Goal: Task Accomplishment & Management: Manage account settings

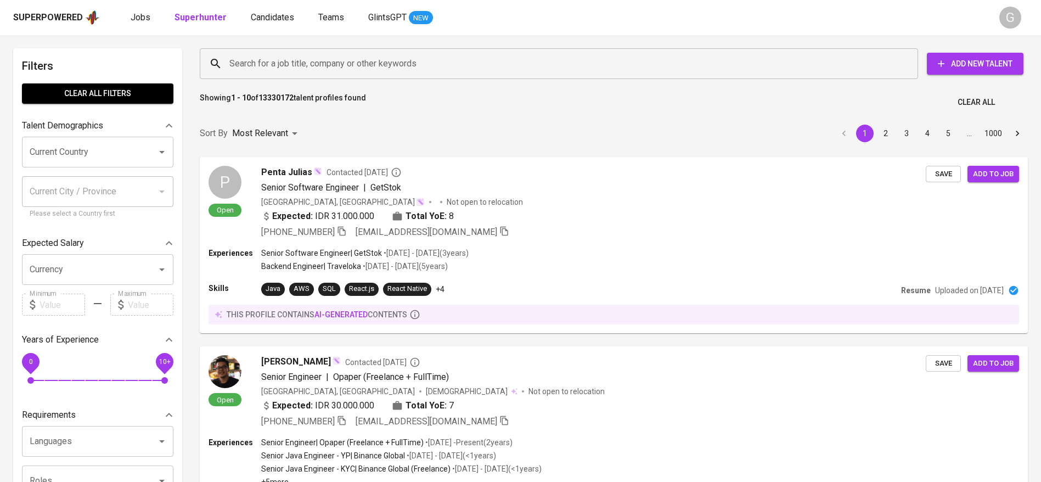
click at [307, 76] on div "Search for a job title, company or other keywords" at bounding box center [559, 63] width 718 height 31
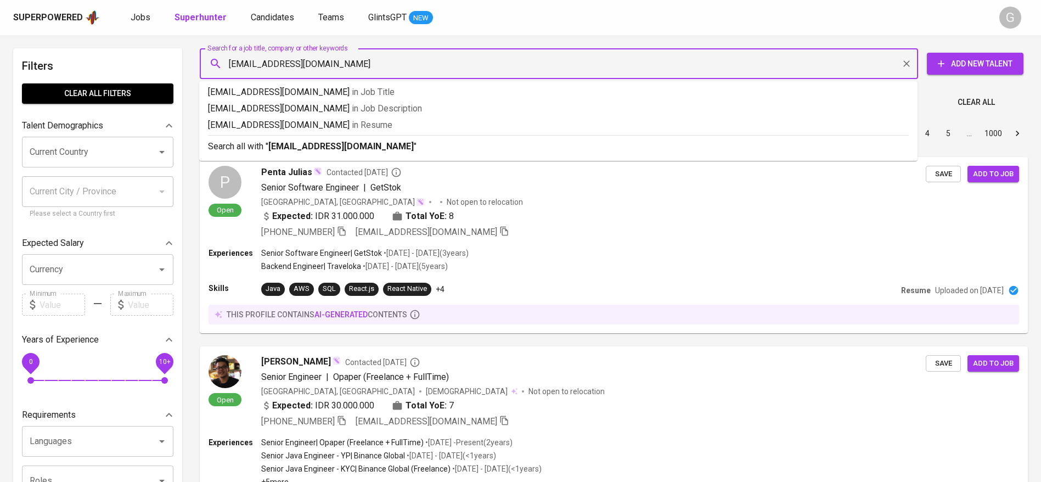
type input "akofiananfm@gmail.com"
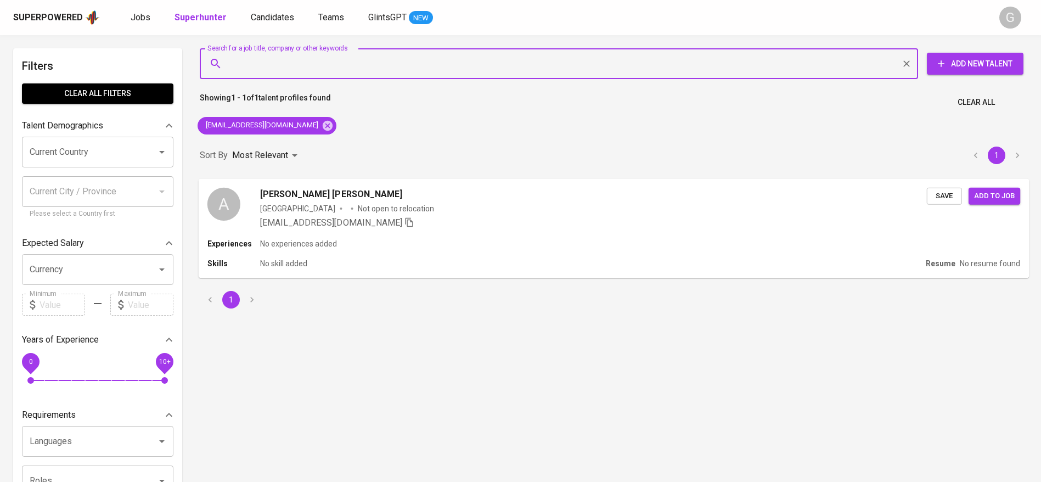
click at [937, 193] on span "Save" at bounding box center [944, 195] width 24 height 13
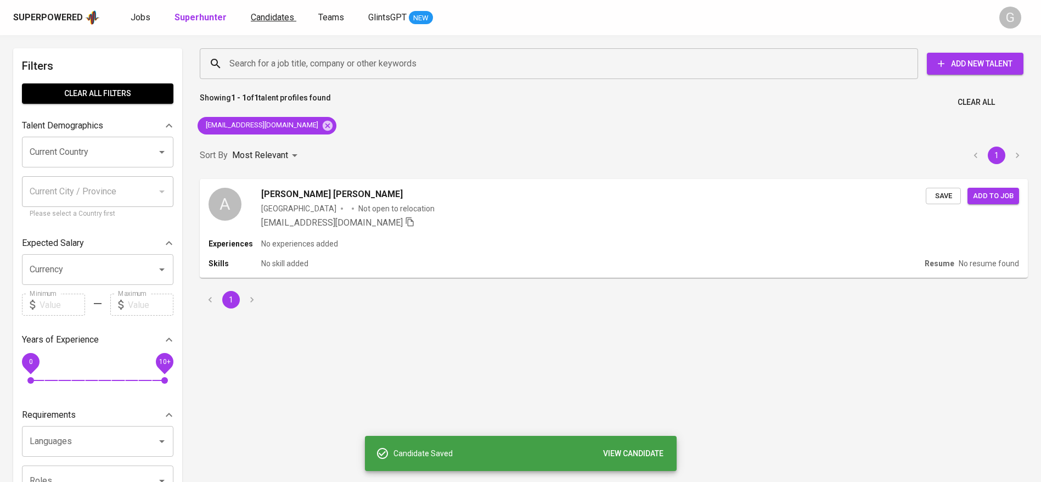
click at [263, 18] on span "Candidates" at bounding box center [272, 17] width 43 height 10
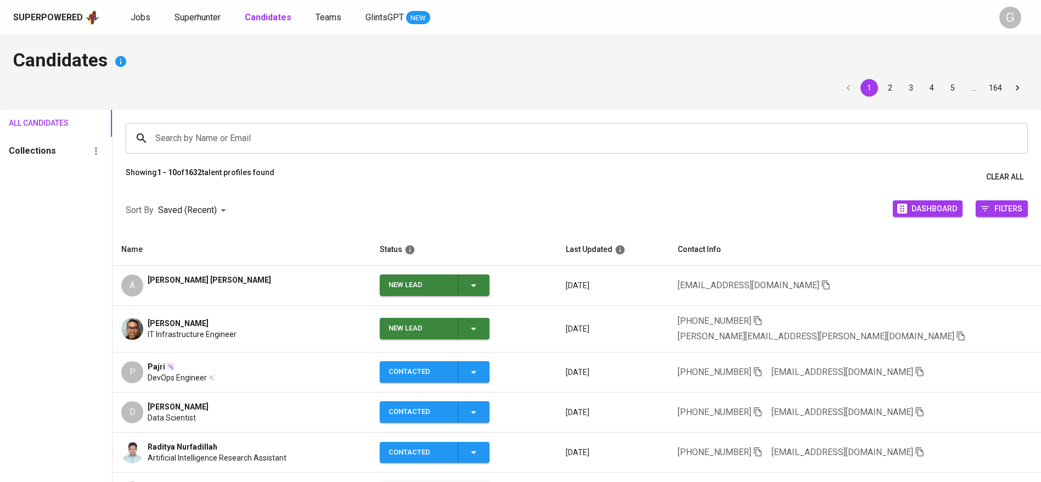
click at [489, 280] on button "New Lead" at bounding box center [435, 284] width 110 height 21
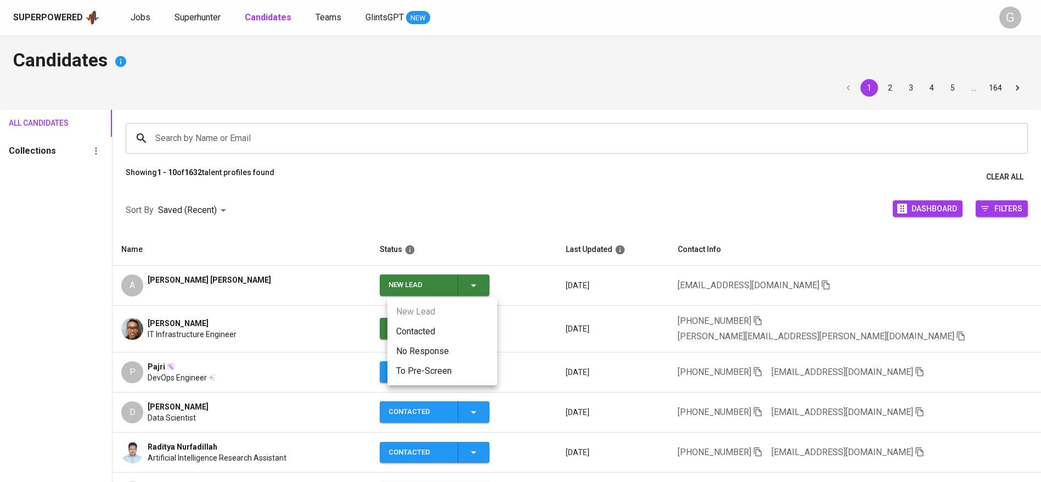
click at [434, 326] on li "Contacted" at bounding box center [442, 331] width 110 height 20
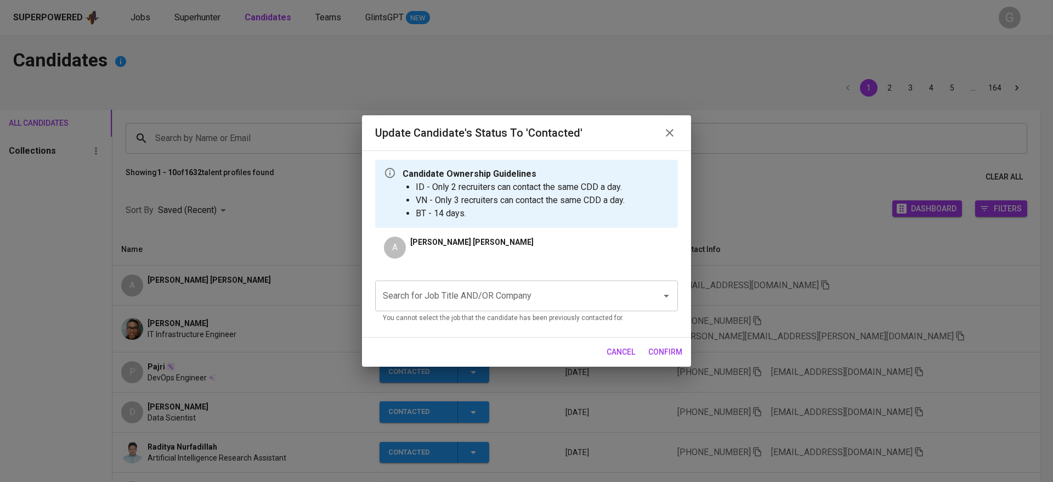
click at [546, 302] on input "Search for Job Title AND/OR Company" at bounding box center [511, 295] width 262 height 21
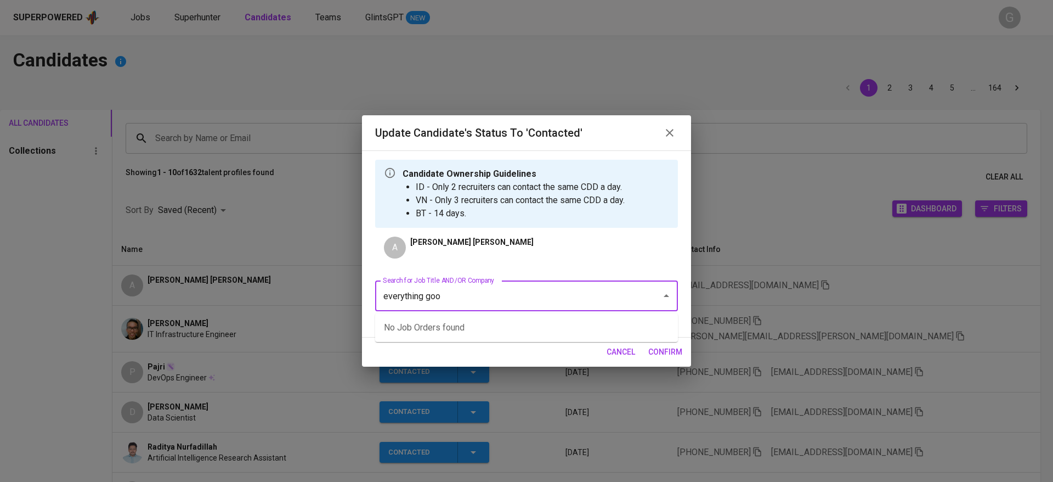
type input "everything good"
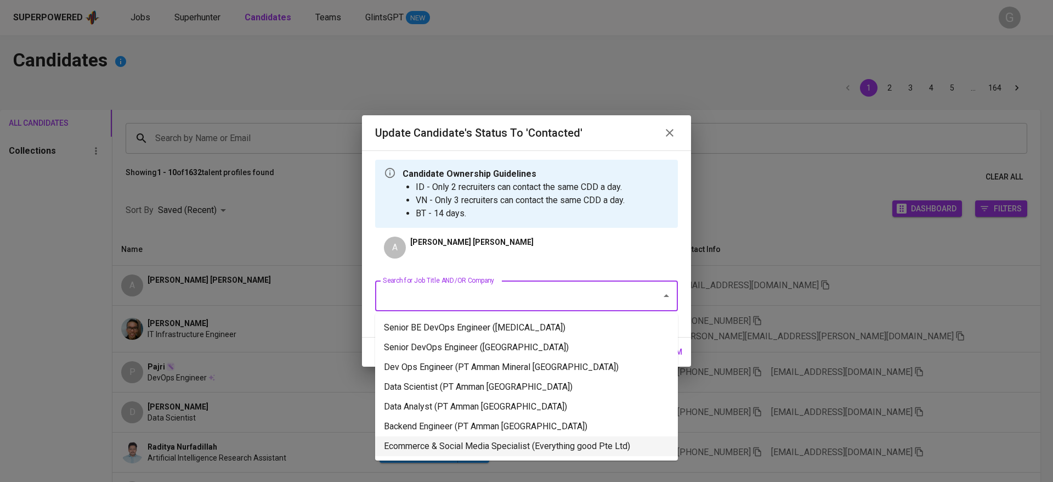
click at [530, 443] on li "Ecommerce & Social Media Specialist (Everything good Pte Ltd)" at bounding box center [526, 446] width 303 height 20
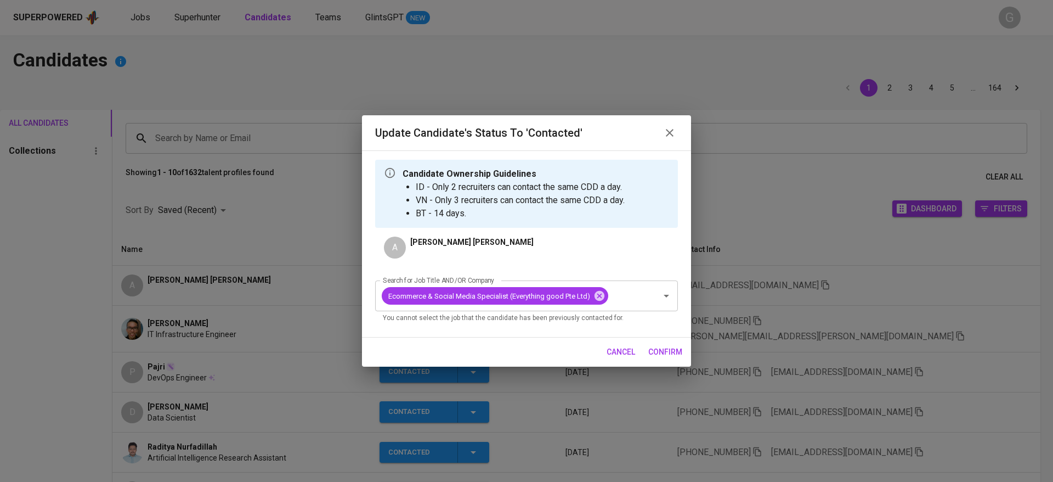
click at [660, 349] on span "confirm" at bounding box center [665, 352] width 34 height 14
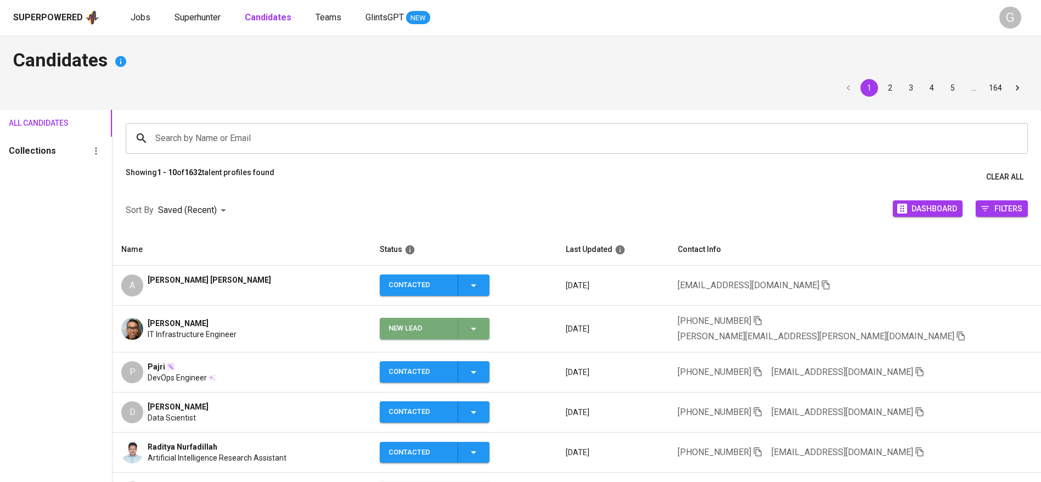
click at [489, 328] on button "New Lead" at bounding box center [435, 328] width 110 height 21
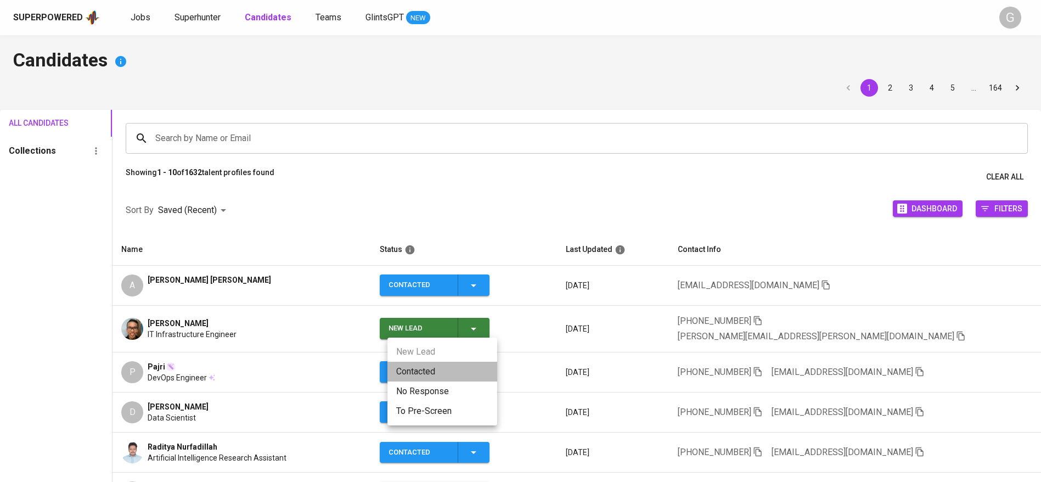
click at [439, 364] on li "Contacted" at bounding box center [442, 371] width 110 height 20
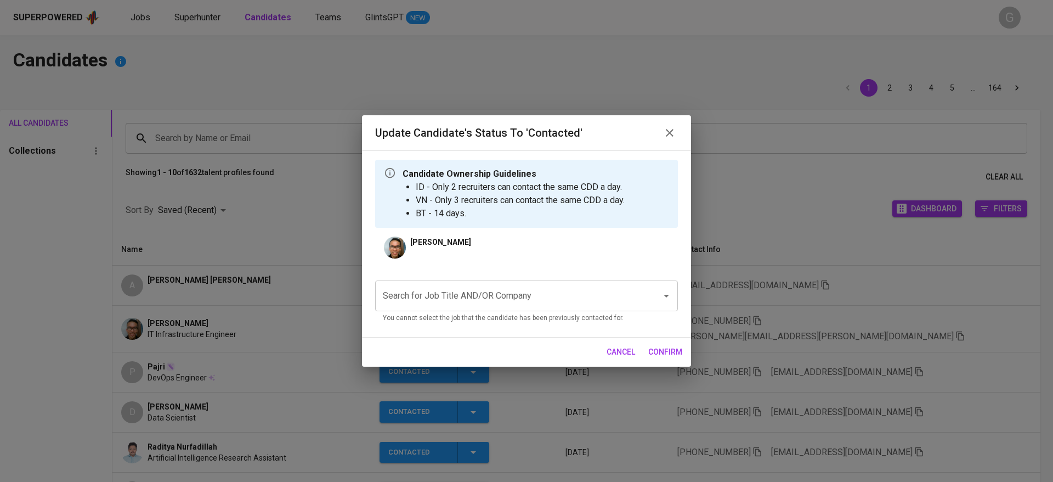
click at [465, 308] on div "Search for Job Title AND/OR Company" at bounding box center [526, 295] width 303 height 31
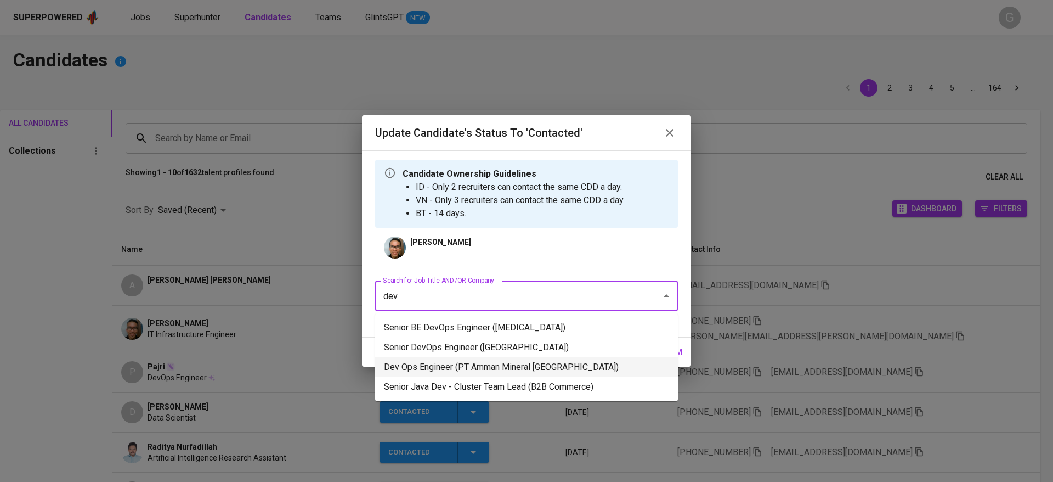
click at [460, 361] on li "Dev Ops Engineer (PT Amman Mineral Nusa Tenggara)" at bounding box center [526, 367] width 303 height 20
type input "dev"
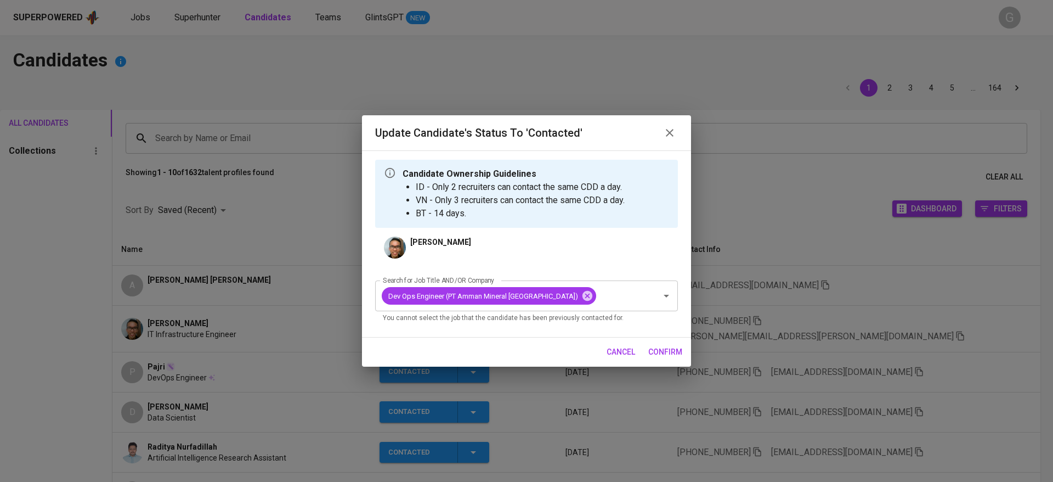
drag, startPoint x: 688, startPoint y: 354, endPoint x: 670, endPoint y: 353, distance: 18.2
click at [670, 353] on div "cancel confirm" at bounding box center [526, 351] width 329 height 29
click at [670, 353] on span "confirm" at bounding box center [665, 352] width 34 height 14
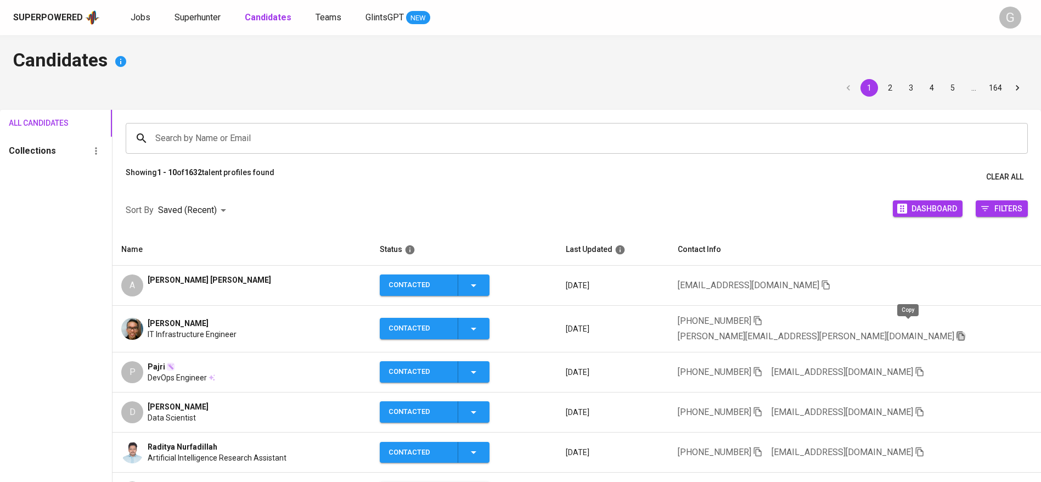
click at [956, 331] on icon "button" at bounding box center [960, 335] width 8 height 9
click at [192, 12] on span "Superhunter" at bounding box center [197, 17] width 46 height 10
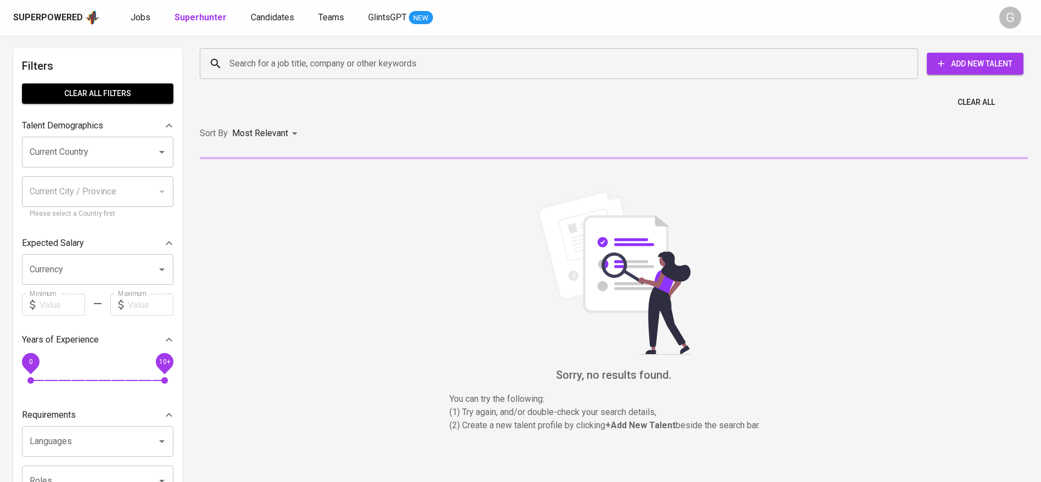
click at [291, 69] on input "Search for a job title, company or other keywords" at bounding box center [562, 63] width 670 height 21
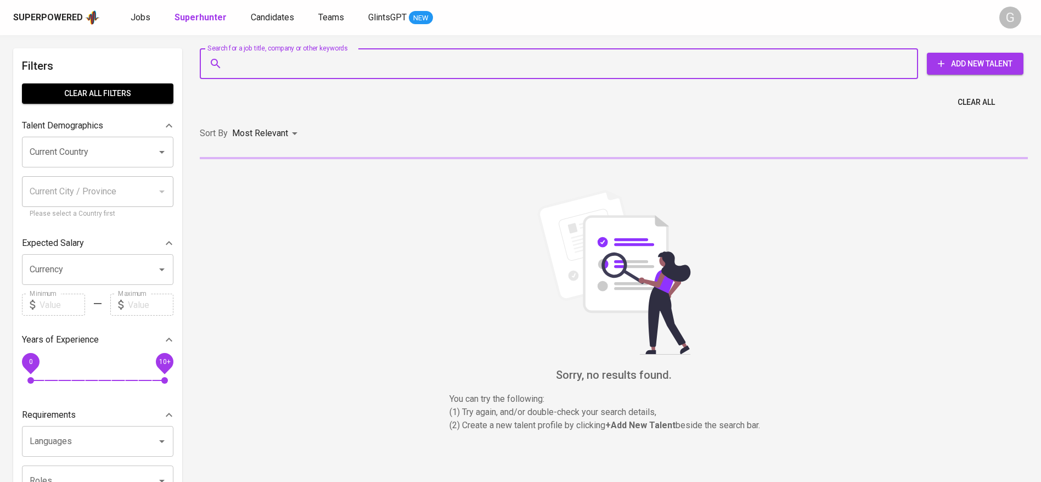
paste input "[PERSON_NAME][EMAIL_ADDRESS][PERSON_NAME][DOMAIN_NAME]"
type input "[PERSON_NAME][EMAIL_ADDRESS][PERSON_NAME][DOMAIN_NAME]"
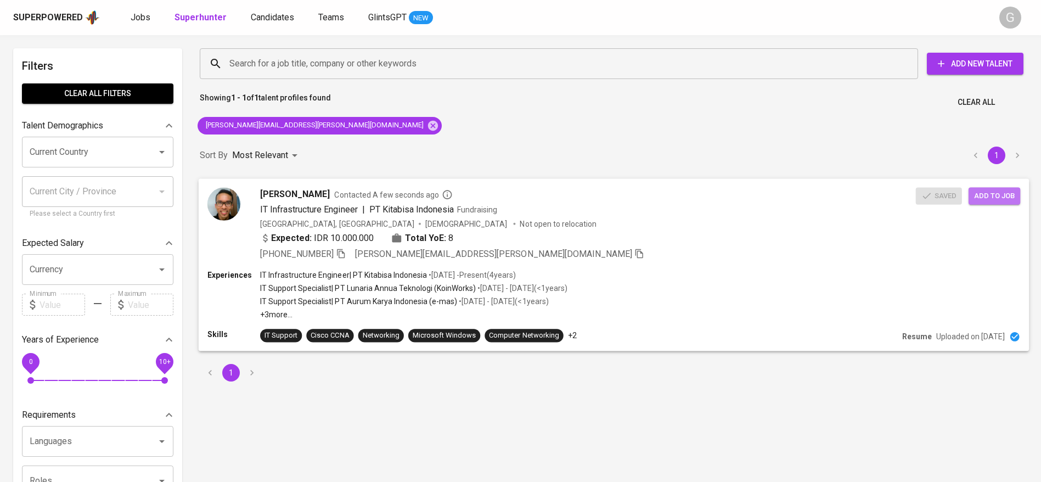
click at [1003, 200] on span "Add to job" at bounding box center [994, 195] width 41 height 13
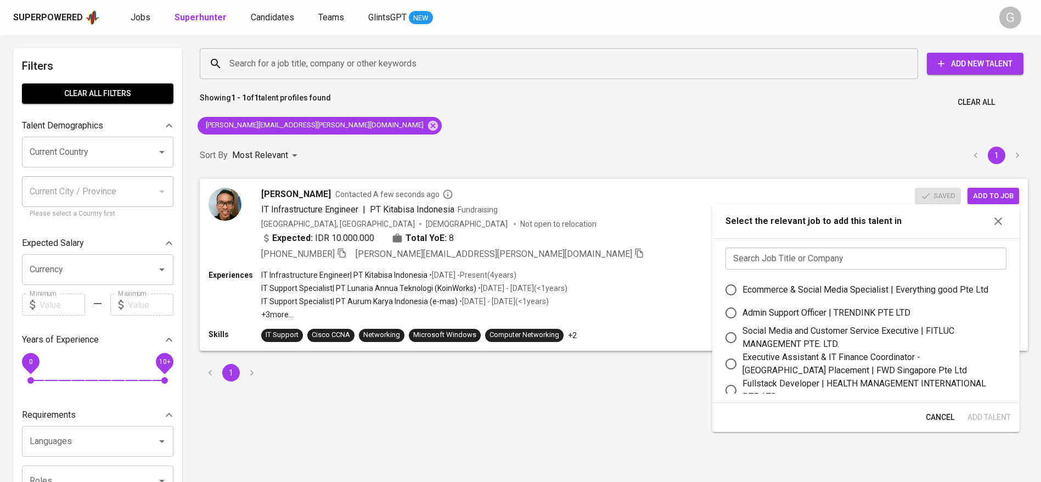
click at [801, 256] on input "text" at bounding box center [865, 258] width 281 height 22
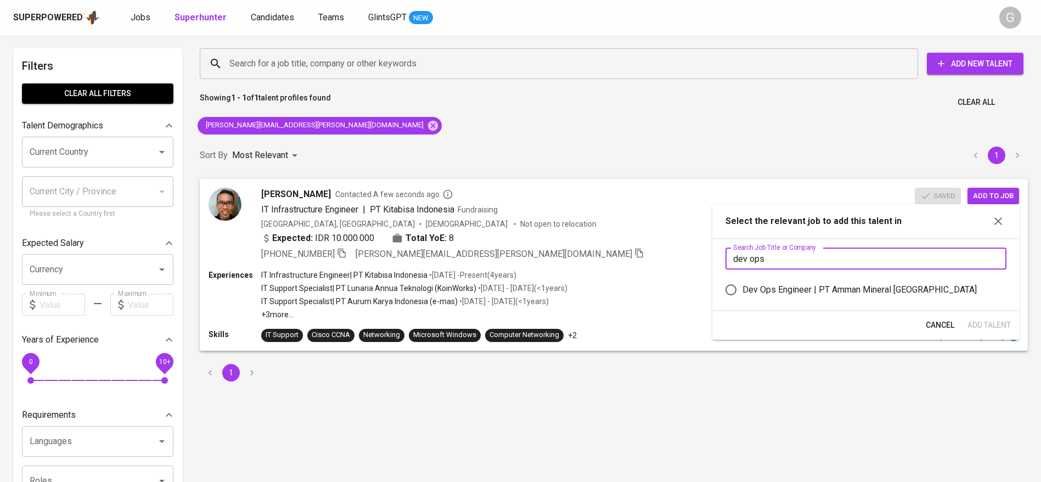
type input "dev ops"
click at [800, 285] on div "Dev Ops Engineer | PT Amman Mineral Nusa Tenggara" at bounding box center [859, 289] width 234 height 13
click at [742, 285] on input "Dev Ops Engineer | PT Amman Mineral Nusa Tenggara" at bounding box center [730, 289] width 23 height 23
radio input "true"
click at [991, 319] on span "Add Talent" at bounding box center [988, 325] width 43 height 14
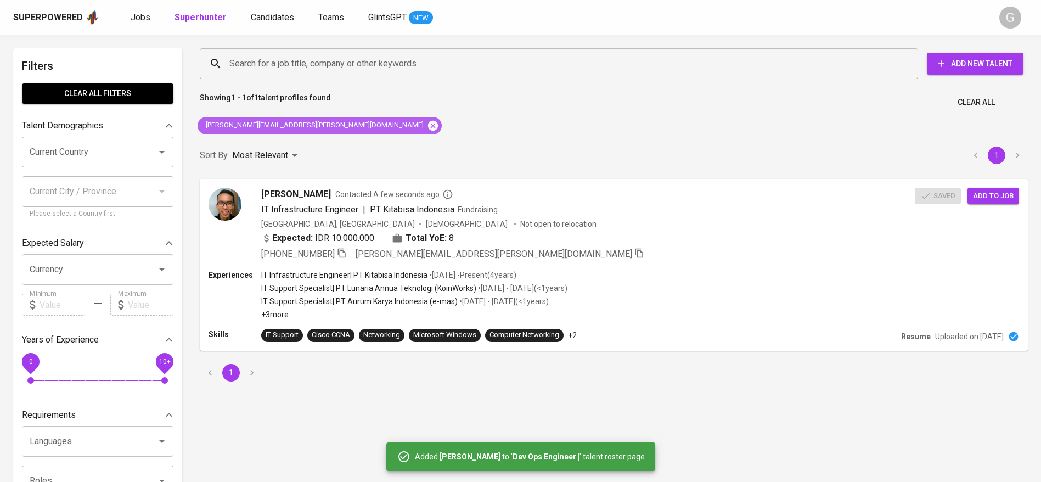
click at [428, 127] on icon at bounding box center [433, 125] width 10 height 10
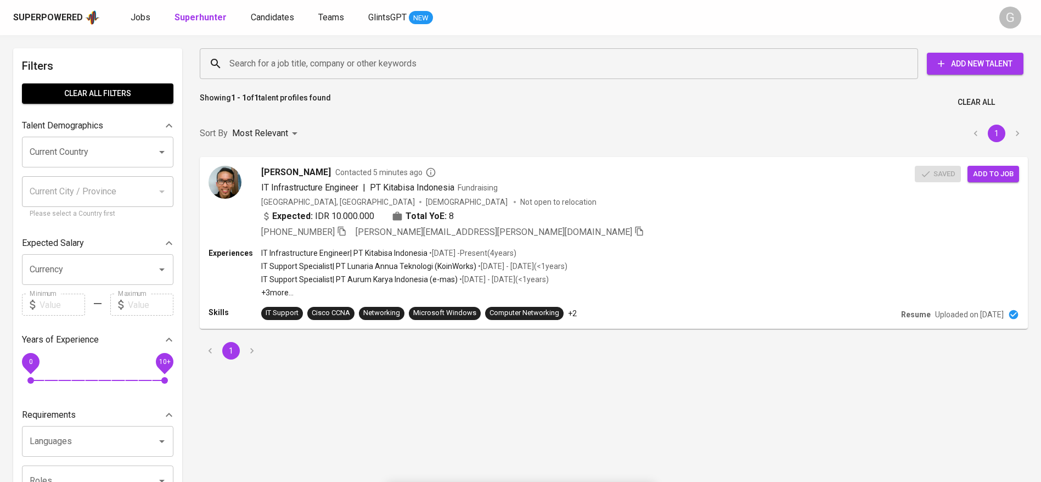
click at [297, 71] on input "Search for a job title, company or other keywords" at bounding box center [562, 63] width 670 height 21
paste input "[EMAIL_ADDRESS][DOMAIN_NAME]"
type input "[EMAIL_ADDRESS][DOMAIN_NAME]"
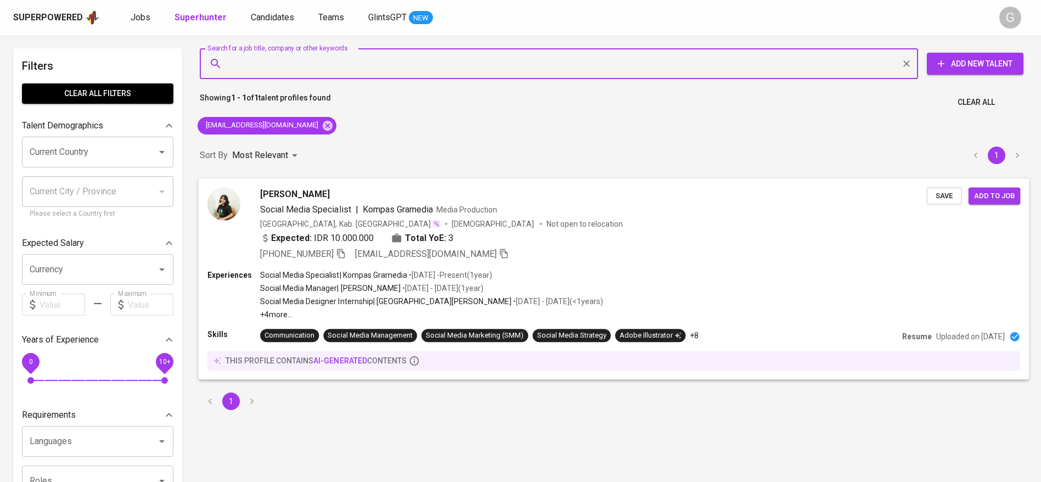
click at [946, 189] on button "Save" at bounding box center [943, 195] width 35 height 17
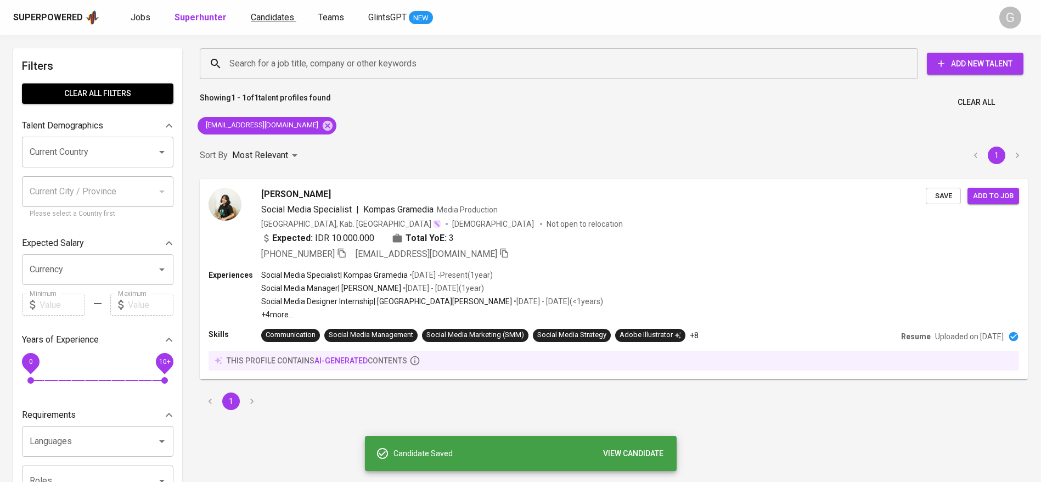
click at [267, 22] on link "Candidates" at bounding box center [274, 18] width 46 height 14
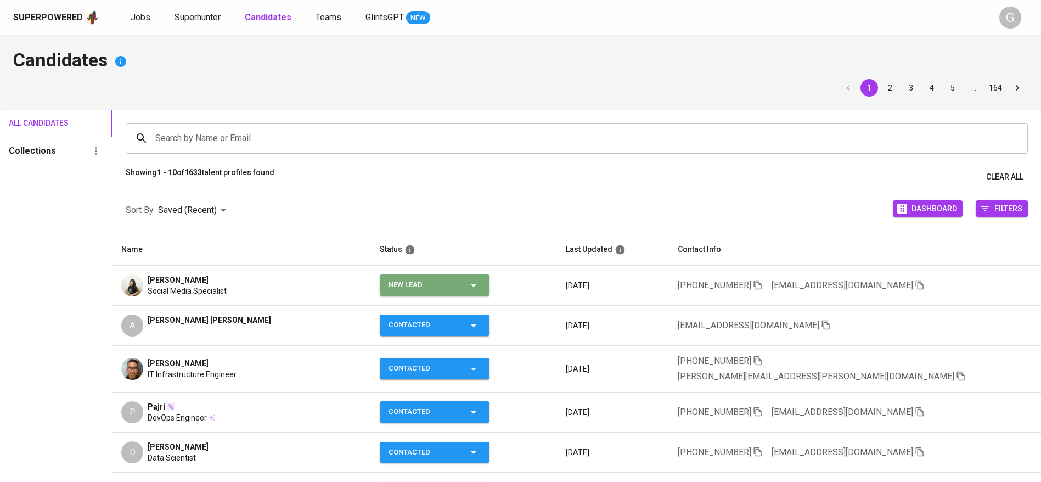
click at [480, 290] on icon "button" at bounding box center [473, 285] width 13 height 13
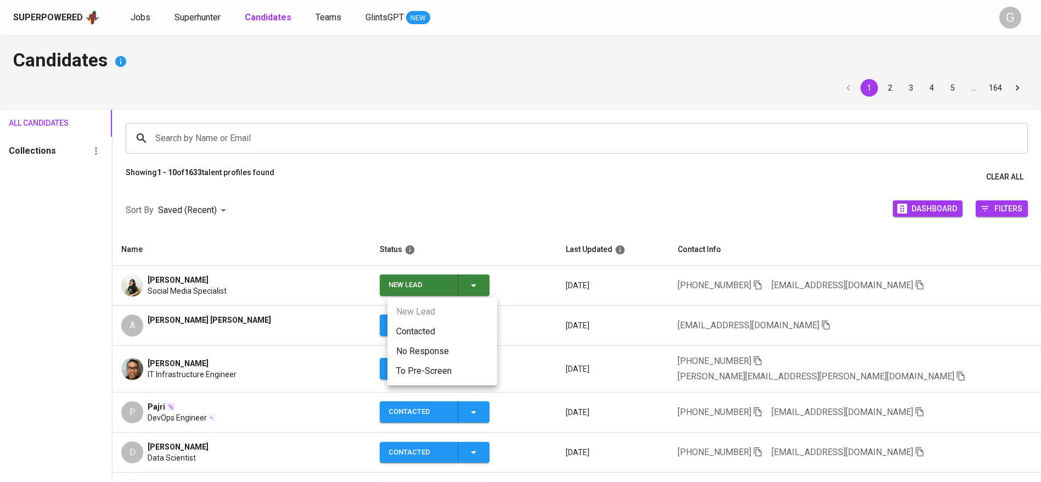
click at [460, 338] on li "Contacted" at bounding box center [442, 331] width 110 height 20
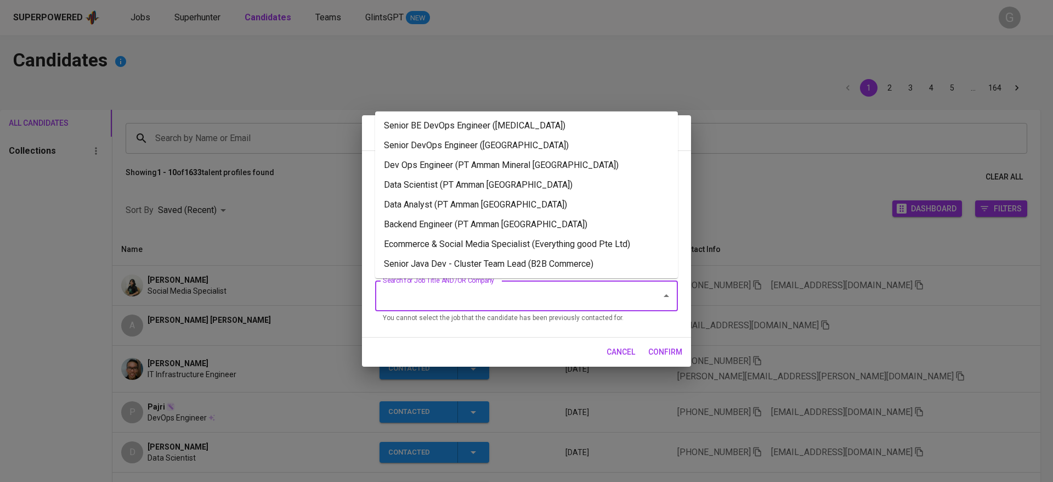
click at [536, 301] on input "Search for Job Title AND/OR Company" at bounding box center [511, 295] width 262 height 21
click at [466, 246] on li "Ecommerce & Social Media Specialist (Everything good Pte Ltd)" at bounding box center [526, 244] width 303 height 20
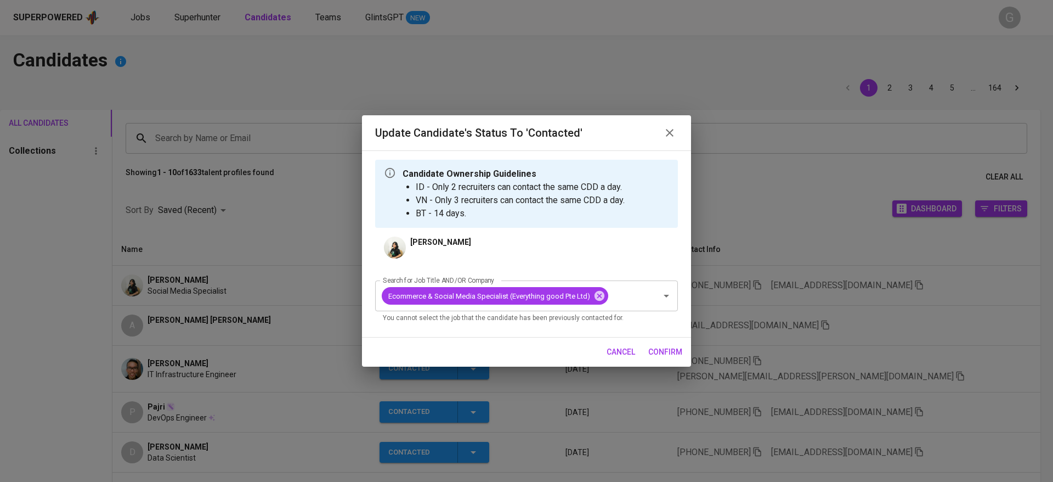
click at [665, 349] on span "confirm" at bounding box center [665, 352] width 34 height 14
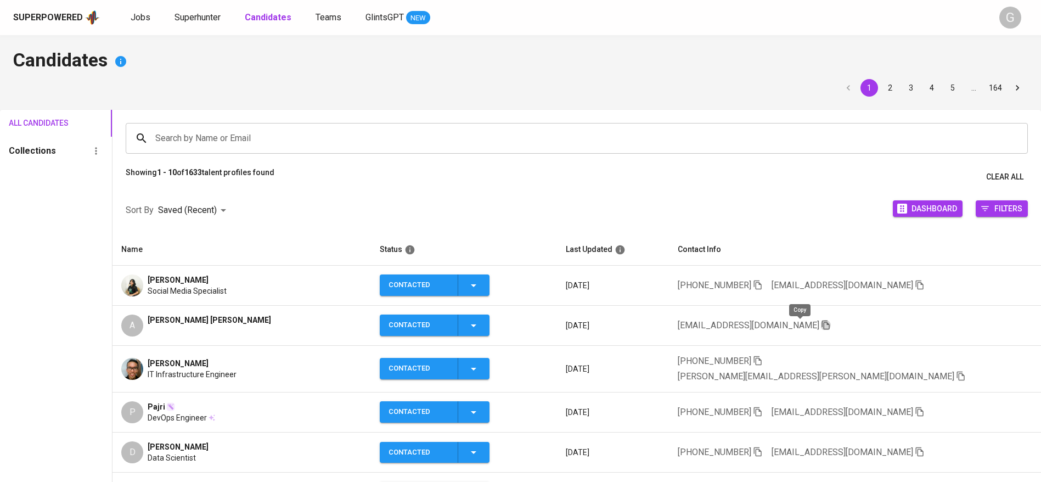
click at [821, 324] on icon "button" at bounding box center [825, 324] width 8 height 9
click at [98, 208] on div "All Candidates Collections" at bounding box center [56, 391] width 112 height 563
click at [110, 95] on div "1 2 3 4 5 … 164" at bounding box center [520, 88] width 1014 height 18
click at [139, 16] on span "Jobs" at bounding box center [141, 17] width 20 height 10
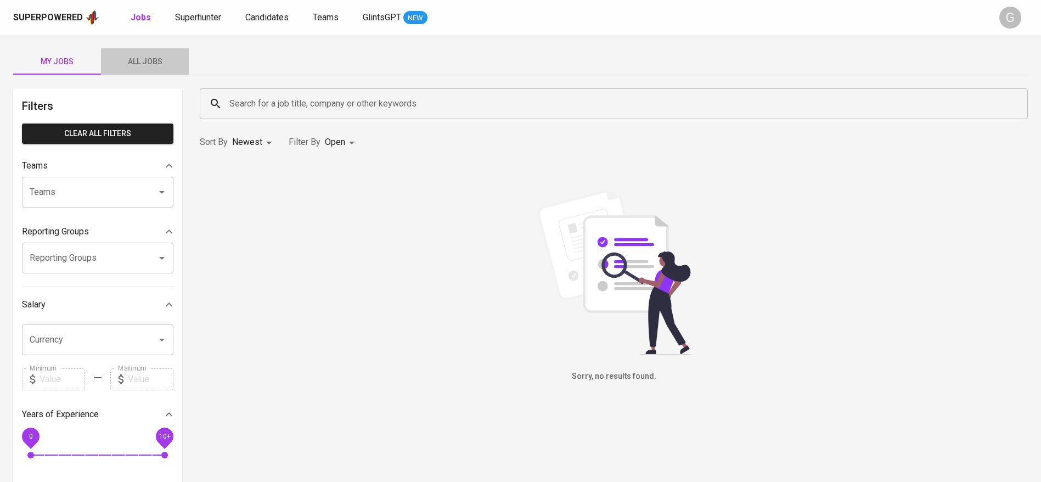
click at [139, 56] on span "All Jobs" at bounding box center [145, 62] width 75 height 14
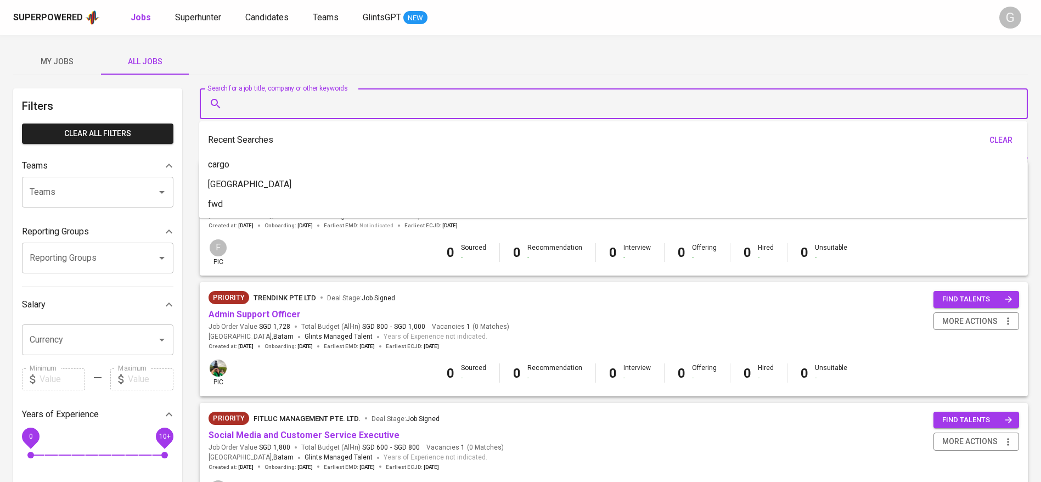
click at [348, 106] on input "Search for a job title, company or other keywords" at bounding box center [616, 103] width 779 height 21
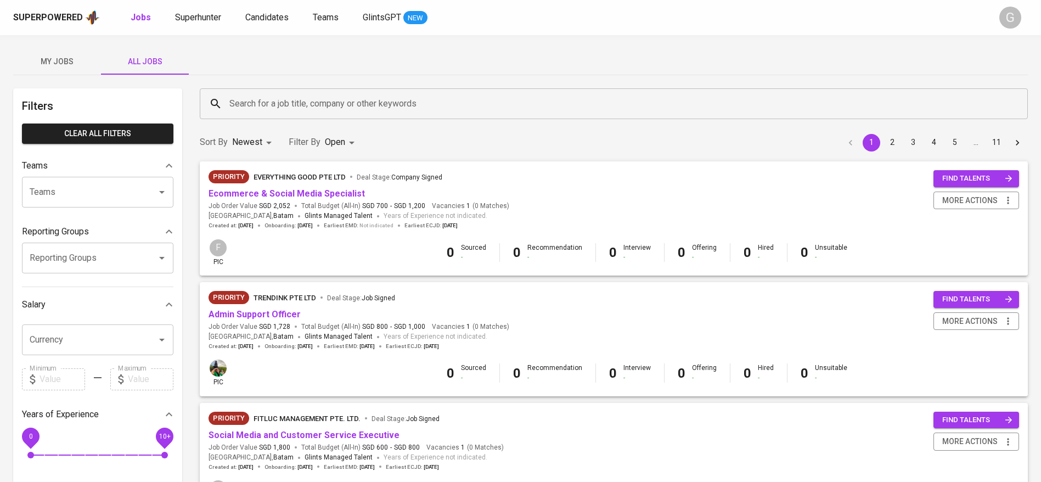
click at [235, 66] on div "My Jobs All Jobs" at bounding box center [520, 61] width 1014 height 26
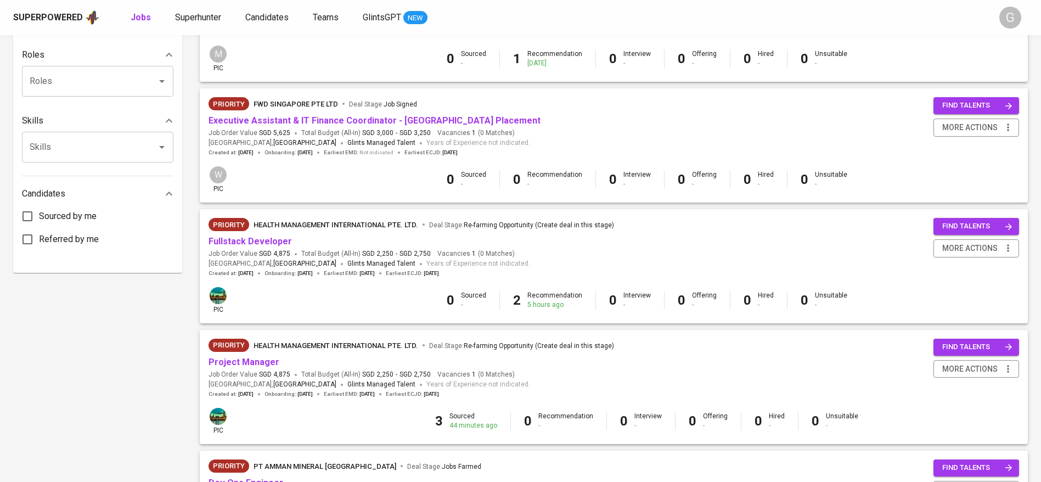
scroll to position [709, 0]
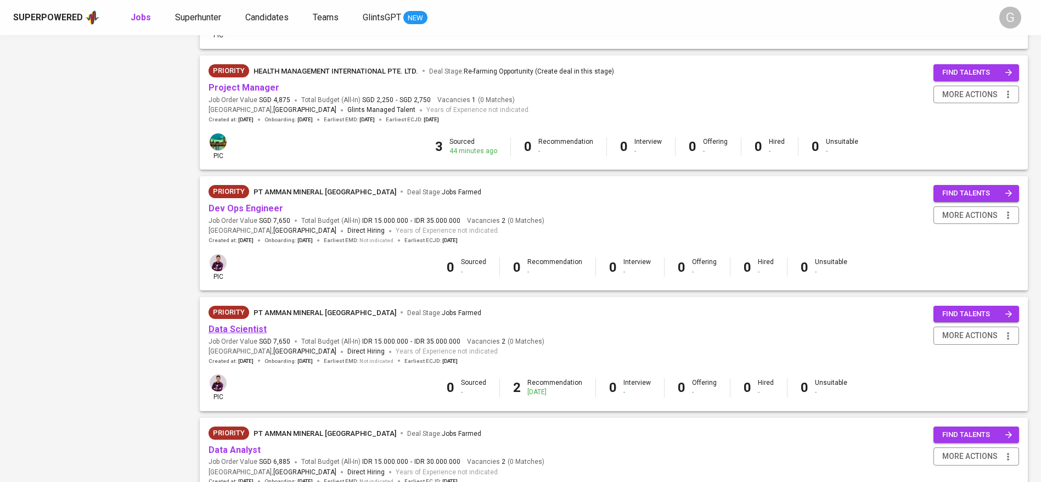
click at [241, 330] on link "Data Scientist" at bounding box center [237, 329] width 58 height 10
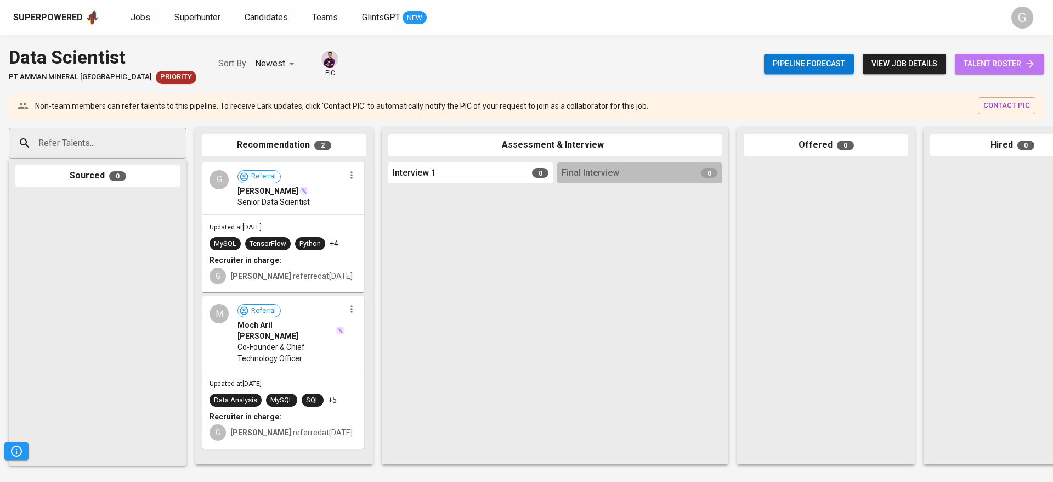
click at [1036, 65] on link "talent roster" at bounding box center [999, 64] width 89 height 20
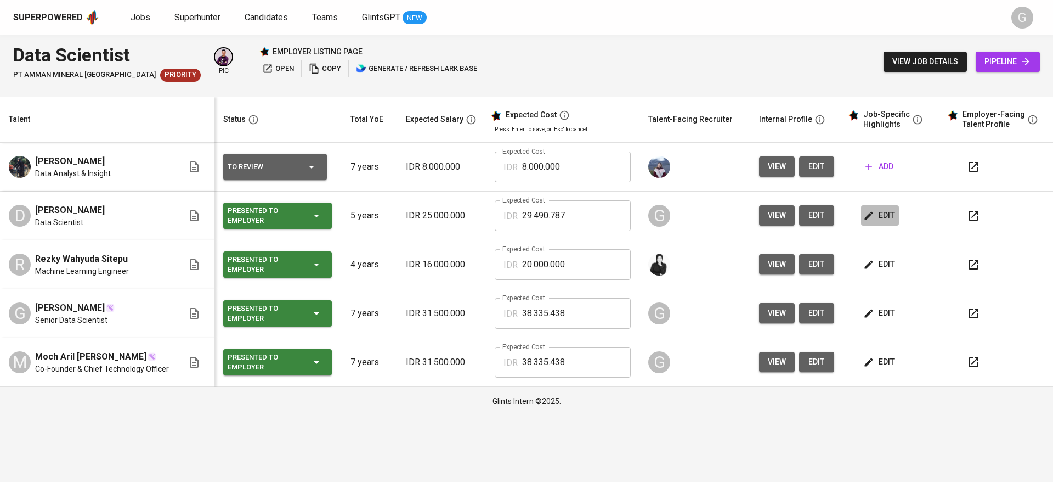
click at [879, 216] on span "edit" at bounding box center [880, 215] width 29 height 14
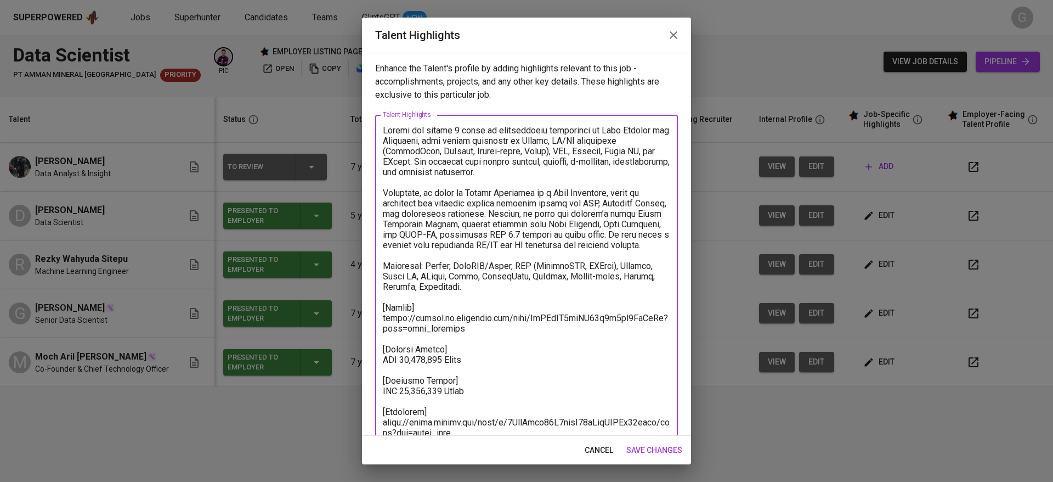
click at [507, 297] on textarea at bounding box center [526, 286] width 287 height 323
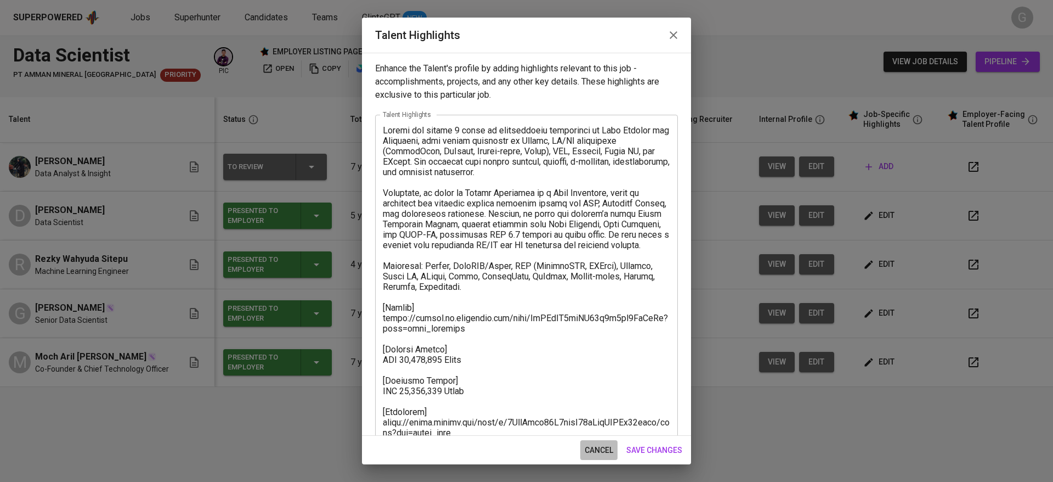
click at [602, 452] on span "cancel" at bounding box center [599, 450] width 29 height 14
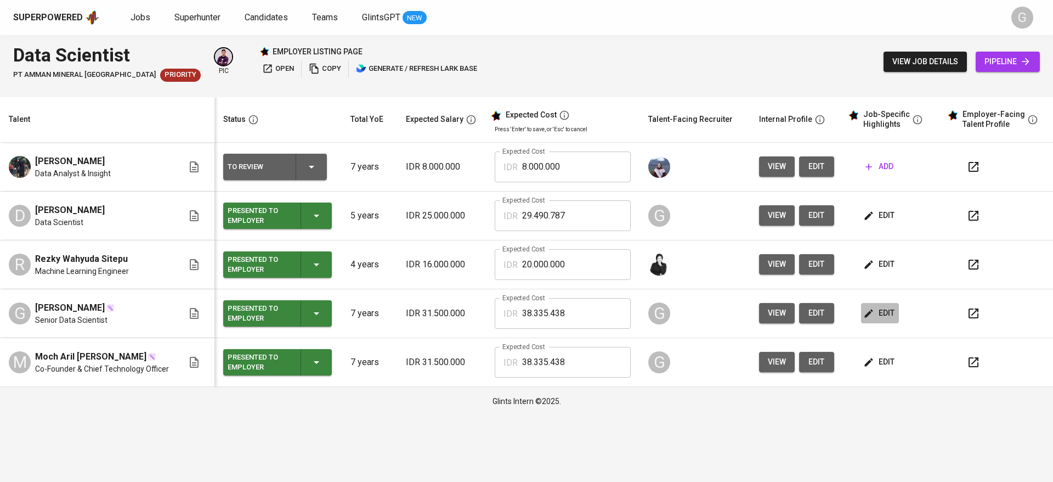
click at [880, 303] on button "edit" at bounding box center [880, 313] width 38 height 20
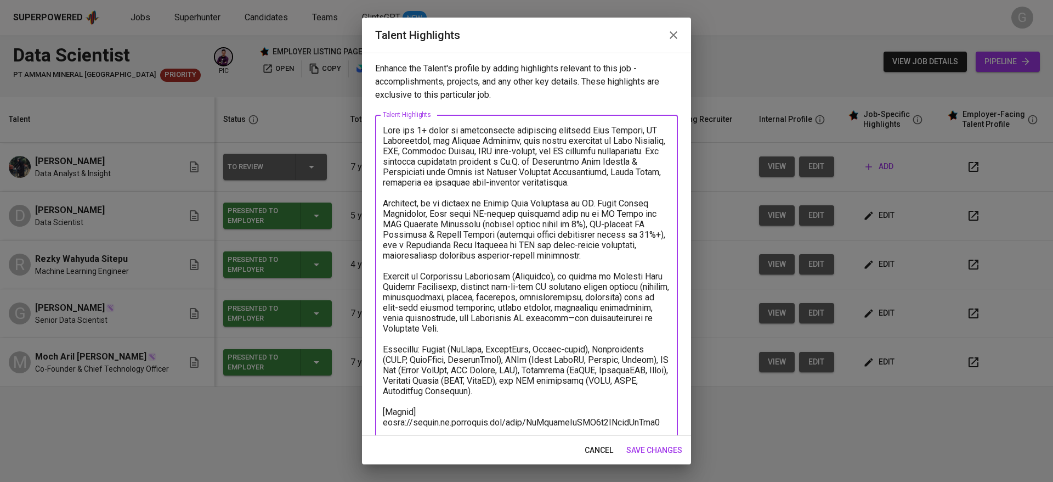
click at [476, 364] on textarea at bounding box center [526, 333] width 287 height 417
click at [609, 334] on textarea at bounding box center [526, 333] width 287 height 417
click at [630, 263] on textarea at bounding box center [526, 333] width 287 height 417
click at [603, 450] on span "cancel" at bounding box center [599, 450] width 29 height 14
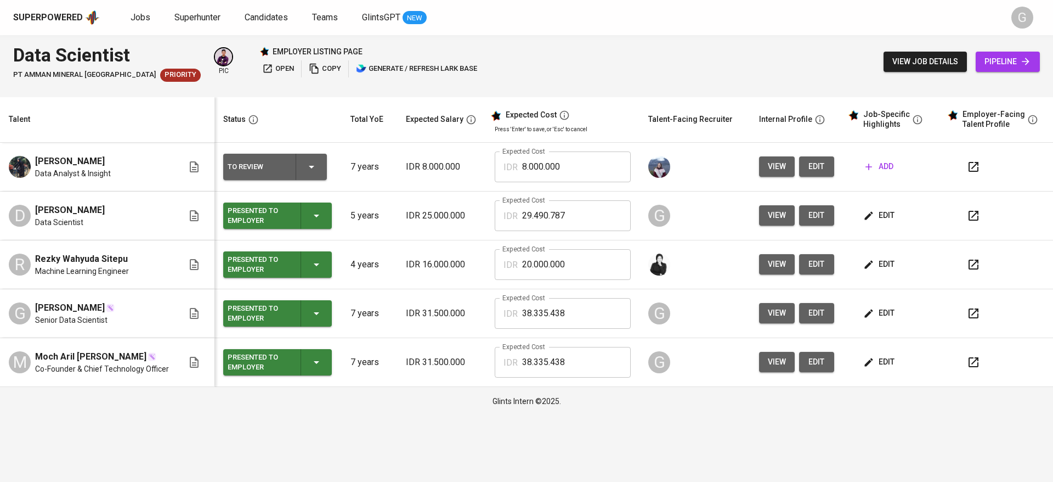
click at [773, 215] on span "view" at bounding box center [777, 215] width 18 height 14
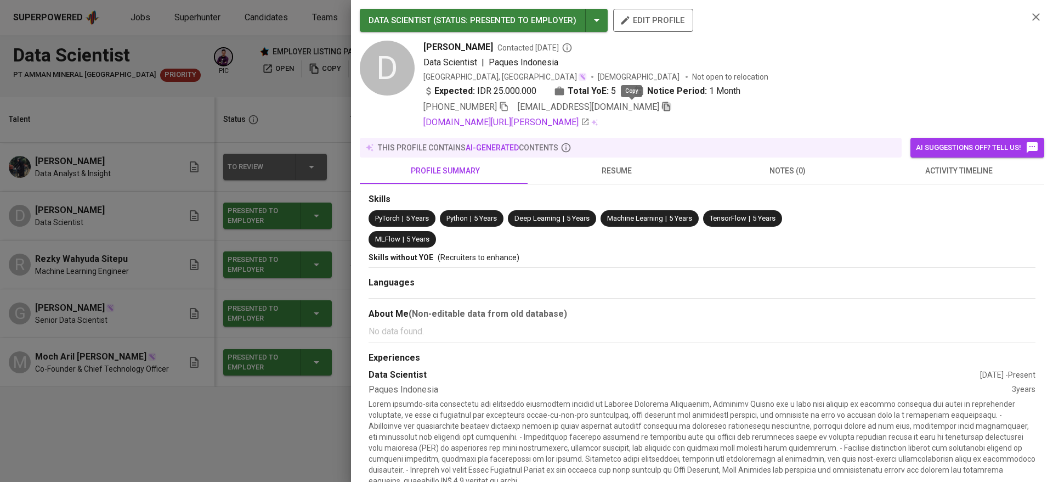
click at [662, 106] on icon "button" at bounding box center [667, 106] width 10 height 10
click at [283, 105] on div at bounding box center [526, 241] width 1053 height 482
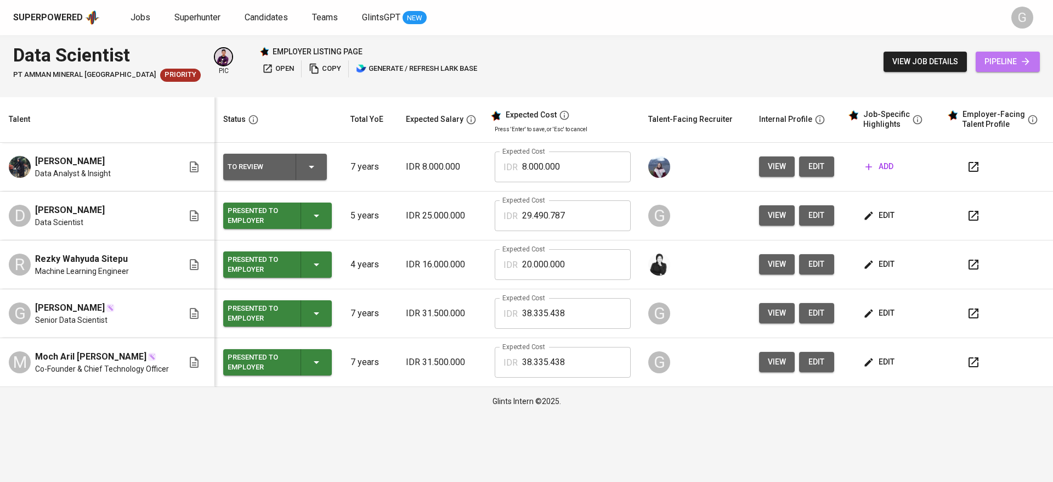
click at [1032, 68] on link "pipeline" at bounding box center [1008, 62] width 64 height 20
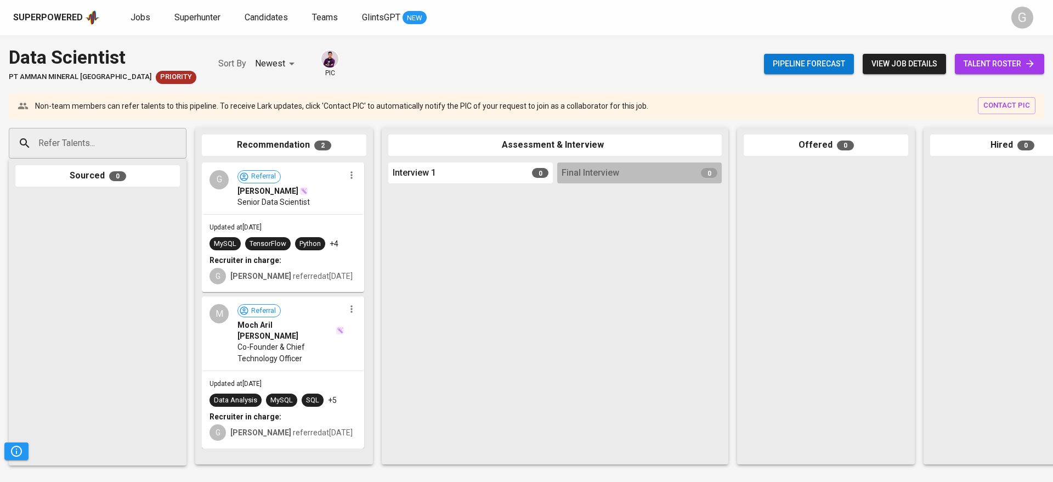
click at [108, 143] on input "Refer Talents..." at bounding box center [93, 143] width 115 height 21
paste input "[EMAIL_ADDRESS][DOMAIN_NAME]"
type input "[EMAIL_ADDRESS][DOMAIN_NAME]"
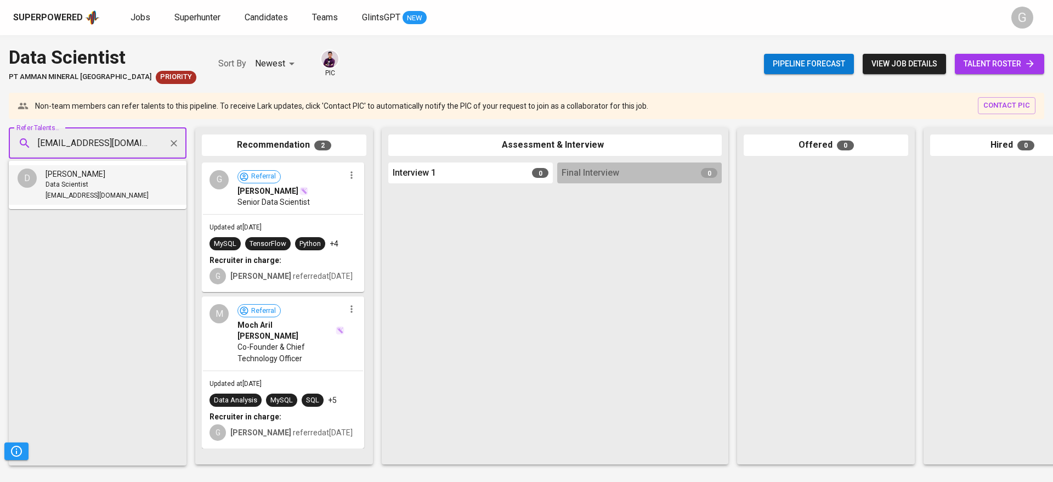
click at [91, 189] on div "Data Scientist" at bounding box center [97, 184] width 103 height 11
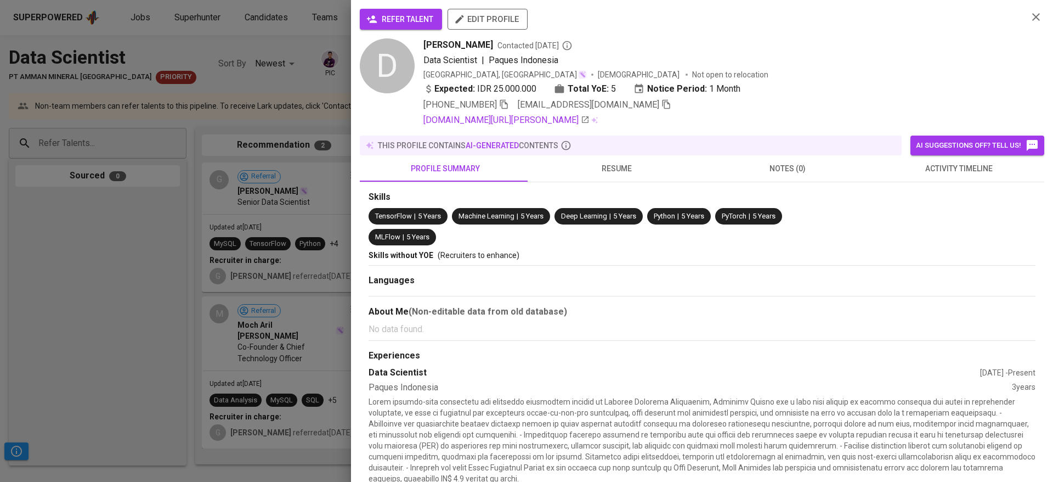
click at [377, 24] on icon "button" at bounding box center [371, 19] width 11 height 11
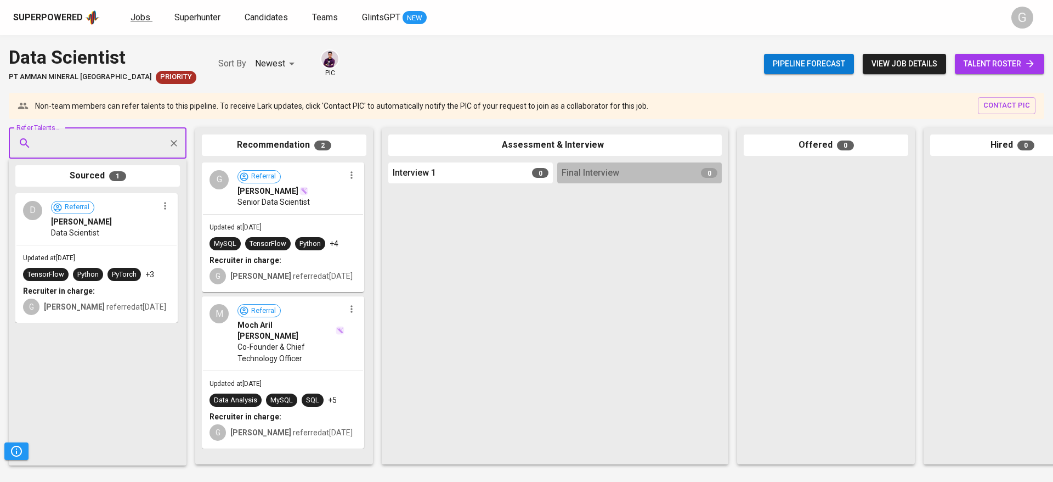
click at [139, 16] on span "Jobs" at bounding box center [141, 17] width 20 height 10
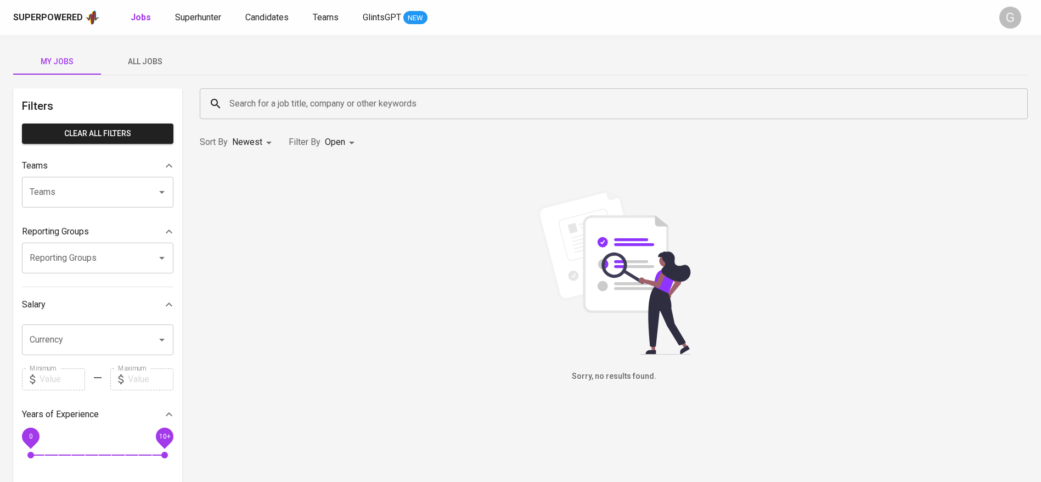
click at [143, 54] on button "All Jobs" at bounding box center [145, 61] width 88 height 26
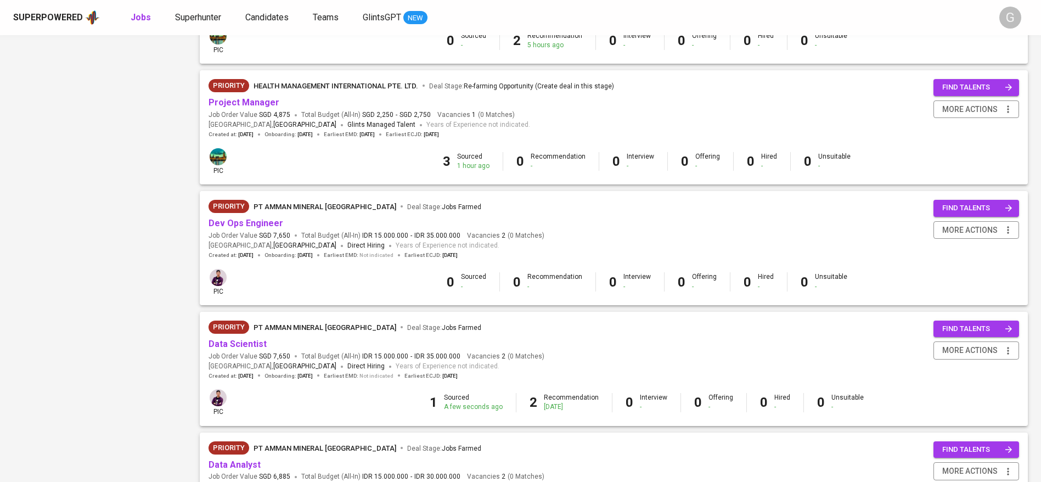
scroll to position [704, 0]
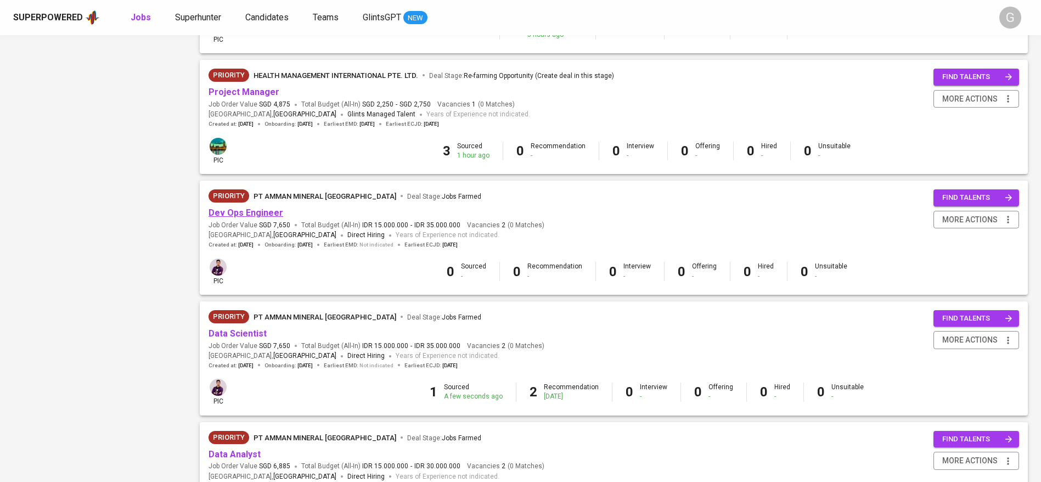
click at [251, 211] on link "Dev Ops Engineer" at bounding box center [245, 212] width 75 height 10
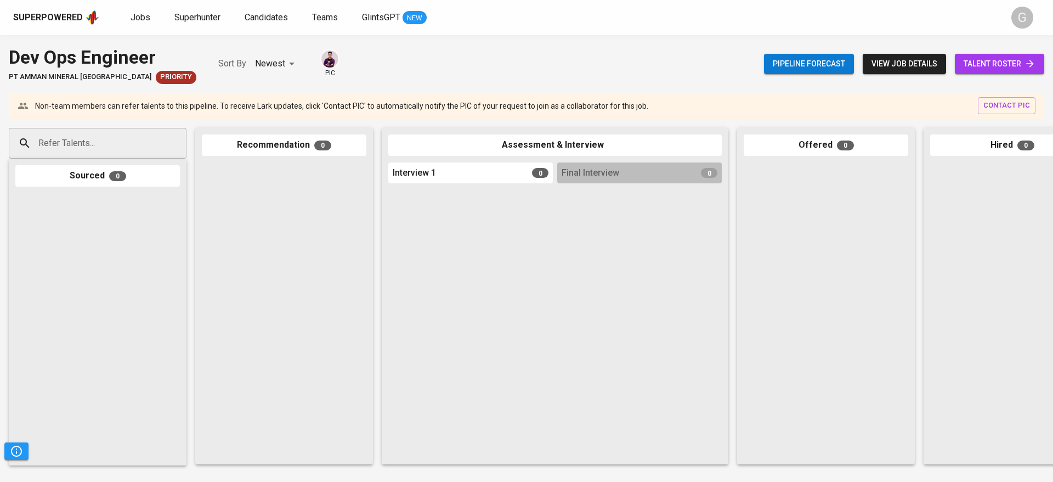
click at [1036, 60] on link "talent roster" at bounding box center [999, 64] width 89 height 20
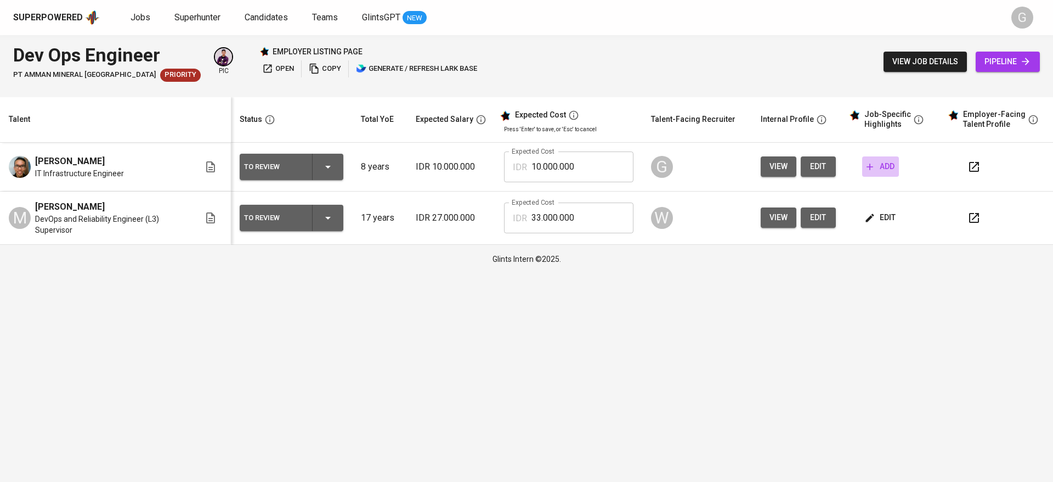
click at [877, 168] on span "add" at bounding box center [881, 167] width 28 height 14
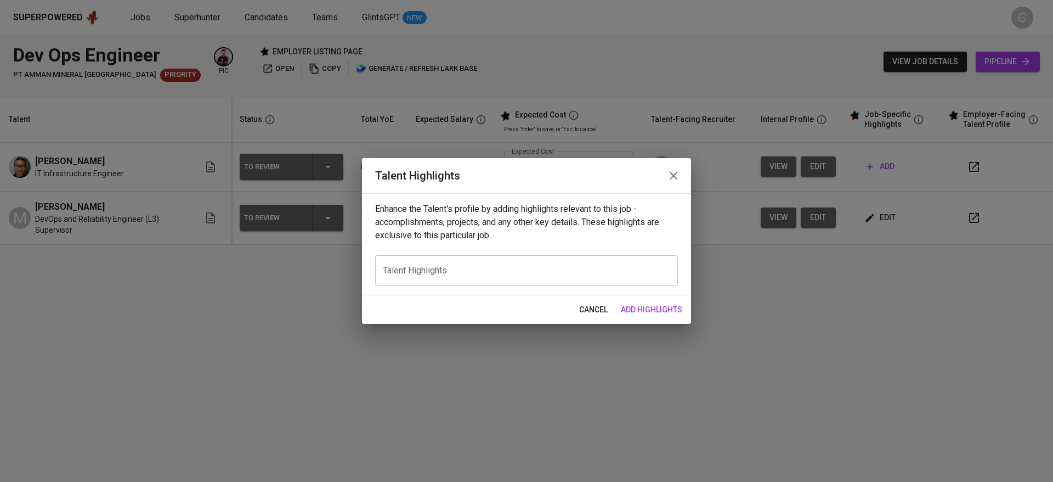
click at [419, 276] on div "x Talent Highlights" at bounding box center [526, 270] width 303 height 31
paste textarea "Hansen has 8+ years of professional experience in IT Infrastructure and DevOps,…"
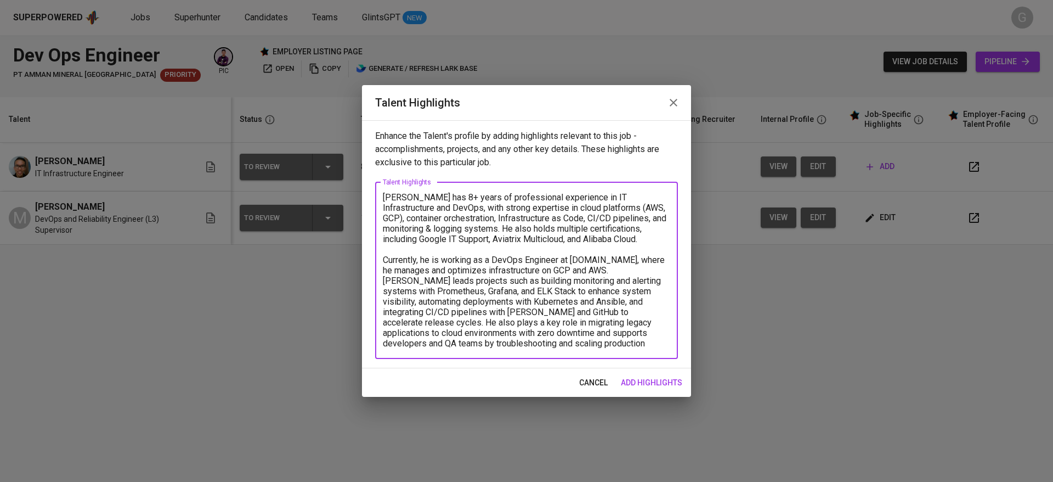
click at [443, 198] on textarea "Hansen has 8+ years of professional experience in IT Infrastructure and DevOps,…" at bounding box center [526, 270] width 287 height 156
paste textarea "is a DevOps Engineer with strong expertise in cloud platforms (AWS, GCP), conta…"
click at [618, 348] on div "Yohansen is a DevOps Engineer with strong expertise in cloud platforms (AWS, GC…" at bounding box center [526, 270] width 303 height 177
click at [623, 336] on textarea "Yohansen is a DevOps Engineer with strong expertise in cloud platforms (AWS, GC…" at bounding box center [526, 270] width 287 height 156
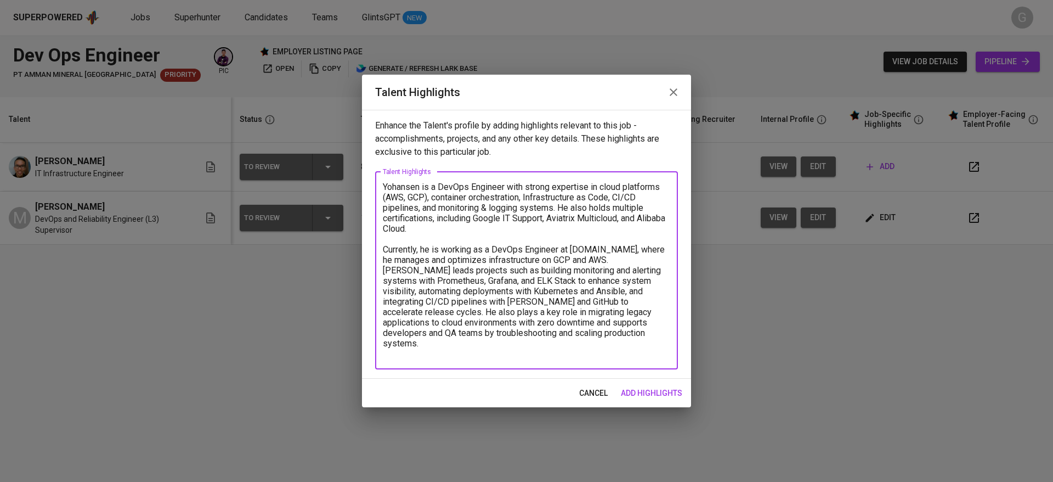
paste textarea "Skillsets: DevOps Engineering, Cloud Platforms (AWS, GCP), Kubernetes, Docker, …"
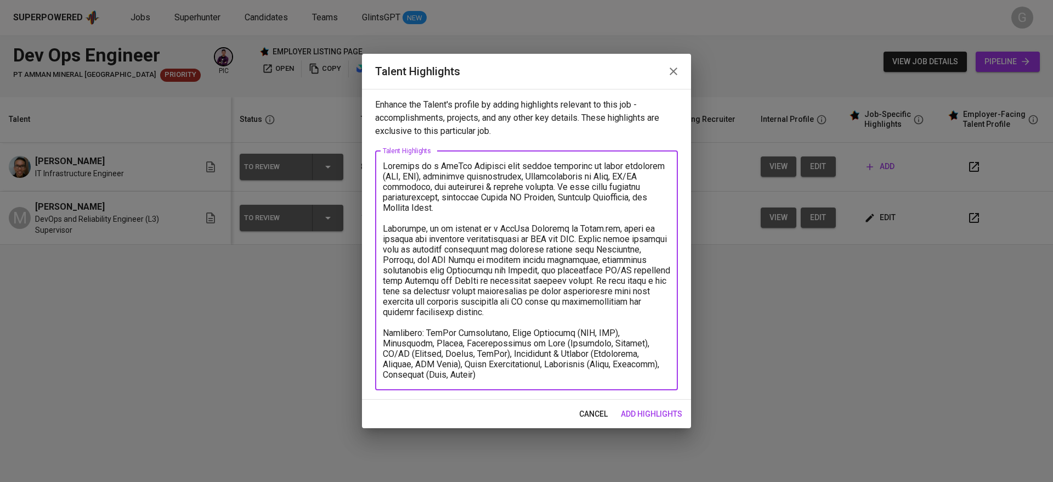
click at [502, 335] on textarea at bounding box center [526, 270] width 287 height 219
click at [615, 378] on textarea at bounding box center [526, 270] width 287 height 219
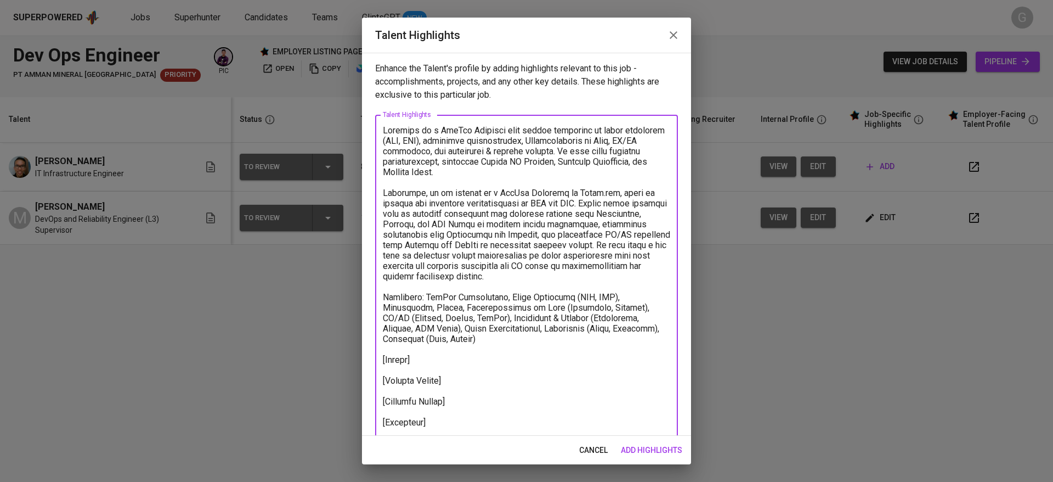
type textarea "Yohansen is a DevOps Engineer with strong expertise in cloud platforms (AWS, GC…"
click at [662, 450] on span "add highlights" at bounding box center [651, 450] width 61 height 14
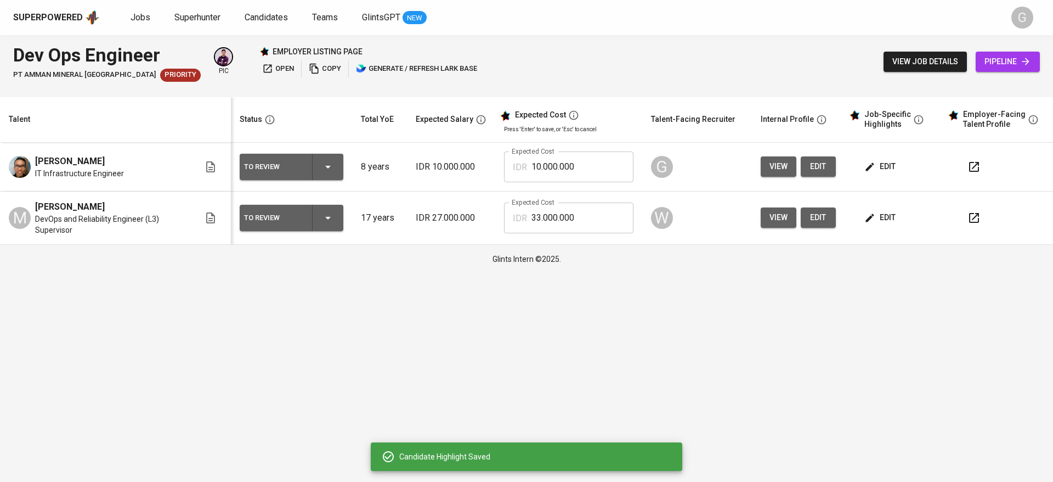
click at [895, 218] on span "edit" at bounding box center [881, 218] width 29 height 14
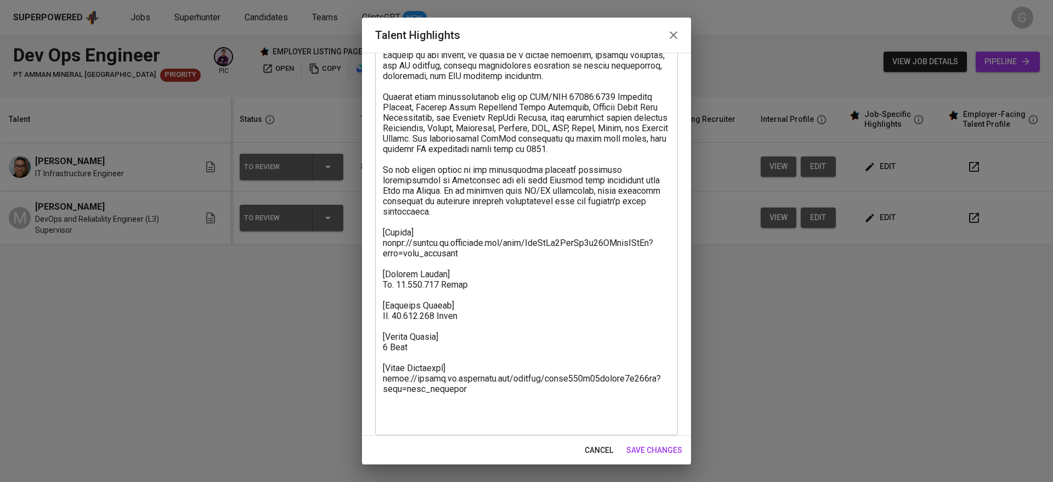
scroll to position [282, 0]
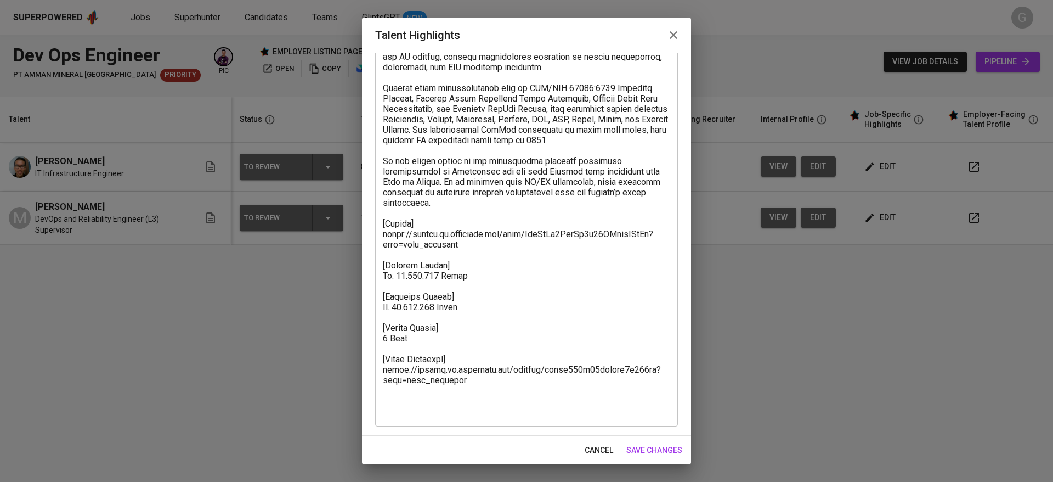
click at [595, 445] on span "cancel" at bounding box center [599, 450] width 29 height 14
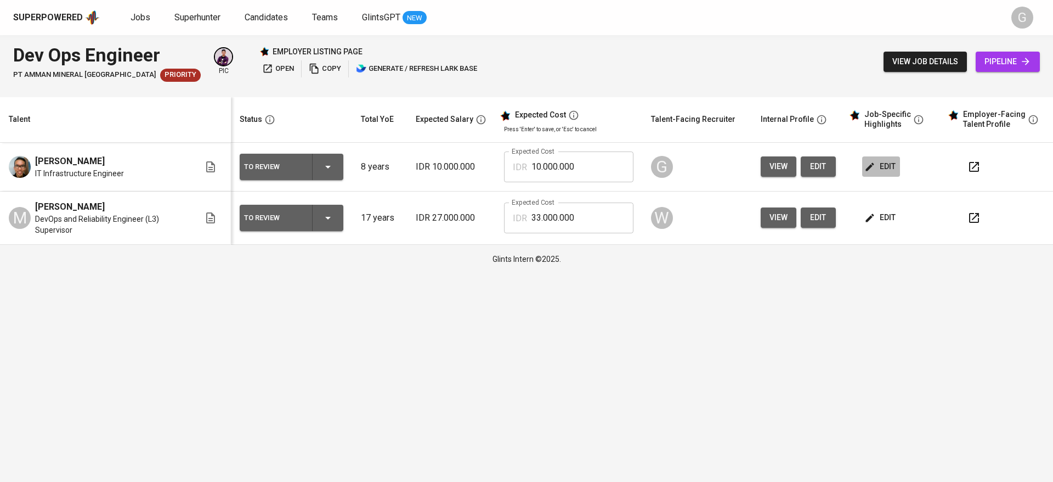
click at [882, 168] on span "edit" at bounding box center [881, 167] width 29 height 14
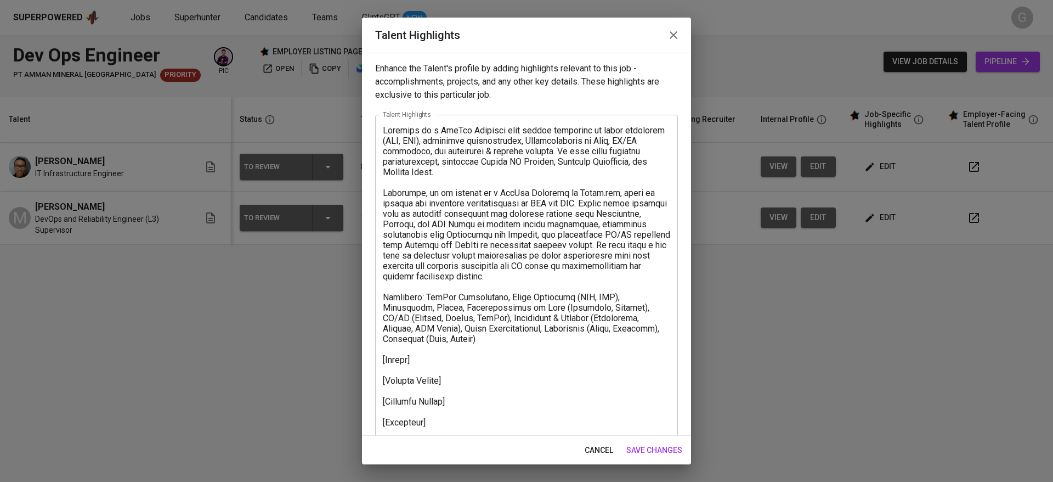
scroll to position [11, 0]
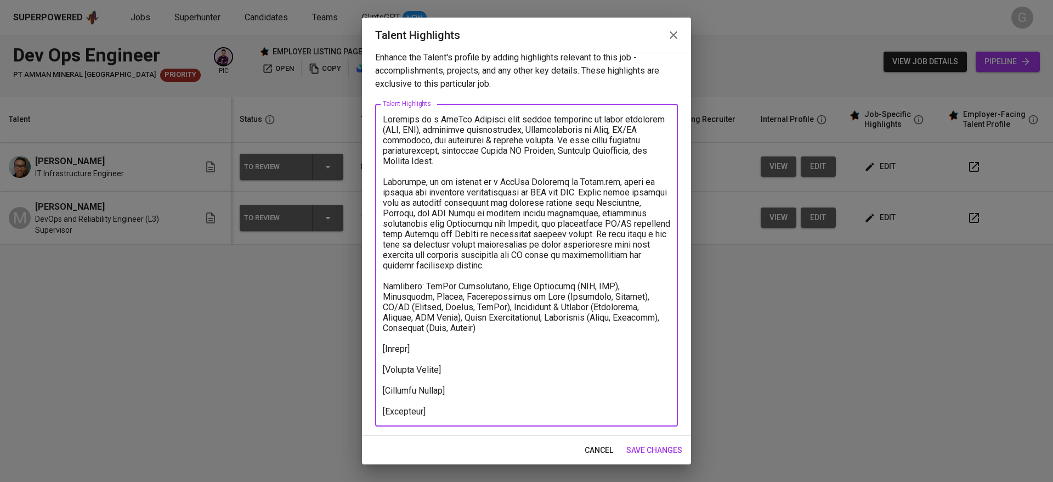
click at [449, 402] on textarea at bounding box center [526, 265] width 287 height 302
click at [449, 411] on textarea at bounding box center [526, 265] width 287 height 302
paste textarea "https://glints.sg.larksuite.com/minutes/obsgxd4eo1u16817s31l47m8?from=from_copy…"
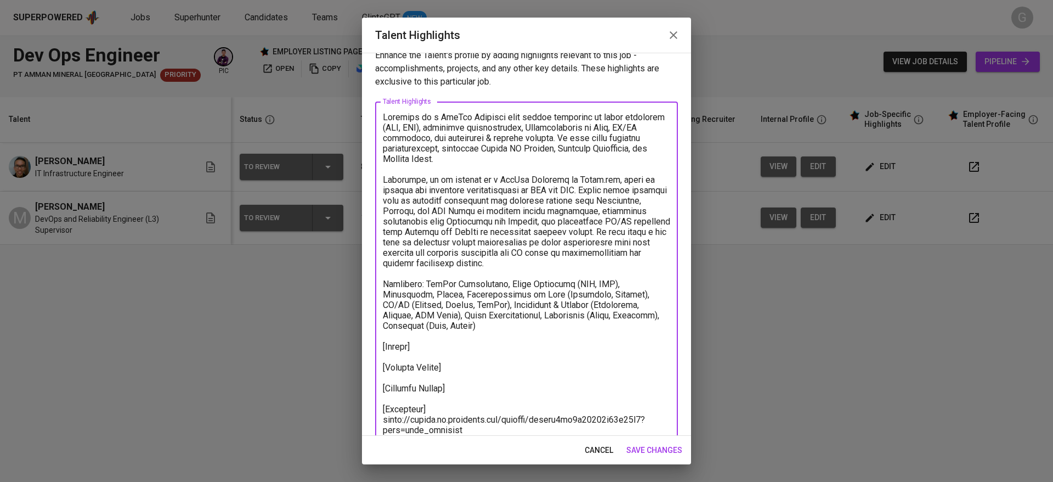
type textarea "Yohansen is a DevOps Engineer with strong expertise in cloud platforms (AWS, GC…"
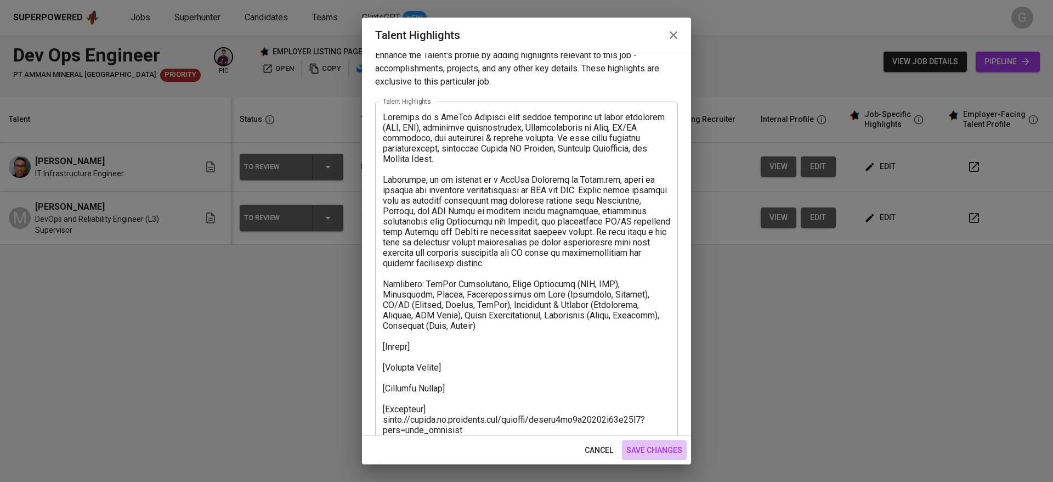
click at [643, 451] on span "save changes" at bounding box center [654, 450] width 56 height 14
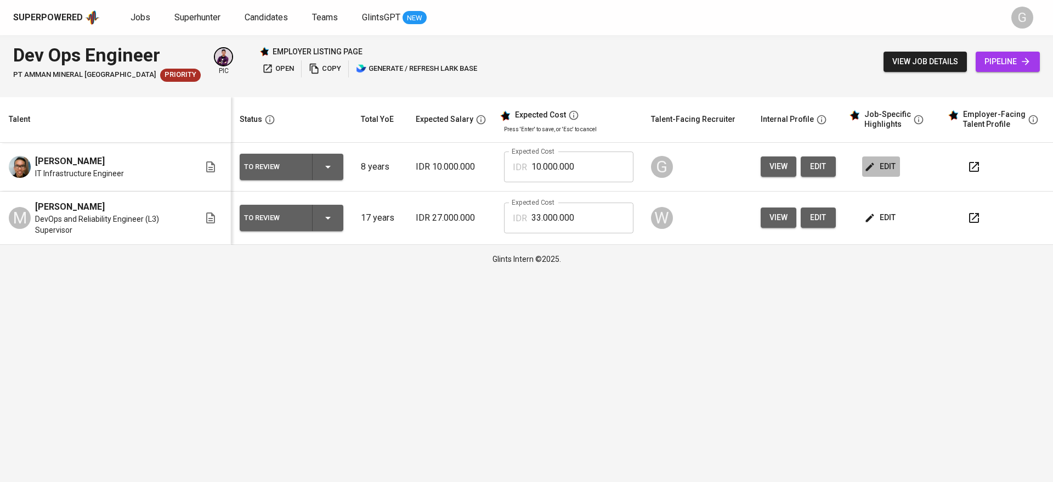
click at [873, 171] on icon "button" at bounding box center [870, 166] width 11 height 11
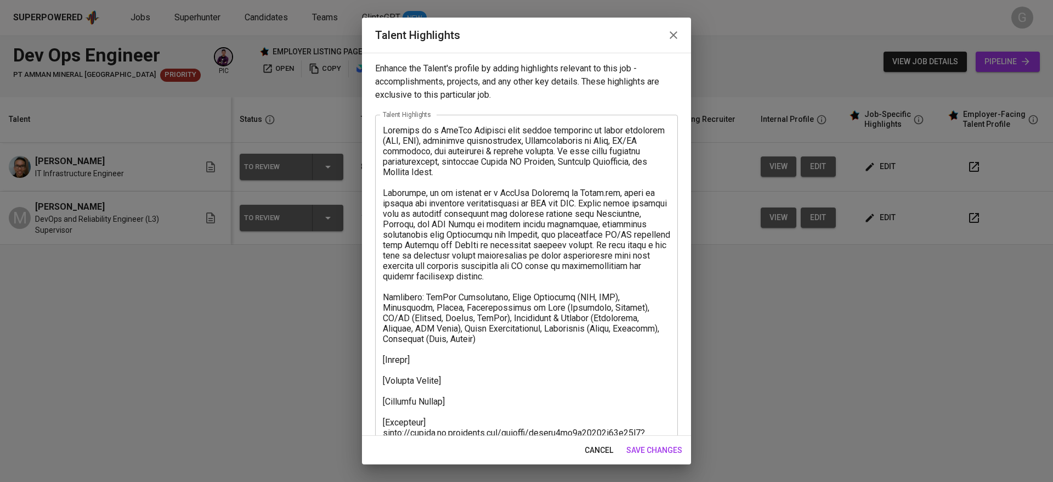
click at [425, 370] on textarea at bounding box center [526, 286] width 287 height 323
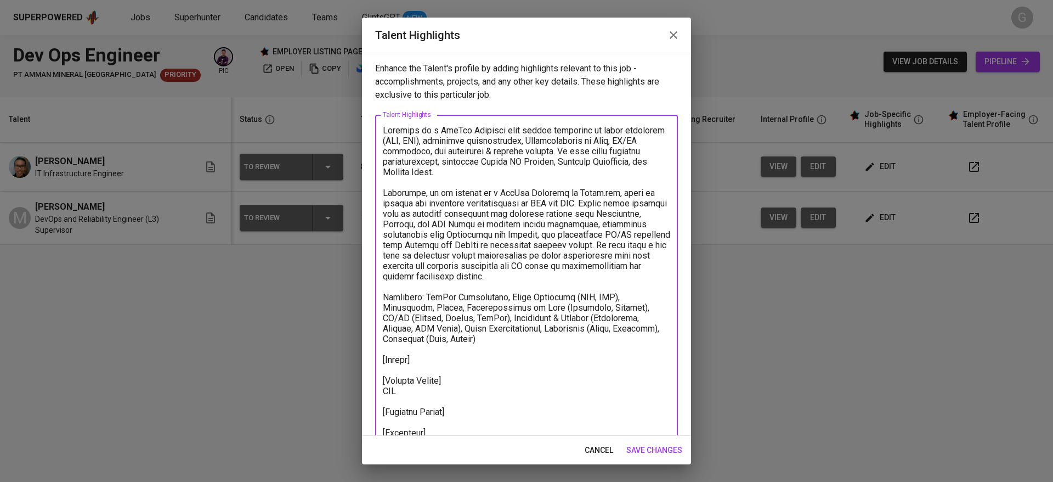
paste textarea "13,210,791"
paste textarea "20,408,827"
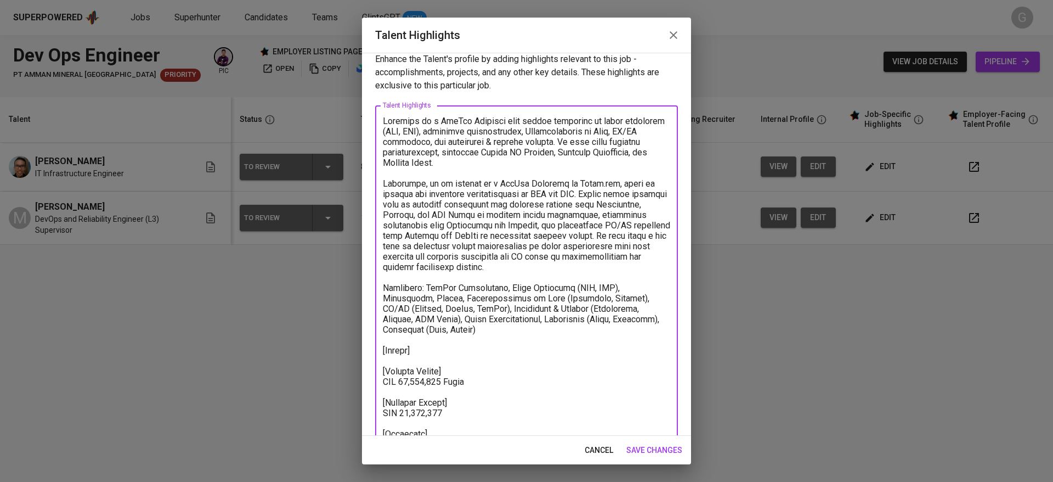
scroll to position [11, 0]
click at [445, 348] on textarea at bounding box center [526, 286] width 287 height 344
type textarea "Yohansen is a DevOps Engineer with strong expertise in cloud platforms (AWS, GC…"
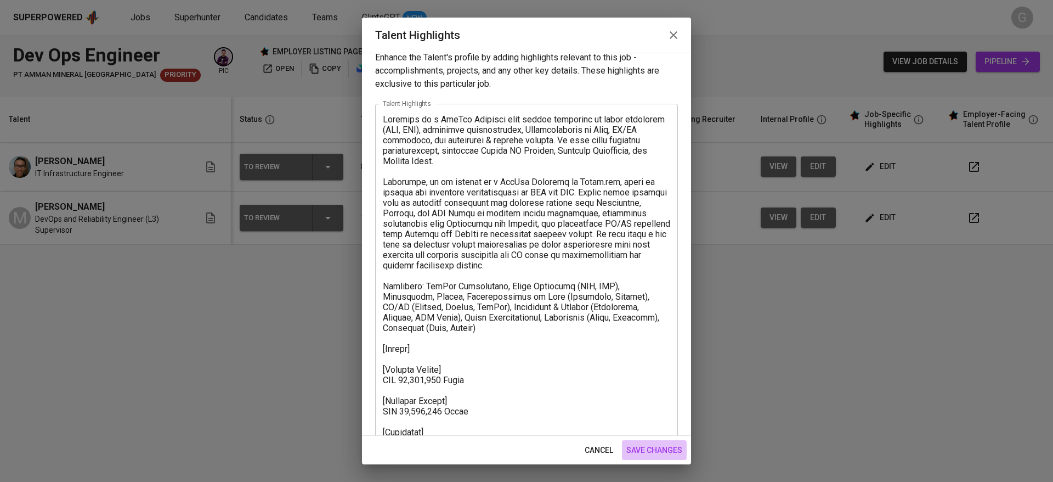
click at [646, 452] on span "save changes" at bounding box center [654, 450] width 56 height 14
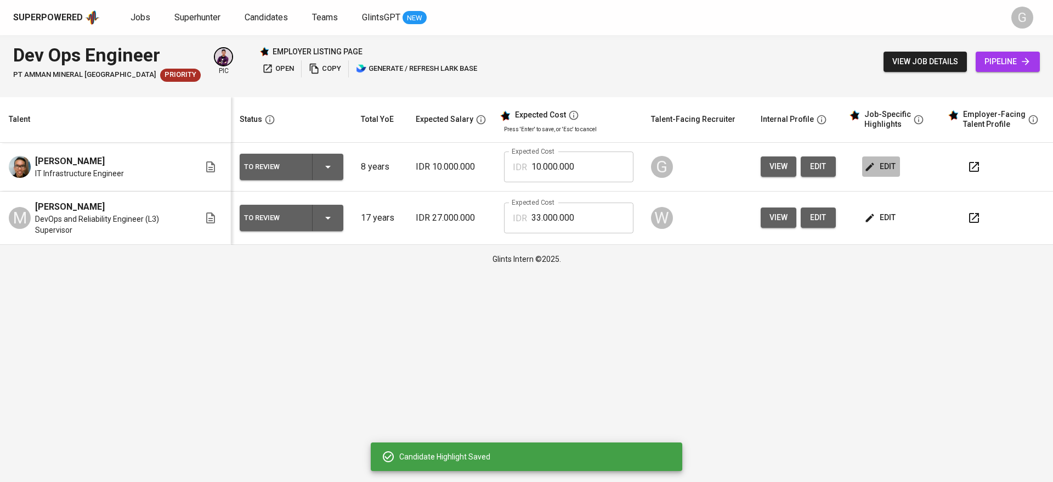
click at [880, 174] on button "edit" at bounding box center [881, 166] width 38 height 20
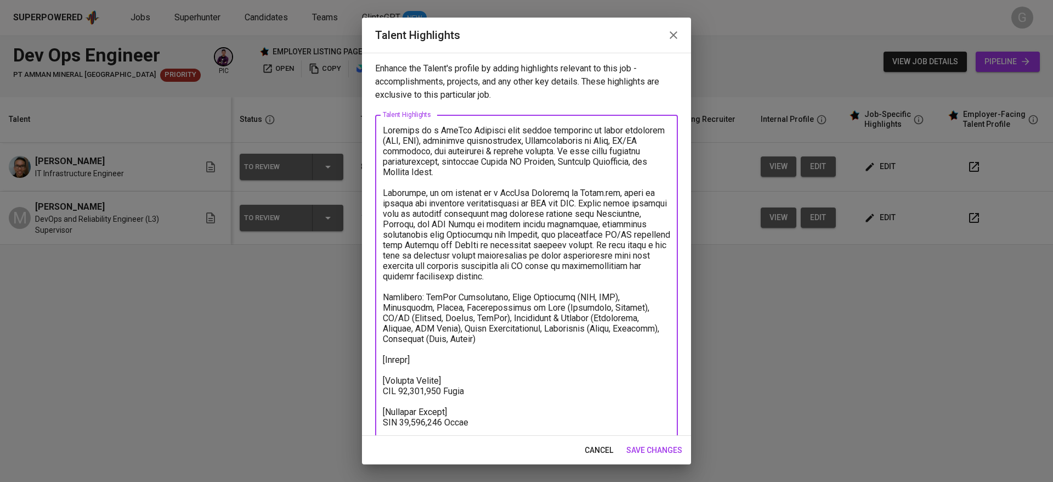
click at [493, 414] on textarea at bounding box center [526, 297] width 287 height 344
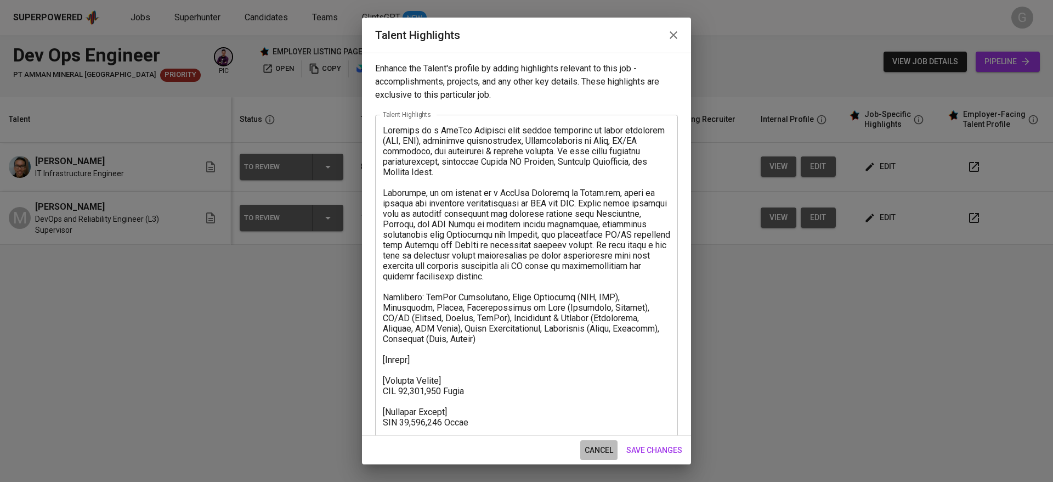
click at [602, 447] on span "cancel" at bounding box center [599, 450] width 29 height 14
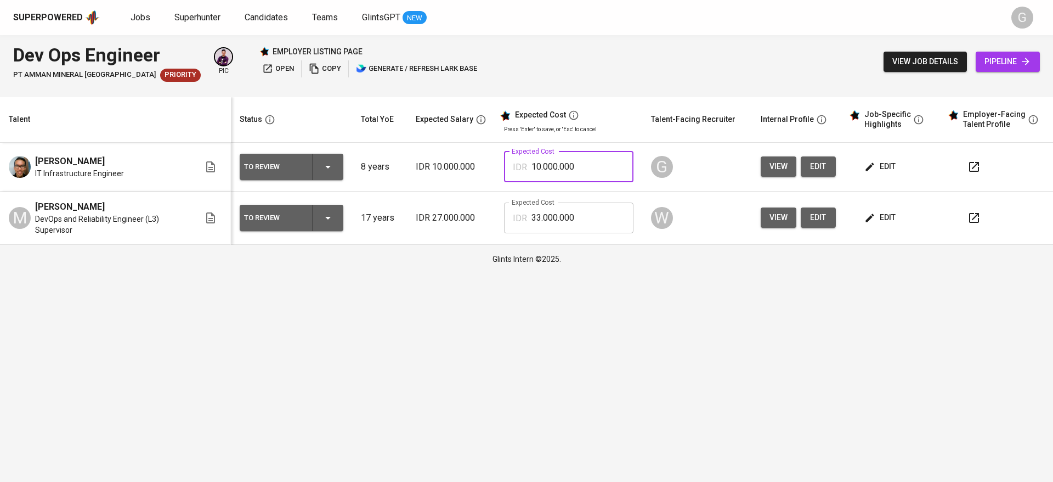
click at [572, 171] on input "10.000.000" at bounding box center [583, 166] width 102 height 31
paste input "20.408.827"
type input "20.408.827"
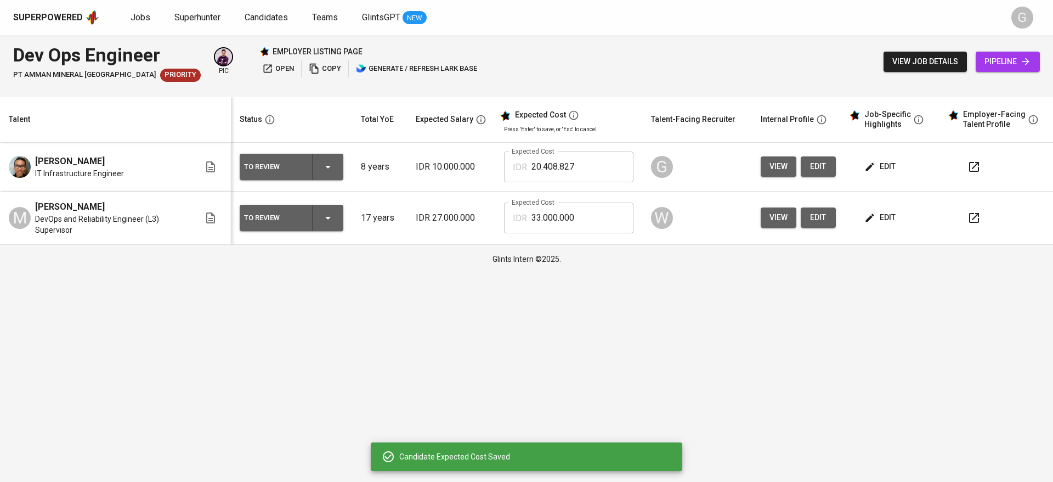
click at [824, 170] on span "edit" at bounding box center [819, 167] width 18 height 14
click at [873, 169] on icon "button" at bounding box center [870, 166] width 11 height 11
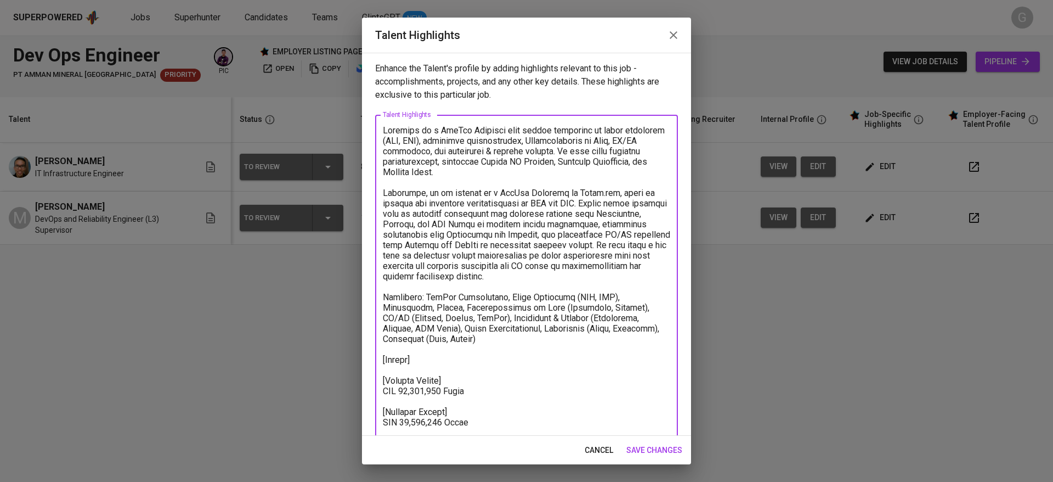
click at [509, 364] on textarea at bounding box center [526, 297] width 287 height 344
paste textarea "https://glints.sg.larksuite.com/file/B0lKbVUN1oTlryxwvpClHKIKgWC?from=from_copy…"
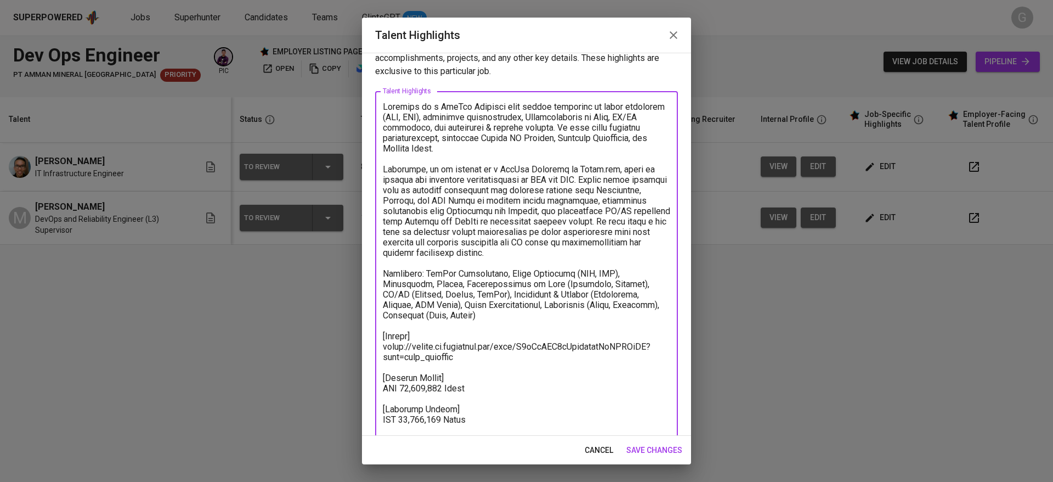
scroll to position [0, 0]
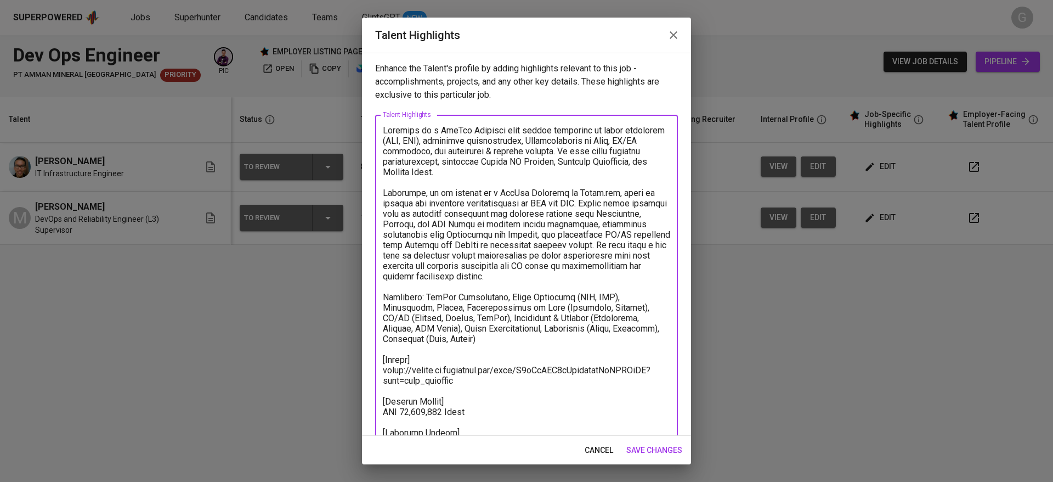
type textarea "Yohansen is a DevOps Engineer with strong expertise in cloud platforms (AWS, GC…"
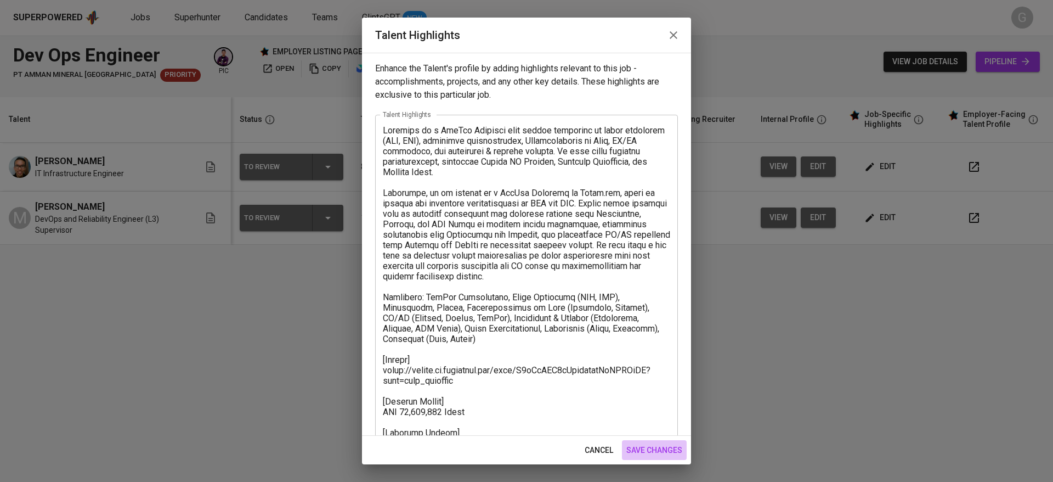
click at [670, 444] on span "save changes" at bounding box center [654, 450] width 56 height 14
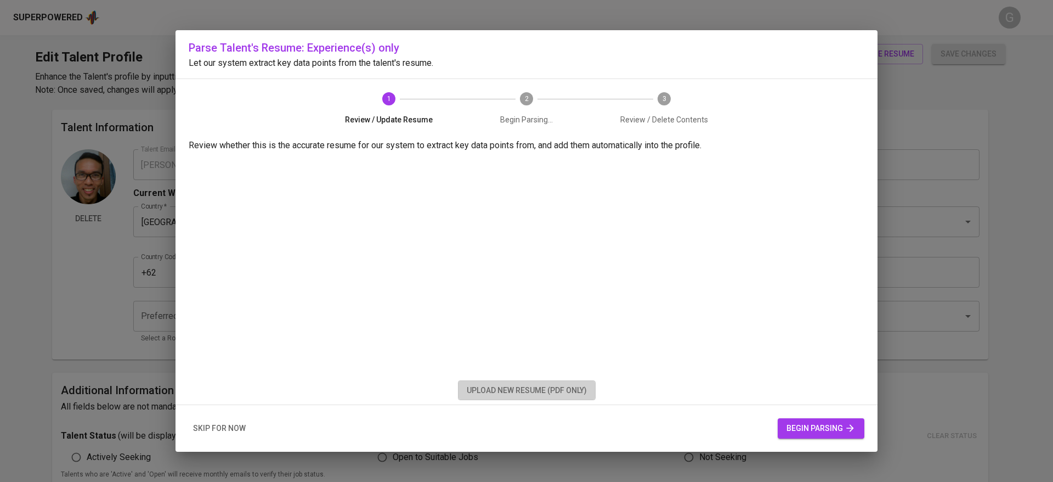
click at [518, 385] on span "upload new resume (pdf only)" at bounding box center [527, 390] width 120 height 14
click at [799, 423] on span "begin parsing" at bounding box center [821, 428] width 69 height 14
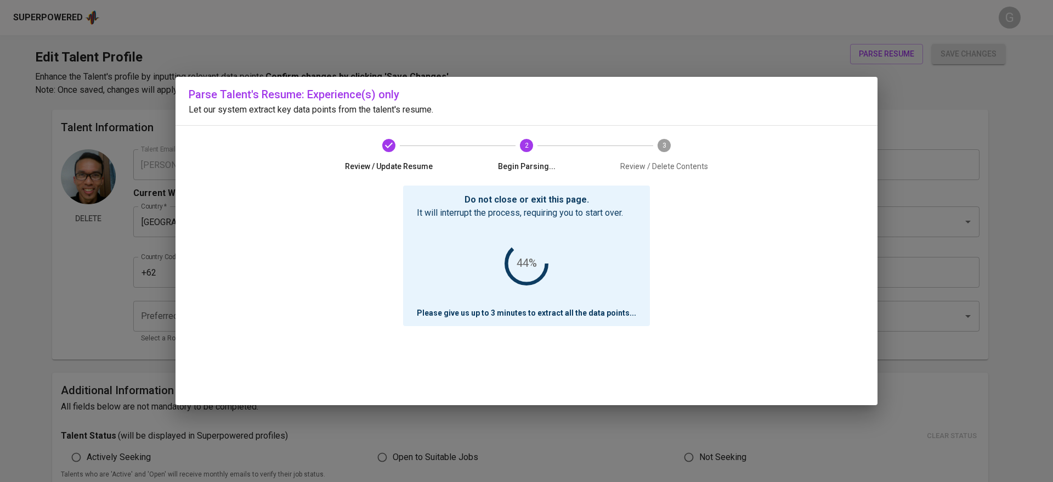
click at [235, 245] on div "Do not close or exit this page. It will interrupt the process, requiring you to…" at bounding box center [527, 294] width 676 height 219
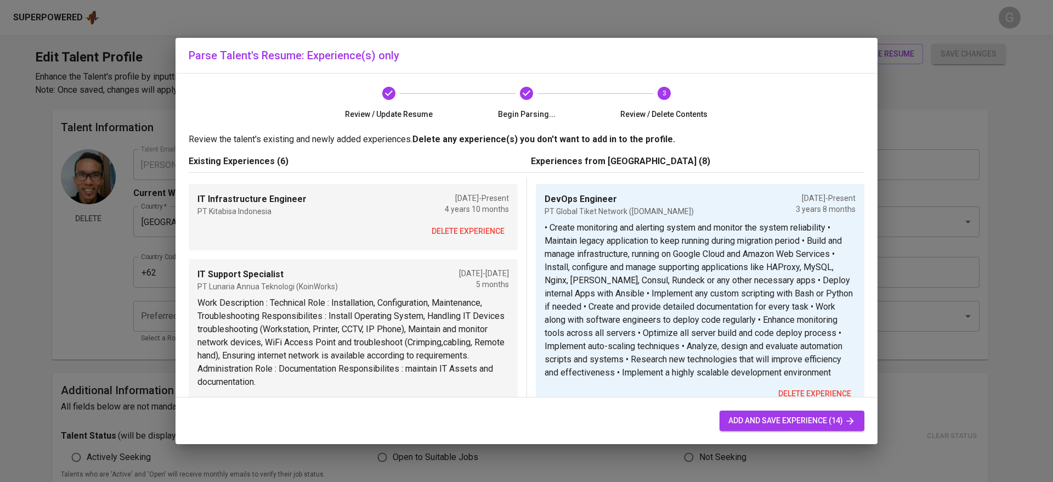
click at [445, 232] on span "delete experience" at bounding box center [468, 231] width 73 height 14
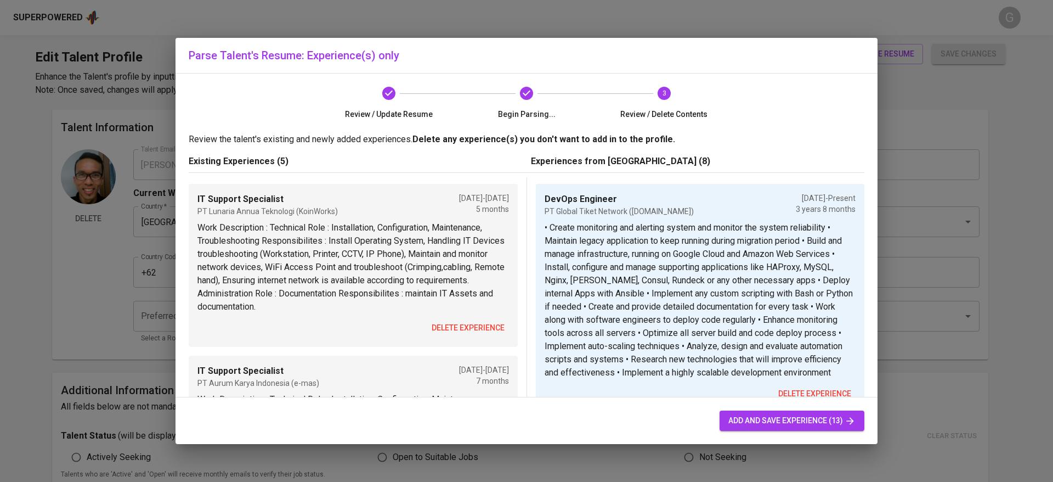
click at [445, 334] on span "delete experience" at bounding box center [468, 328] width 73 height 14
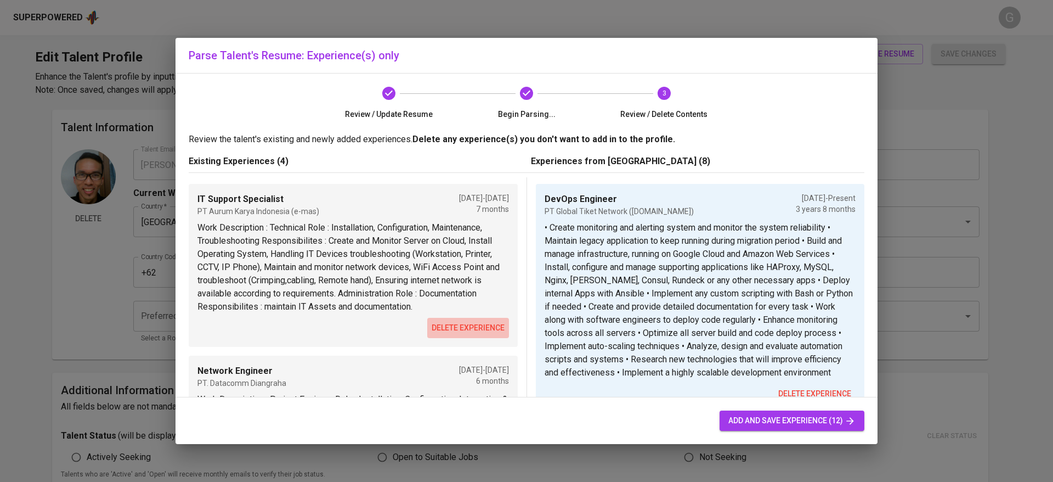
click at [445, 334] on span "delete experience" at bounding box center [468, 328] width 73 height 14
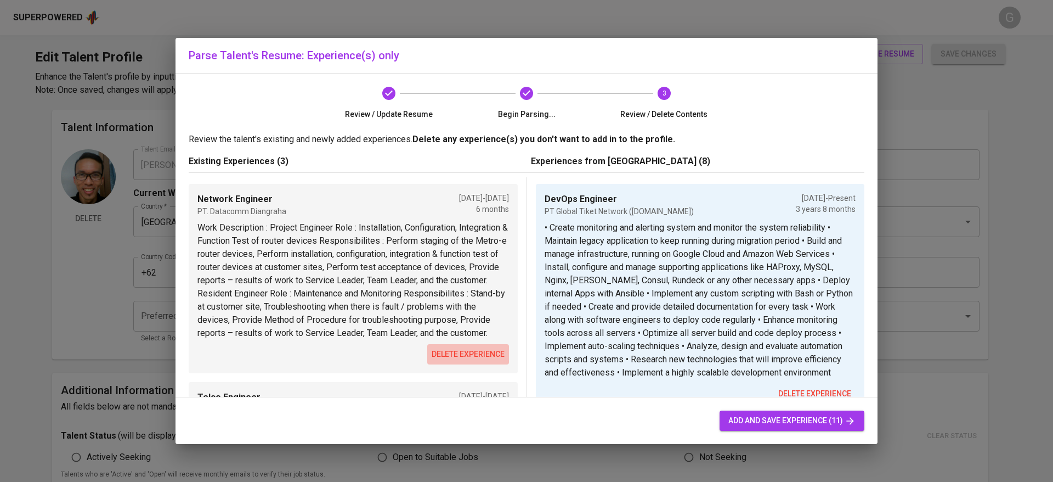
click at [449, 361] on span "delete experience" at bounding box center [468, 354] width 73 height 14
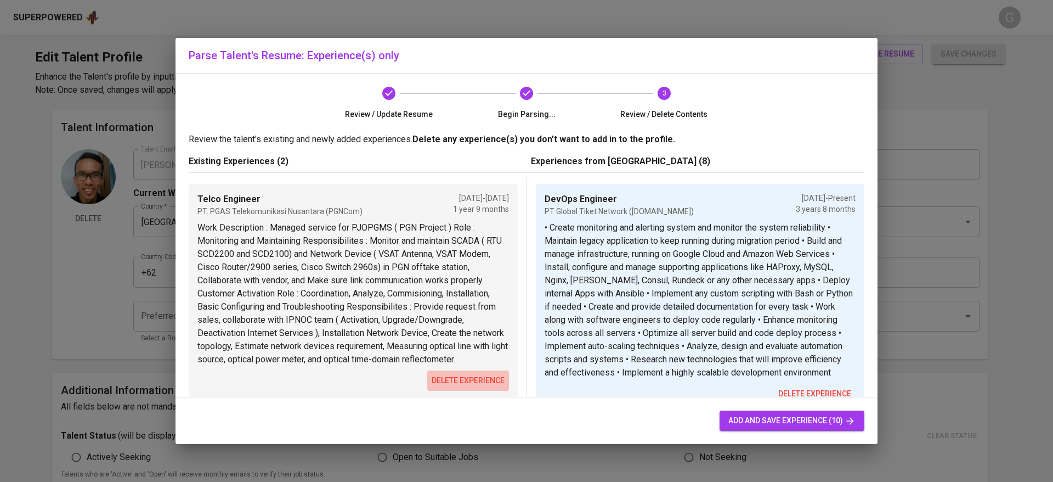
click at [457, 387] on span "delete experience" at bounding box center [468, 381] width 73 height 14
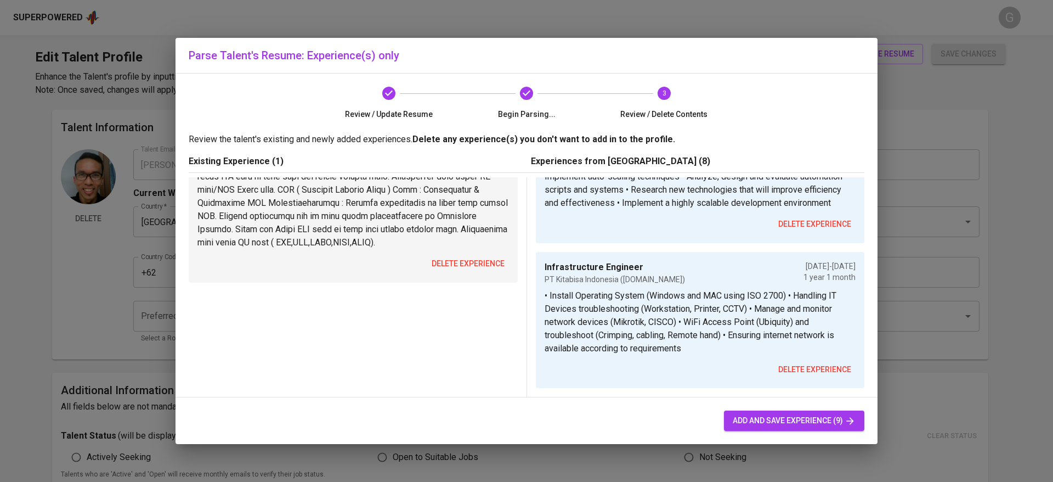
scroll to position [174, 0]
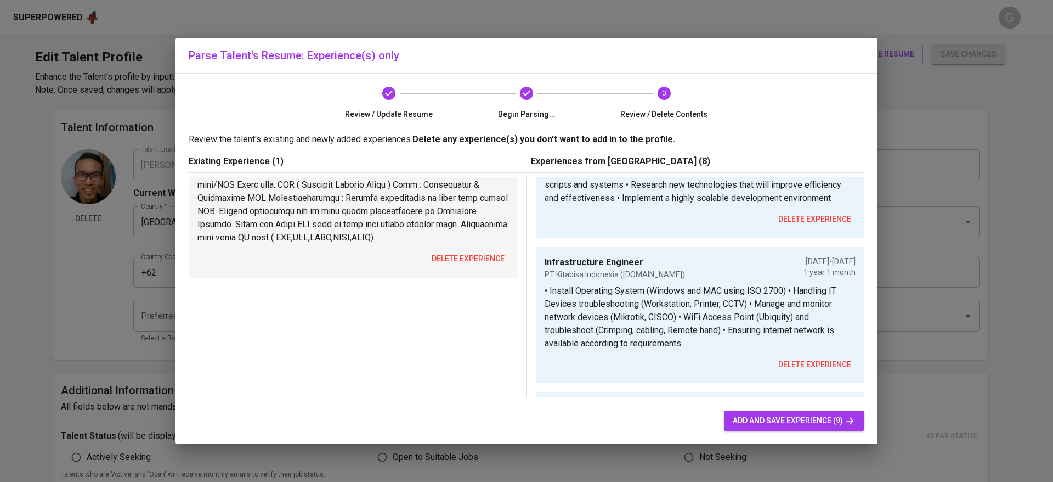
click at [468, 265] on span "delete experience" at bounding box center [468, 259] width 73 height 14
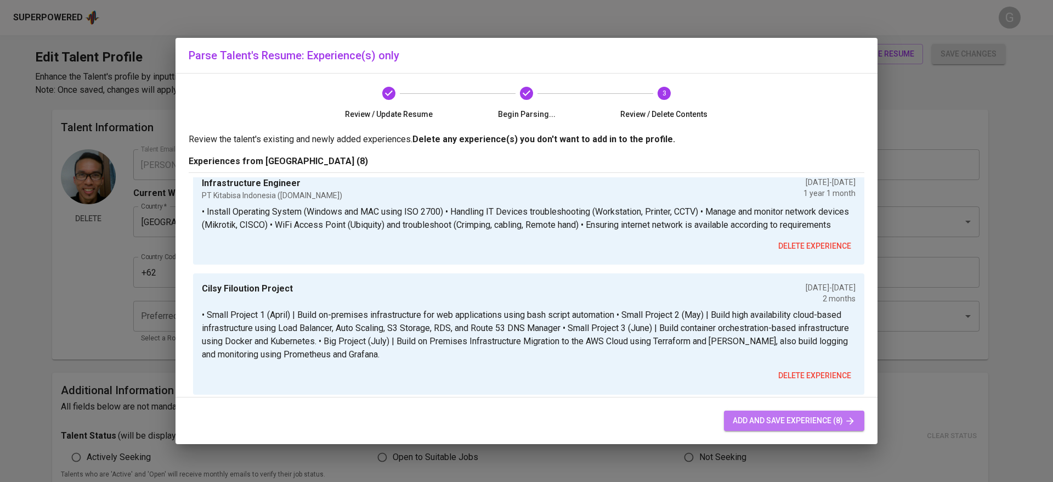
click at [788, 424] on span "add and save experience (8)" at bounding box center [794, 421] width 123 height 14
type input "DevOps Engineer"
type input "PT Global Tiket Network (tiket.com)"
type input "01/01/2022"
type input "Infrastructure Engineer"
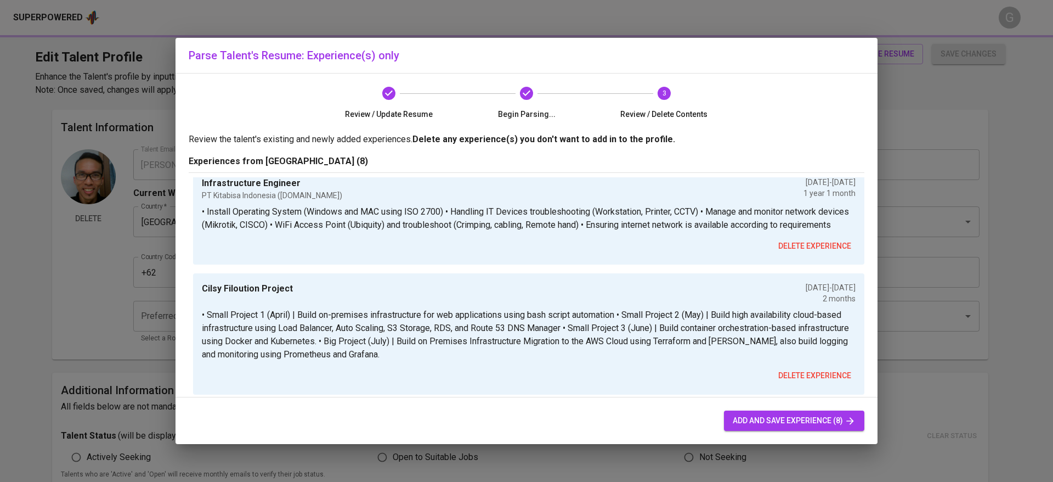
type input "PT Kitabisa Indonesia (Kitabisa.com)"
type input "11/01/2020"
type input "12/01/2021"
type input "Cilsy Filoution Project"
type input "03/01/2021"
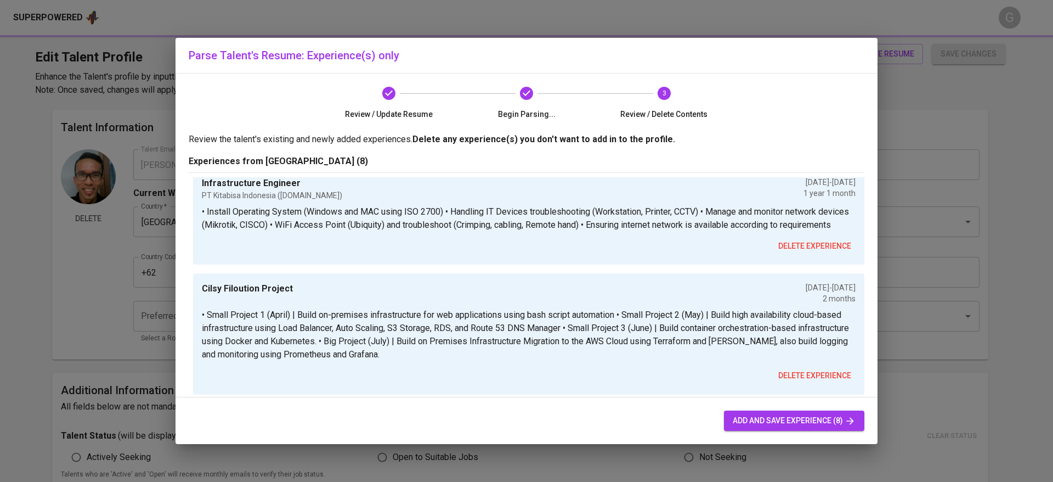
type input "05/01/2021"
type input "IT Support Specialist"
type input "PT Lunaria Annua Teknologi (Koinworks.com)"
type input "12/01/2019"
type input "05/01/2020"
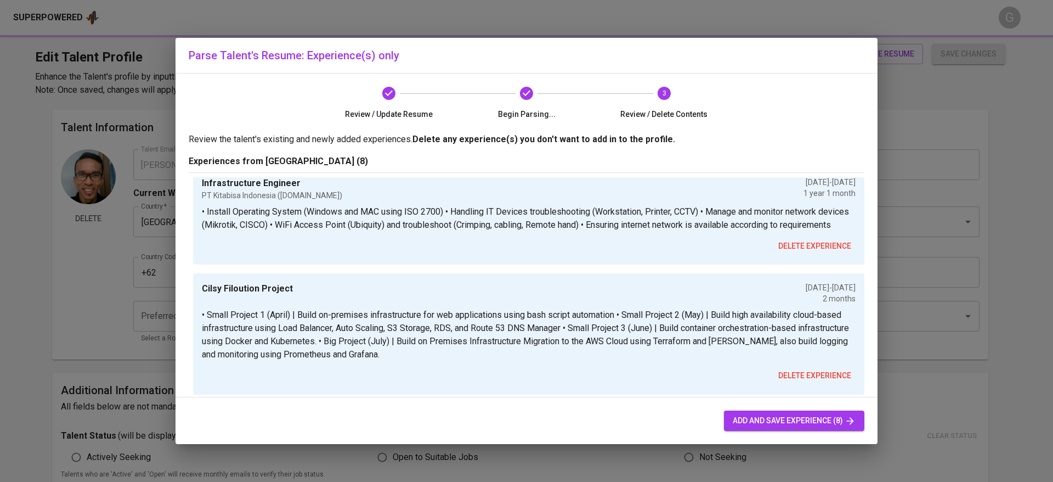
type input "IT Support Specialist"
type input "PT Aurum Karya Indonesia (e-mas.com)"
type input "05/01/2019"
type input "12/01/2019"
type input "Network Engineer"
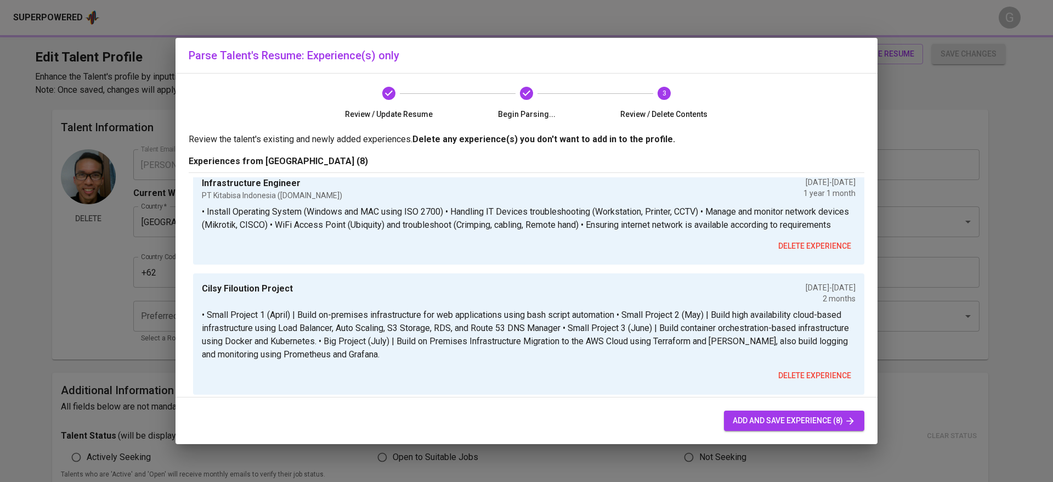
type input "PT Datacom Dinamgraha"
type input "11/01/2018"
type input "05/01/2019"
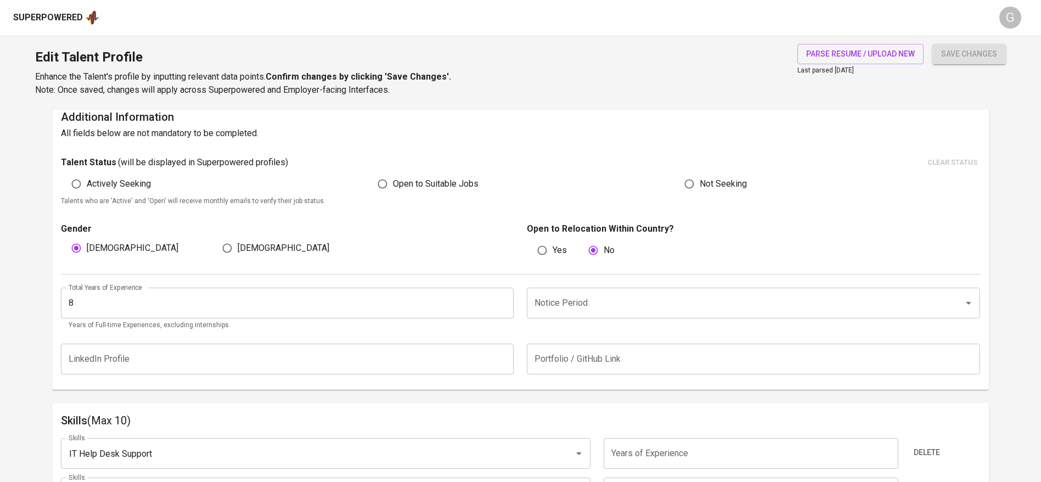
scroll to position [246, 0]
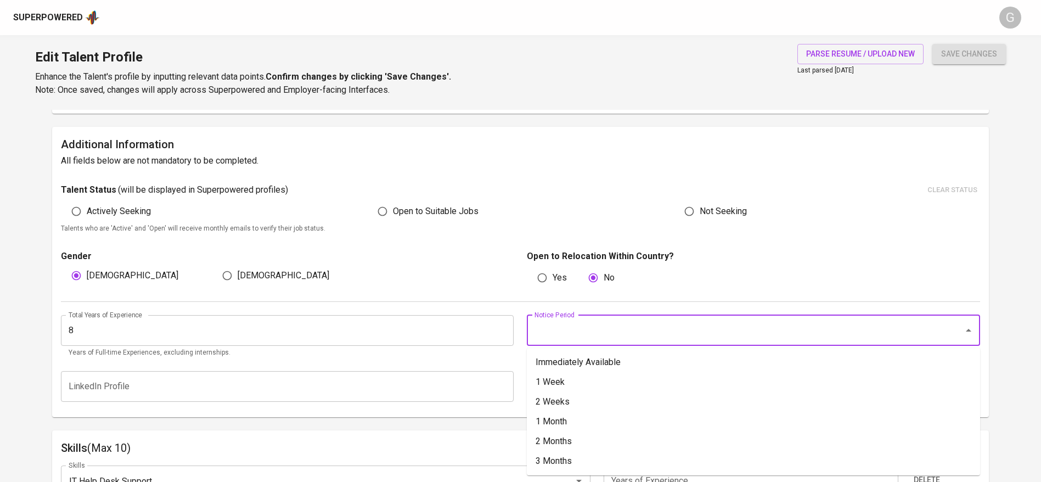
click at [574, 335] on input "Notice Period" at bounding box center [738, 330] width 413 height 21
click at [566, 421] on li "1 Month" at bounding box center [753, 421] width 453 height 20
type input "1 Month"
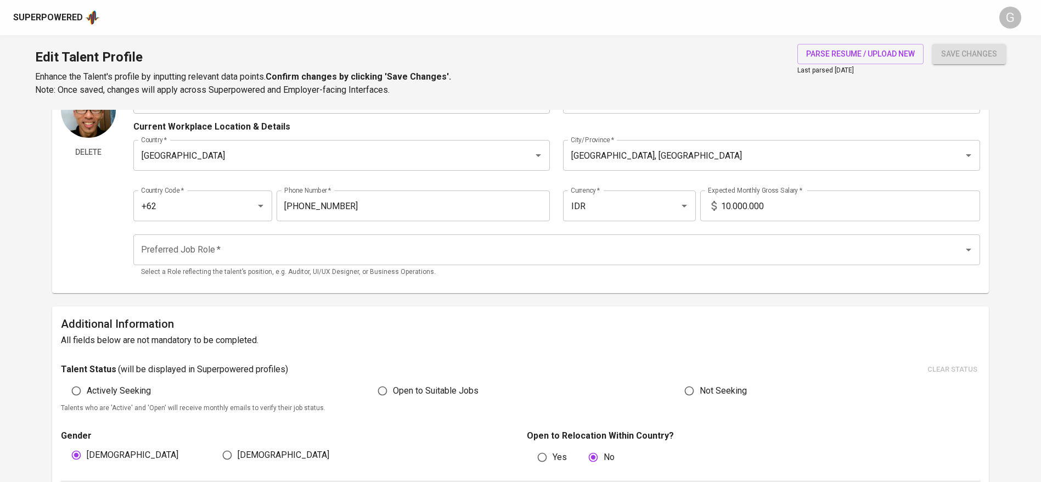
scroll to position [35, 0]
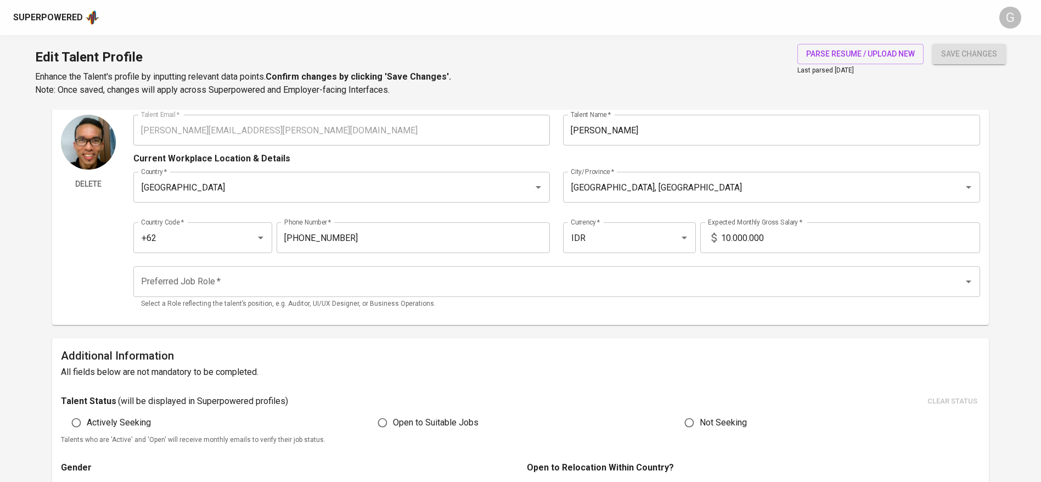
click at [759, 223] on input "10.000.000" at bounding box center [850, 237] width 259 height 31
type input "18.000.000"
click at [932, 44] on button "save changes" at bounding box center [969, 54] width 74 height 20
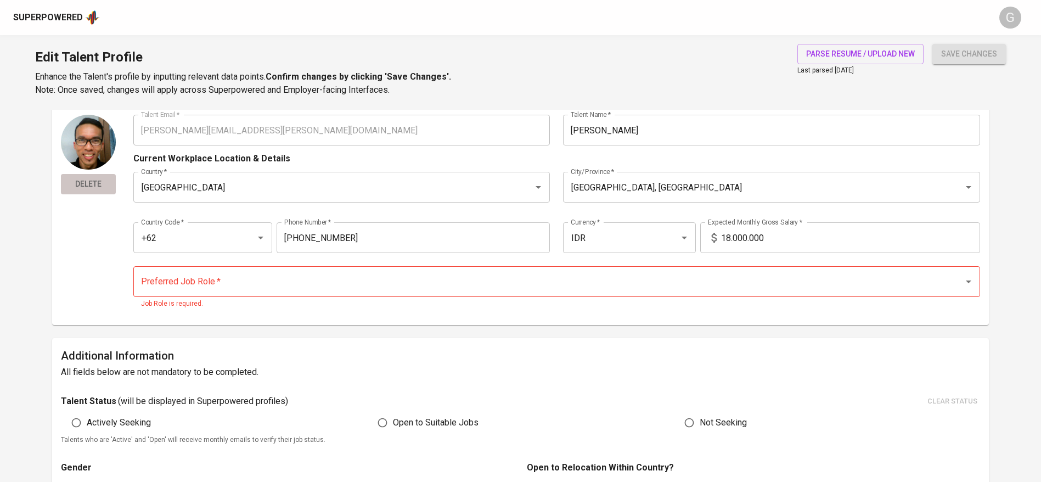
click at [92, 177] on span "Delete" at bounding box center [88, 184] width 46 height 14
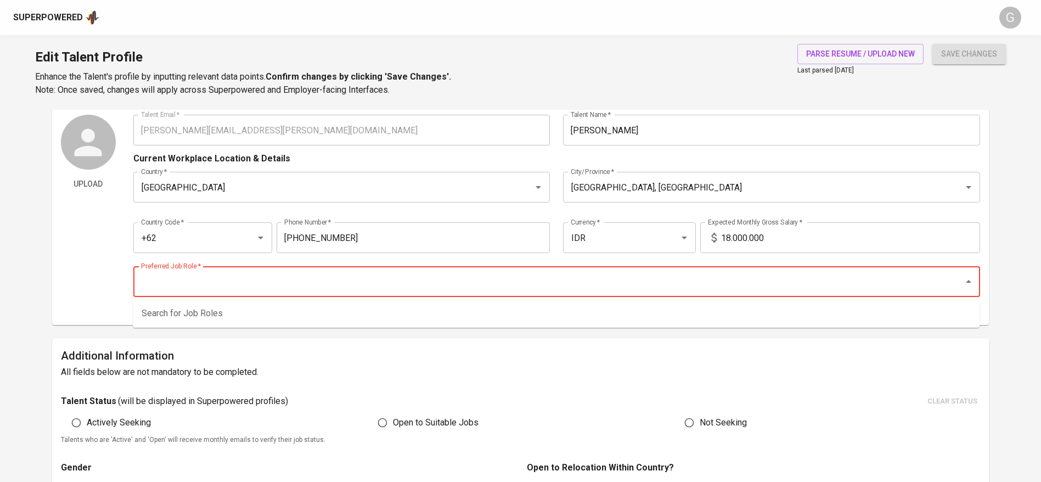
click at [210, 283] on input "Preferred Job Role   *" at bounding box center [541, 281] width 806 height 21
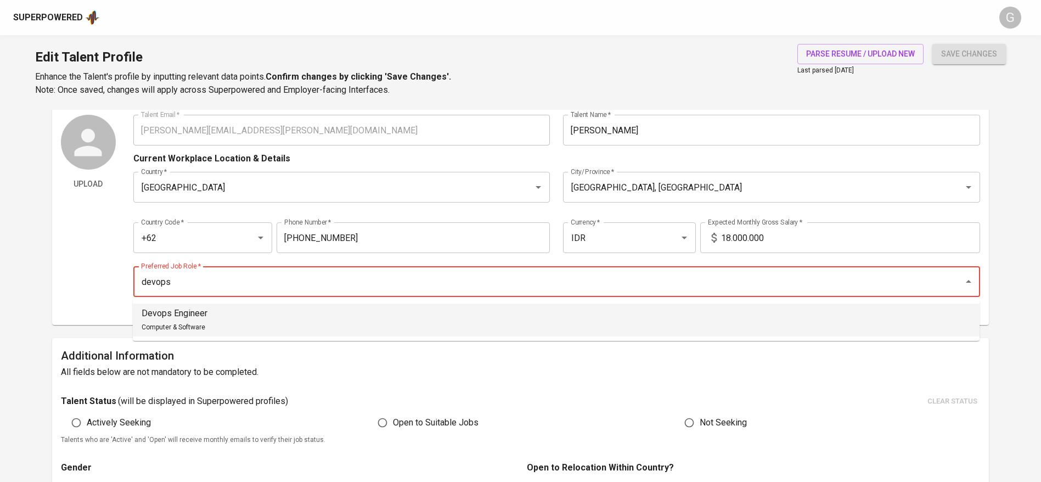
click at [220, 322] on li "Devops Engineer Computer & Software" at bounding box center [556, 319] width 846 height 33
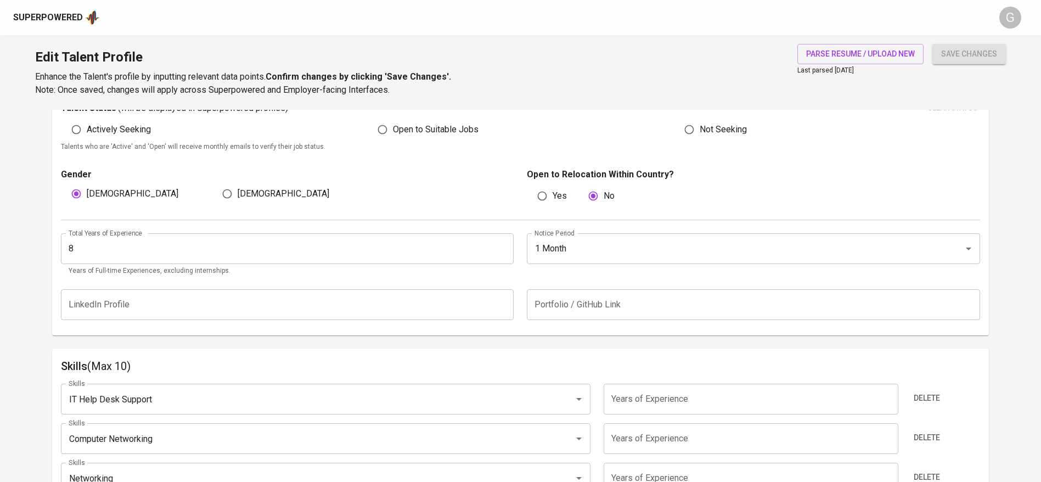
scroll to position [466, 0]
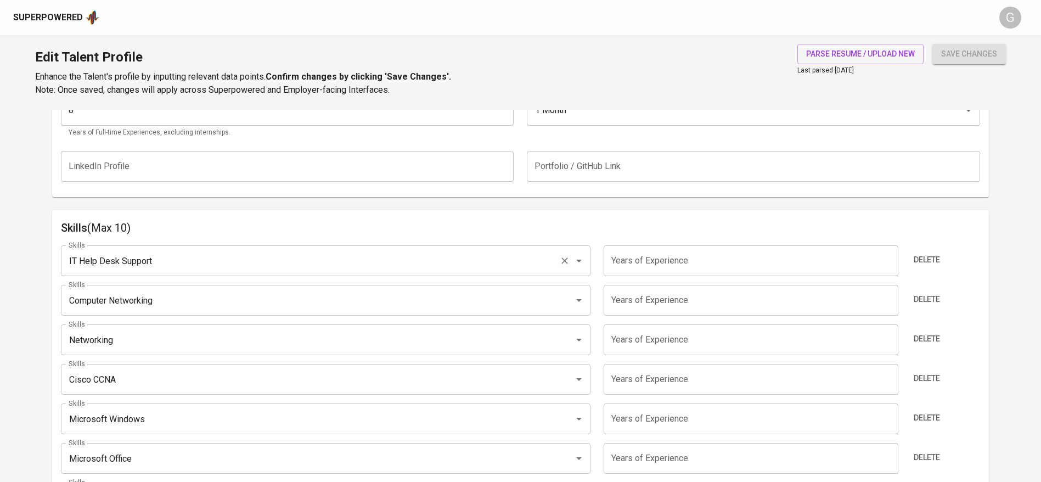
type input "Devops Engineer"
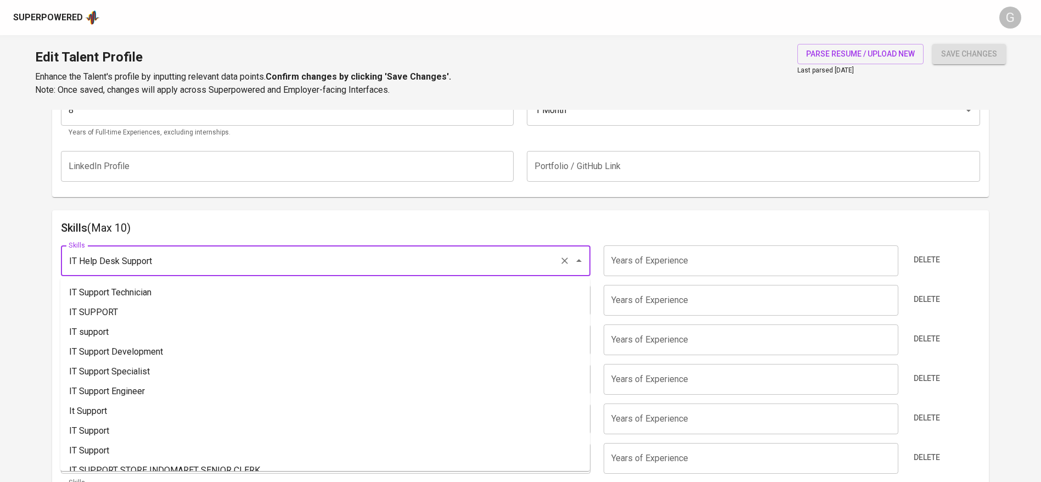
click at [195, 265] on input "IT Help Desk Support" at bounding box center [310, 260] width 489 height 21
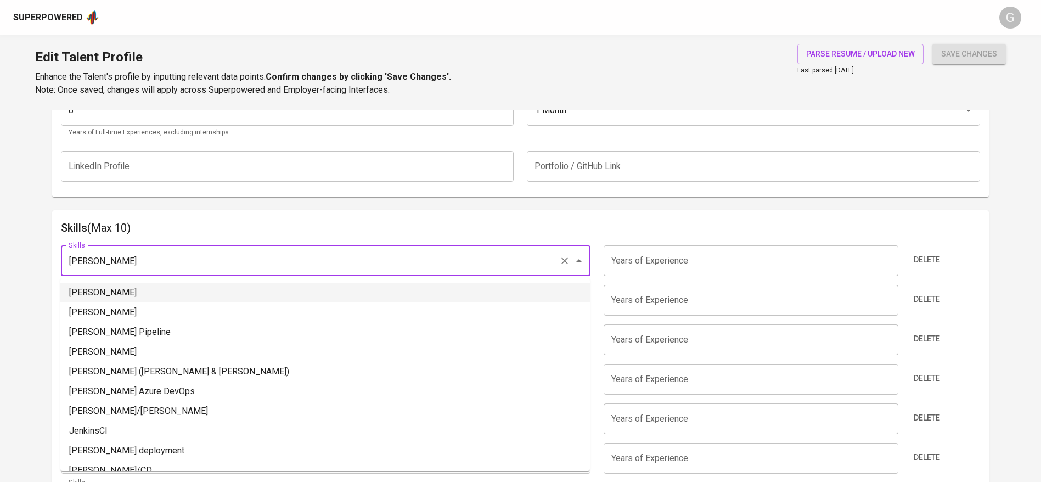
click at [122, 291] on li "Jenkins" at bounding box center [324, 293] width 529 height 20
type input "Jenkins"
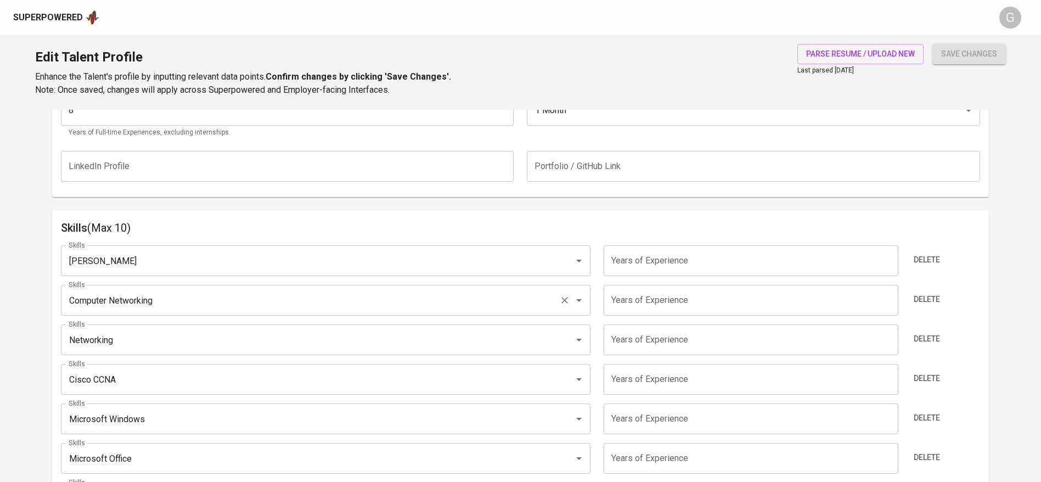
click at [101, 305] on input "Computer Networking" at bounding box center [310, 300] width 489 height 21
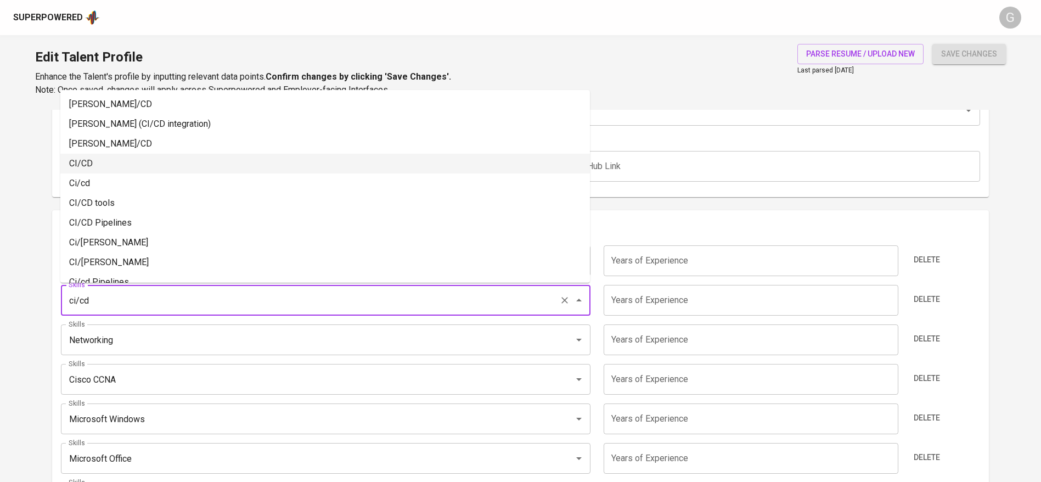
click at [105, 164] on li "CI/CD" at bounding box center [324, 164] width 529 height 20
type input "CI/CD"
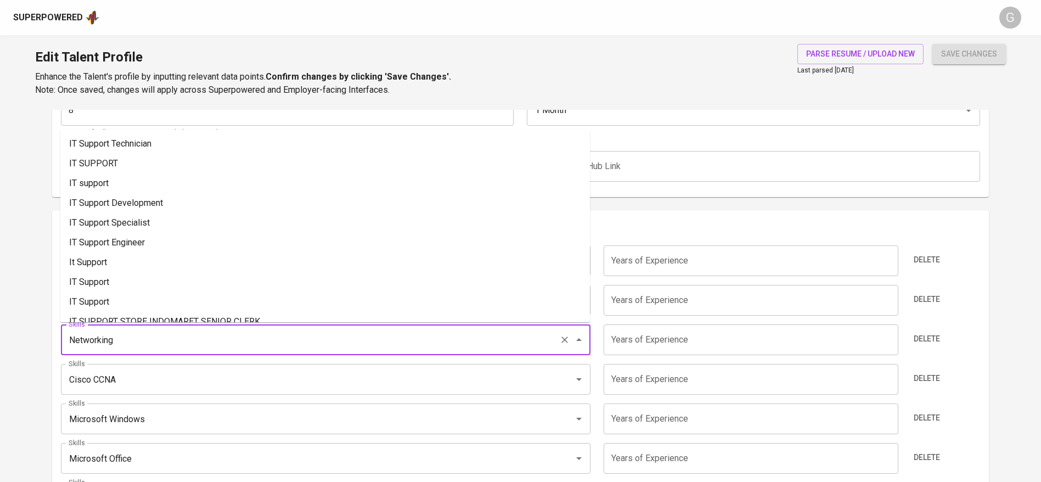
click at [122, 337] on input "Networking" at bounding box center [310, 339] width 489 height 21
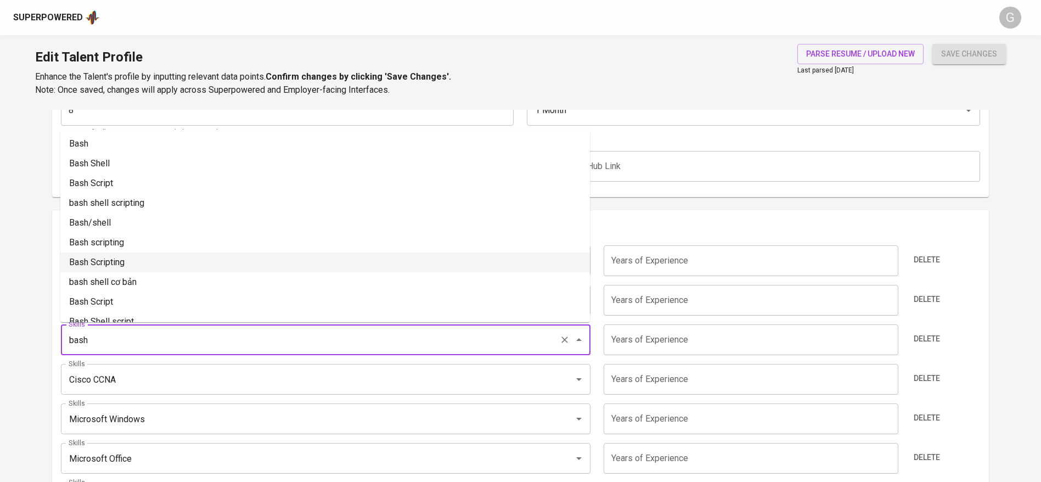
click at [127, 258] on li "Bash Scripting" at bounding box center [324, 262] width 529 height 20
type input "Bash Scripting"
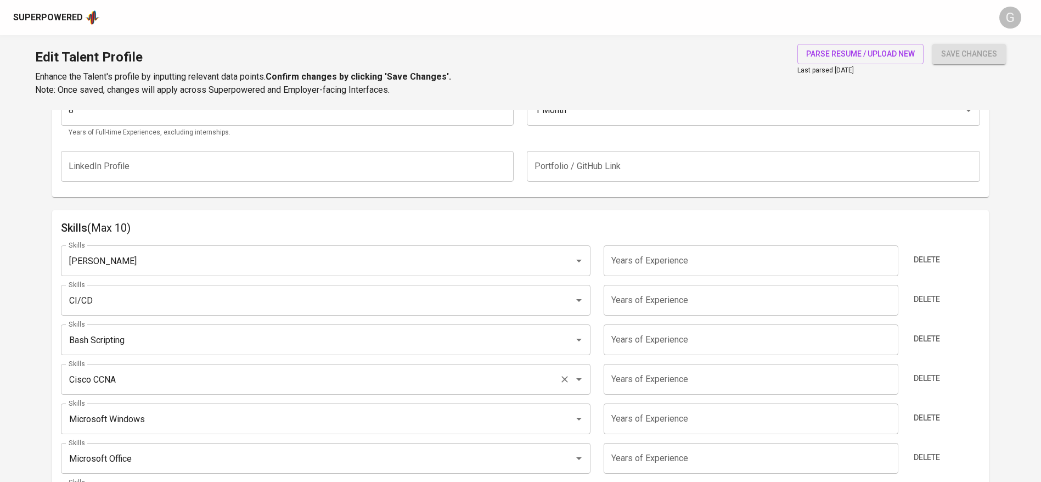
scroll to position [540, 0]
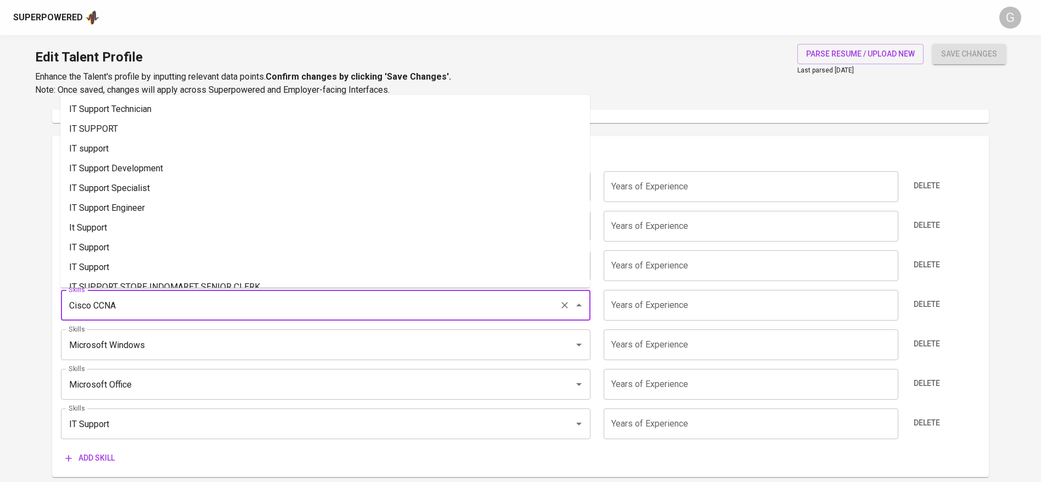
click at [114, 301] on input "Cisco CCNA" at bounding box center [310, 305] width 489 height 21
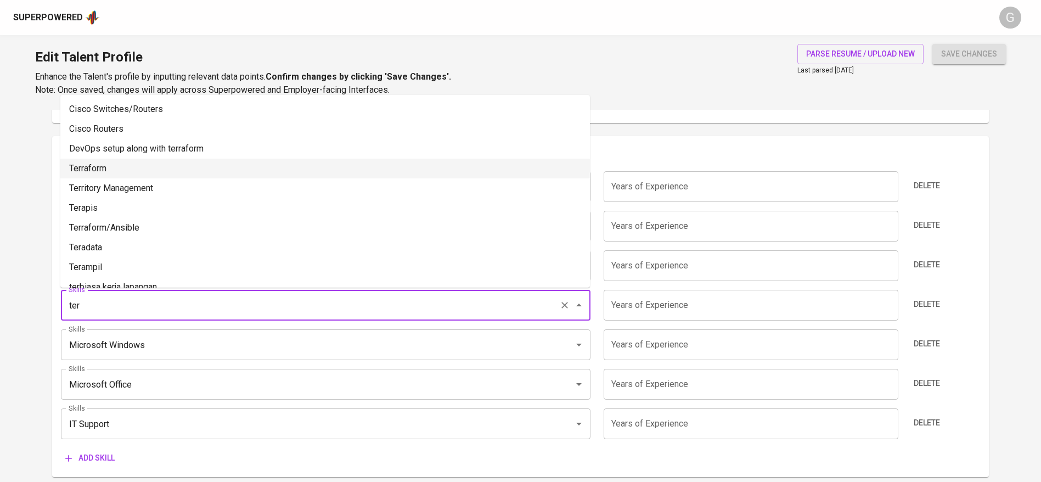
click at [136, 170] on li "Terraform" at bounding box center [324, 169] width 529 height 20
type input "Terraform"
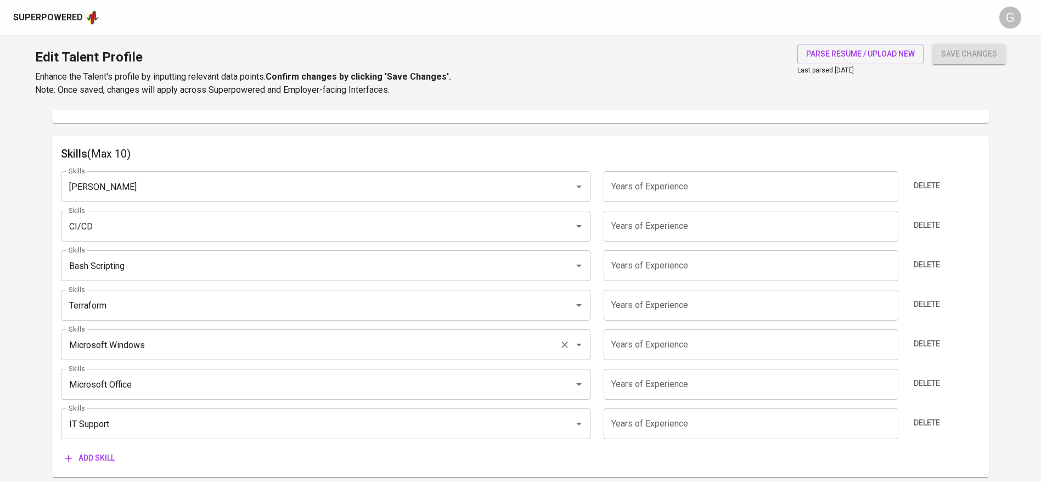
click at [109, 359] on div "Microsoft Windows Skills" at bounding box center [325, 344] width 529 height 31
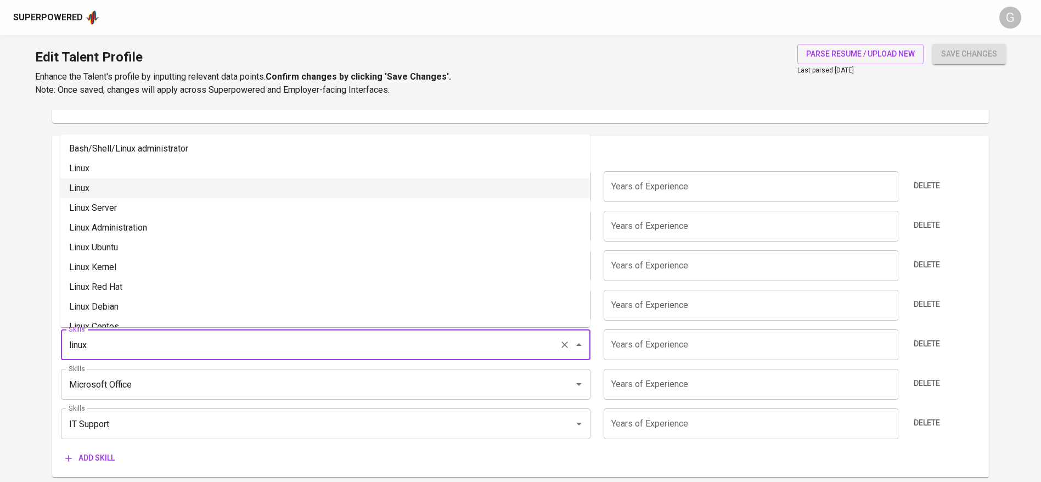
click at [104, 179] on li "Linux" at bounding box center [324, 188] width 529 height 20
type input "Linux"
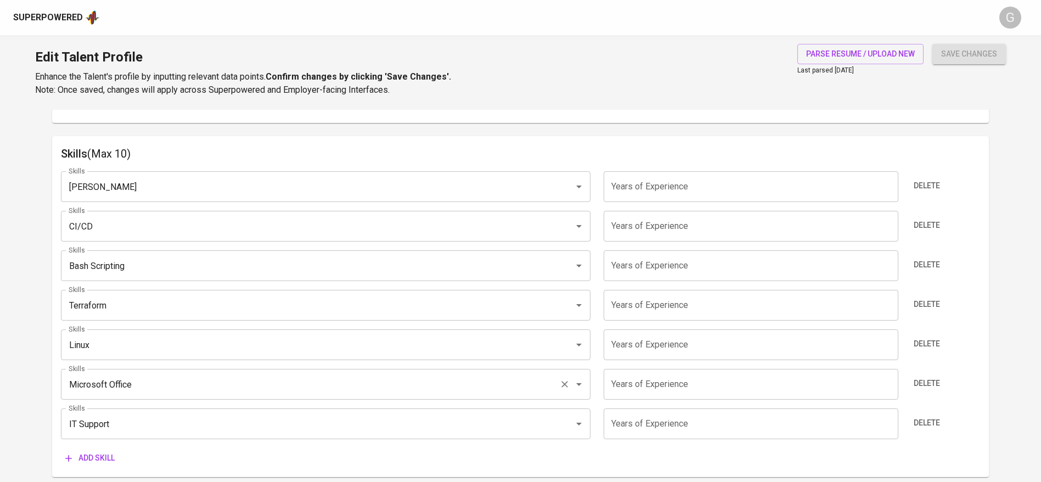
click at [115, 393] on input "Microsoft Office" at bounding box center [310, 384] width 489 height 21
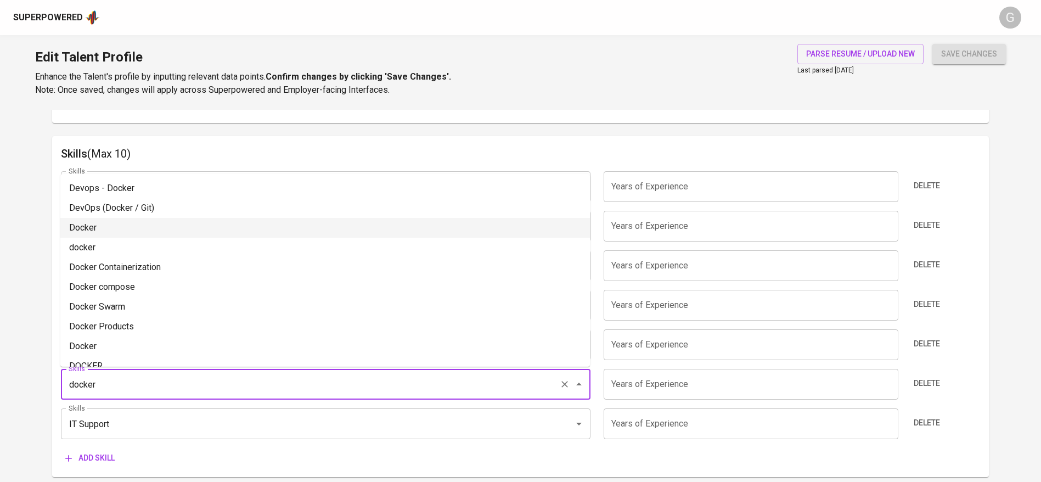
click at [112, 229] on li "Docker" at bounding box center [324, 228] width 529 height 20
type input "Docker"
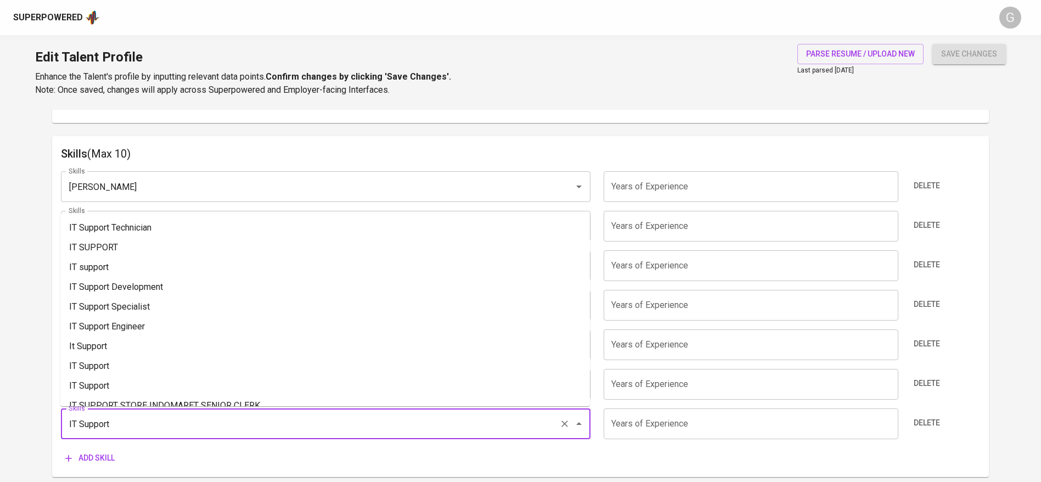
click at [101, 419] on input "IT Support" at bounding box center [310, 423] width 489 height 21
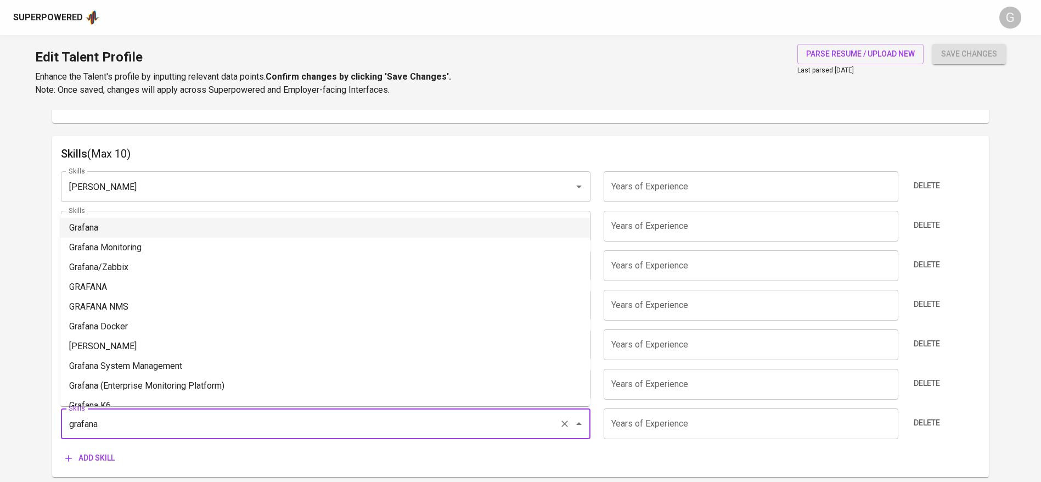
click at [94, 224] on li "Grafana" at bounding box center [324, 228] width 529 height 20
type input "Grafana"
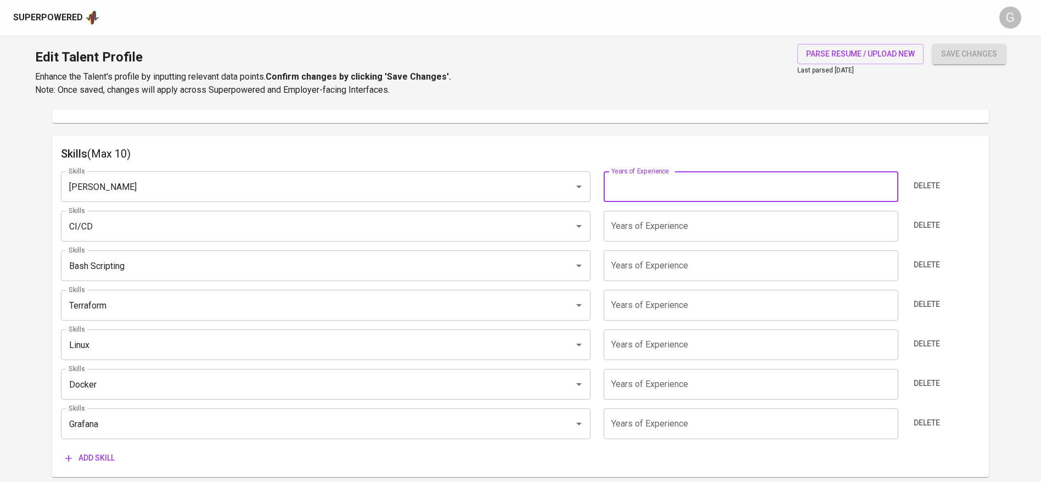
click at [623, 198] on input "number" at bounding box center [750, 186] width 294 height 31
type input "6"
click at [629, 217] on input "number" at bounding box center [750, 226] width 294 height 31
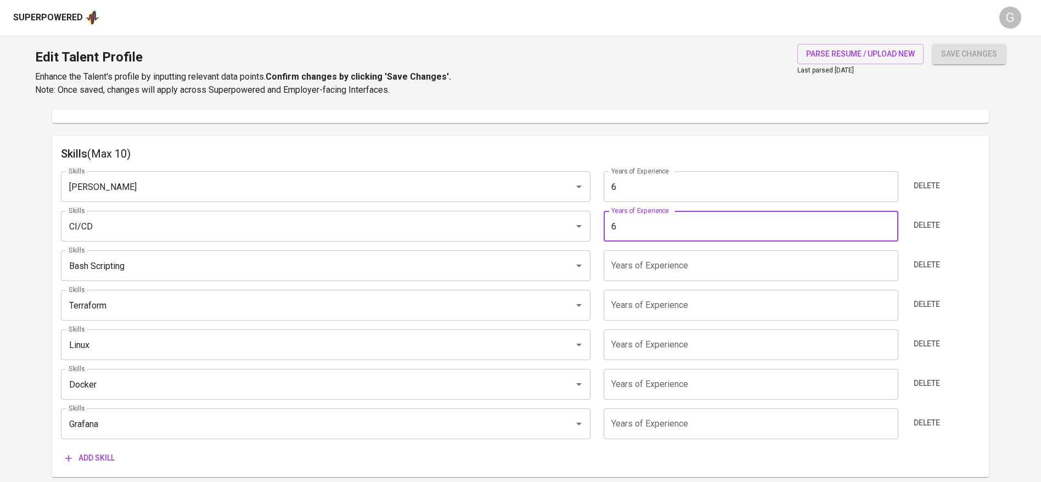
type input "6"
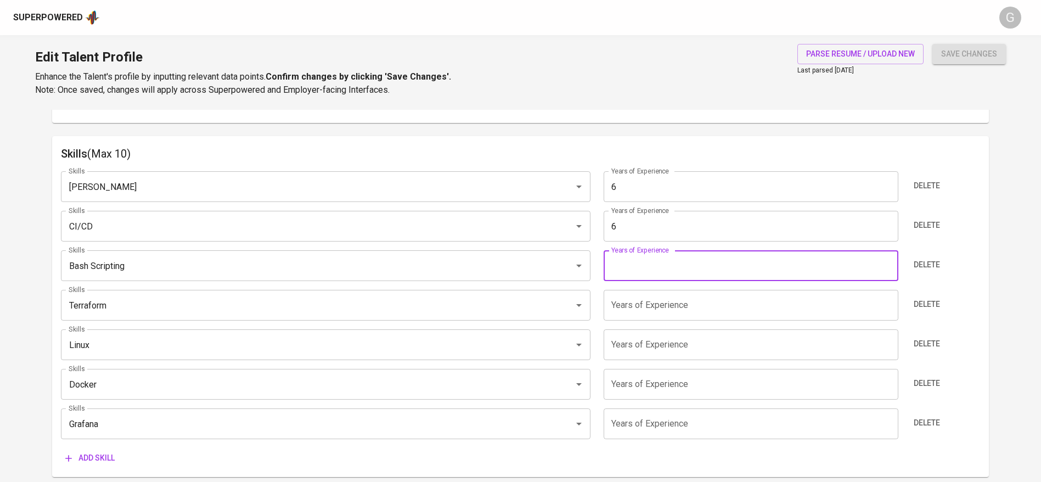
click at [637, 279] on input "number" at bounding box center [750, 265] width 294 height 31
type input "6"
click at [638, 309] on input "number" at bounding box center [750, 305] width 294 height 31
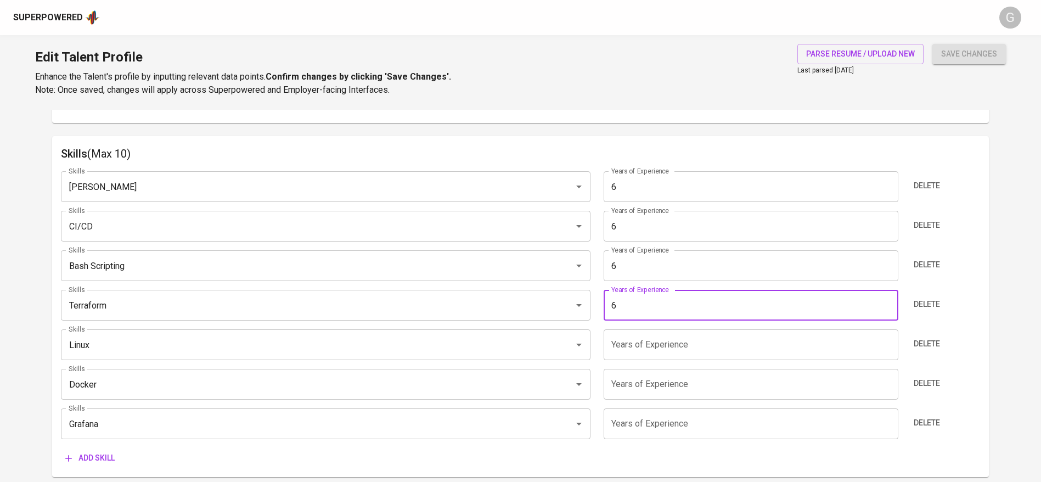
type input "6"
click at [638, 336] on input "number" at bounding box center [750, 344] width 294 height 31
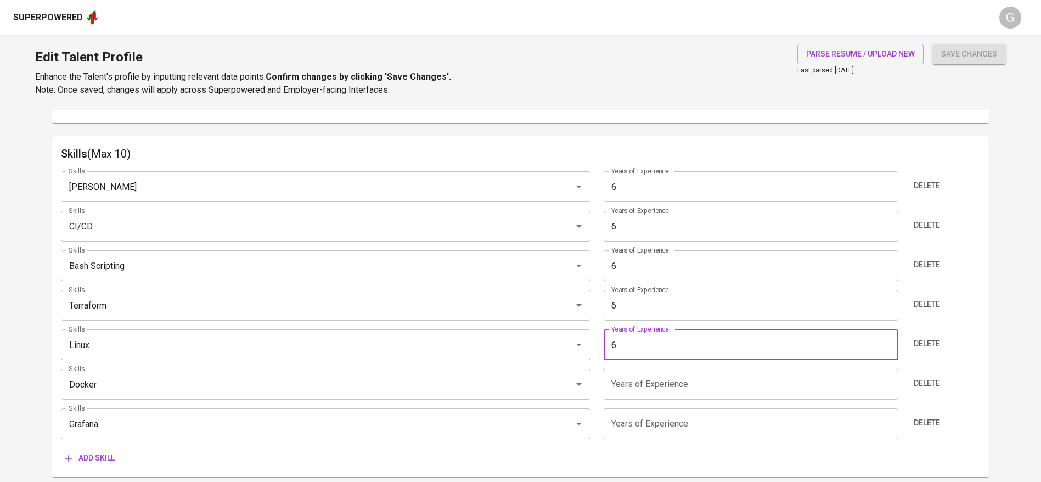
type input "6"
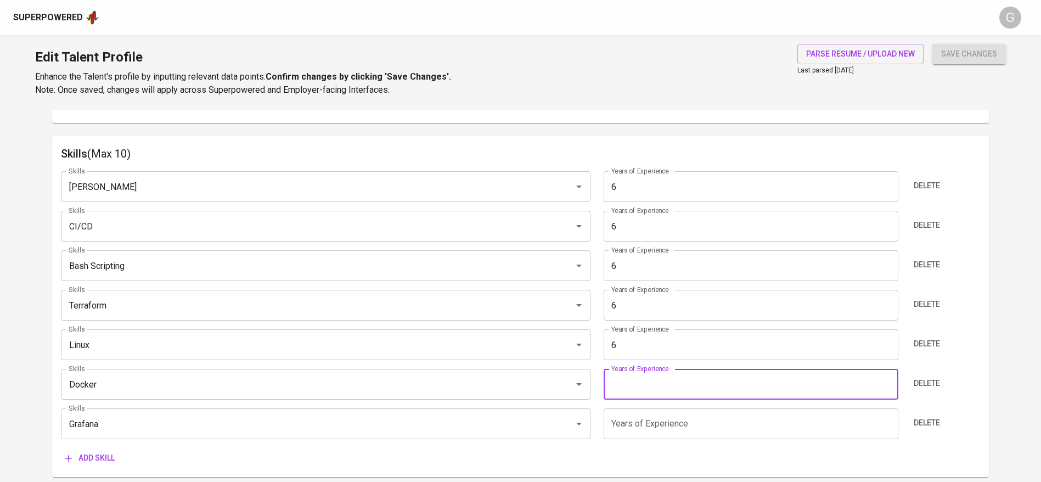
click at [638, 382] on input "number" at bounding box center [750, 384] width 294 height 31
type input "6"
click at [645, 429] on input "number" at bounding box center [750, 423] width 294 height 31
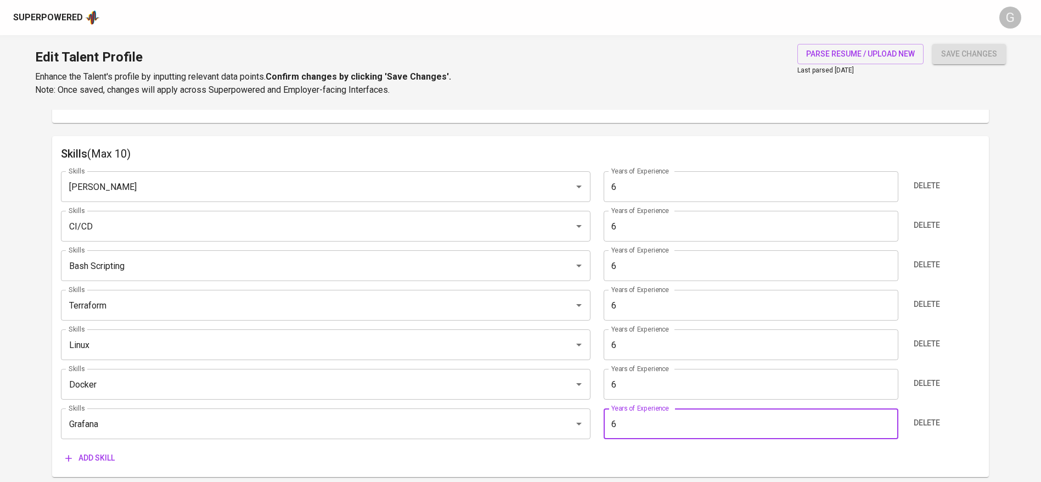
type input "6"
click at [932, 44] on button "save changes" at bounding box center [969, 54] width 74 height 20
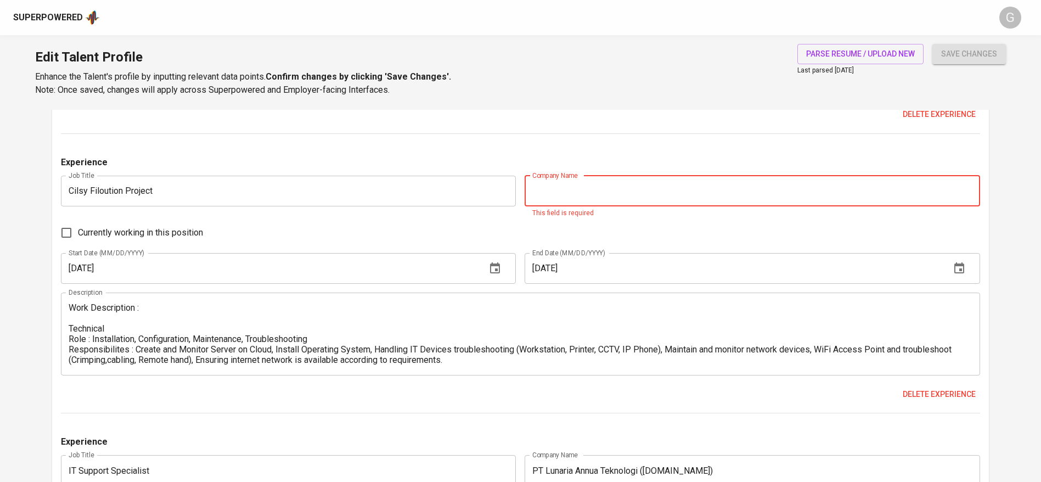
scroll to position [1451, 0]
click at [924, 391] on span "Delete experience" at bounding box center [938, 395] width 73 height 14
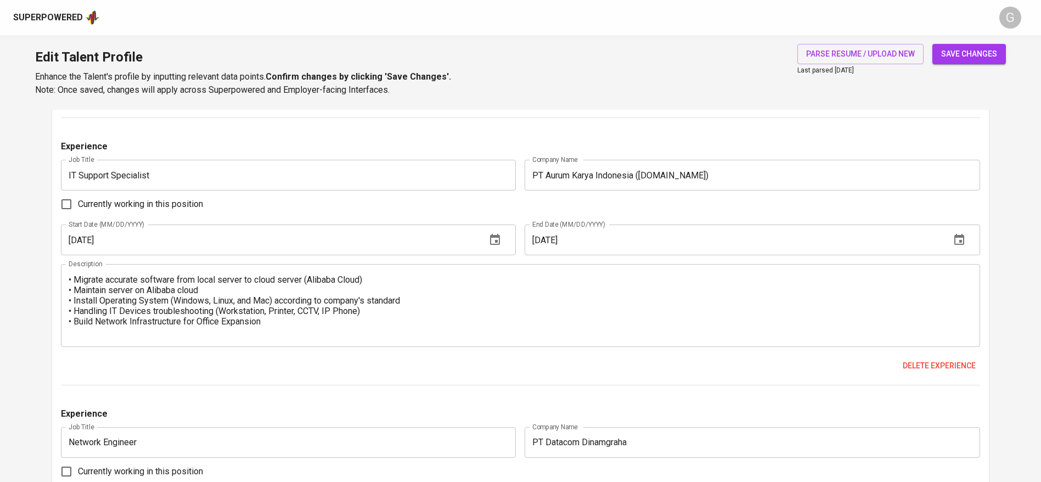
scroll to position [1736, 0]
click at [959, 56] on span "save changes" at bounding box center [969, 54] width 56 height 14
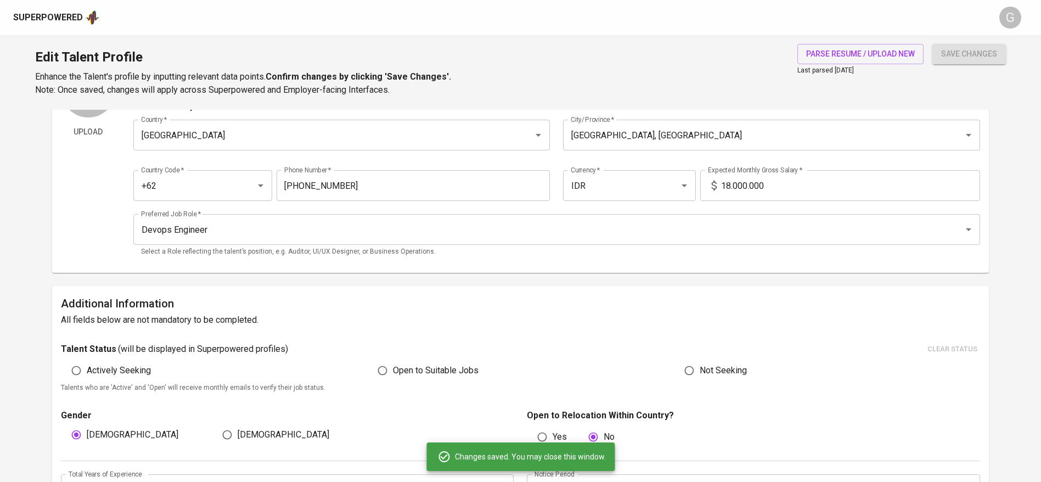
scroll to position [0, 0]
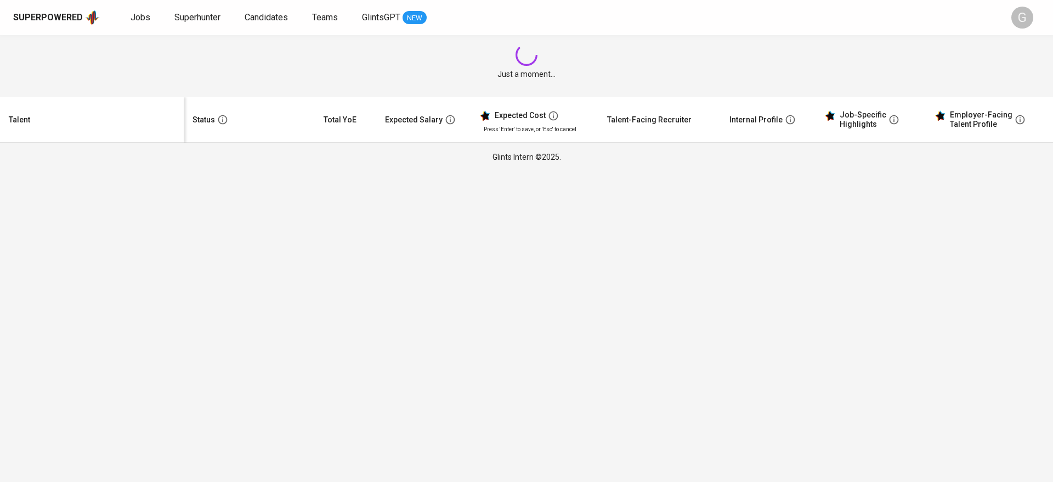
drag, startPoint x: 409, startPoint y: 170, endPoint x: 392, endPoint y: 151, distance: 25.6
click at [392, 151] on div "Glints Intern ©2025." at bounding box center [526, 157] width 1053 height 29
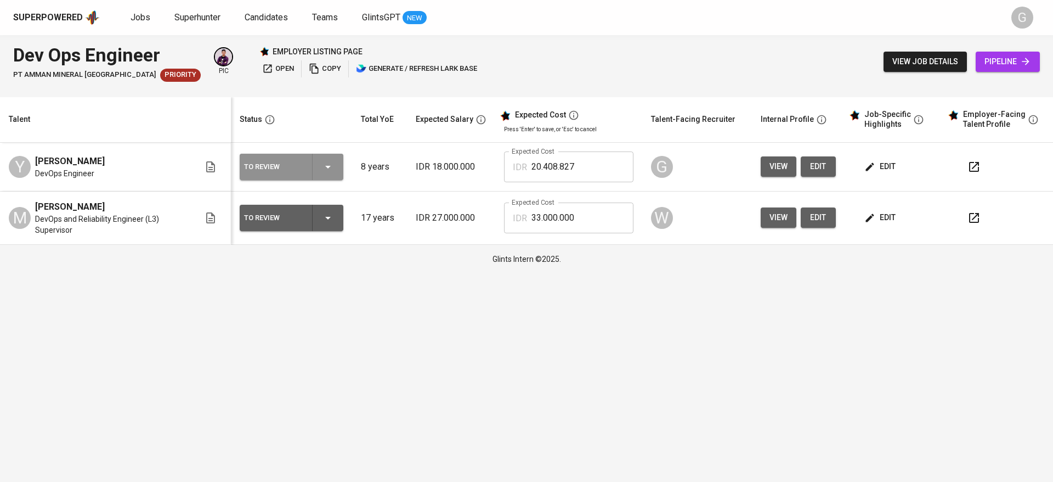
click at [335, 170] on icon "button" at bounding box center [327, 166] width 13 height 13
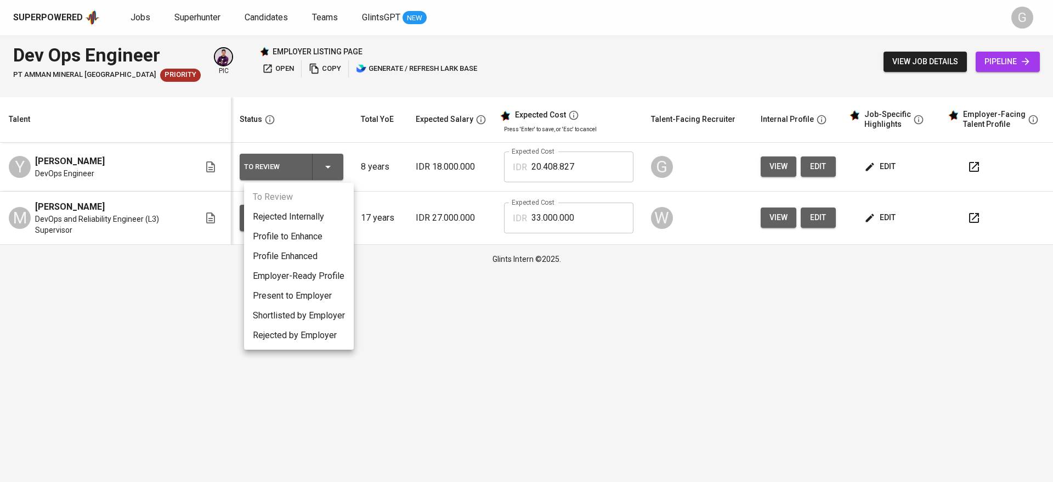
click at [315, 255] on li "Profile Enhanced" at bounding box center [299, 256] width 110 height 20
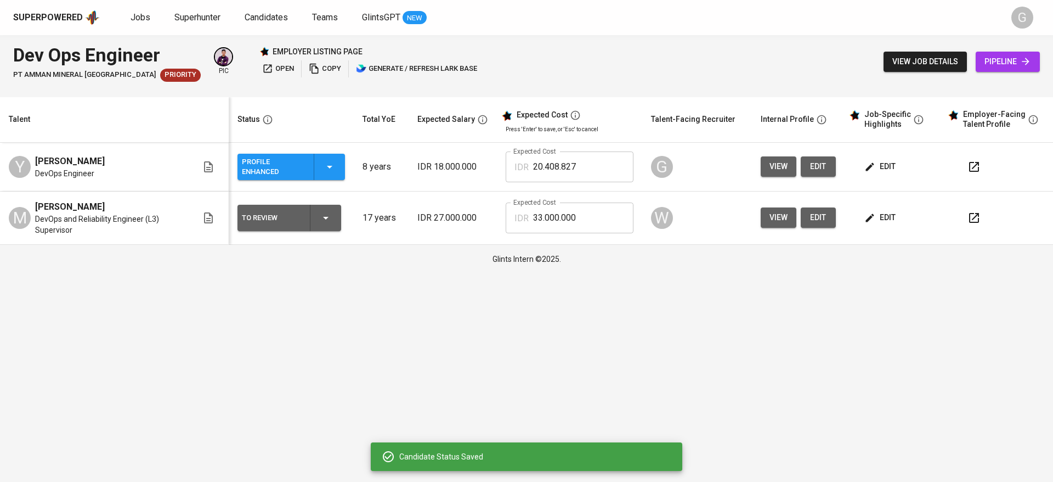
click at [459, 257] on div "Glints Intern ©2025." at bounding box center [526, 259] width 1053 height 29
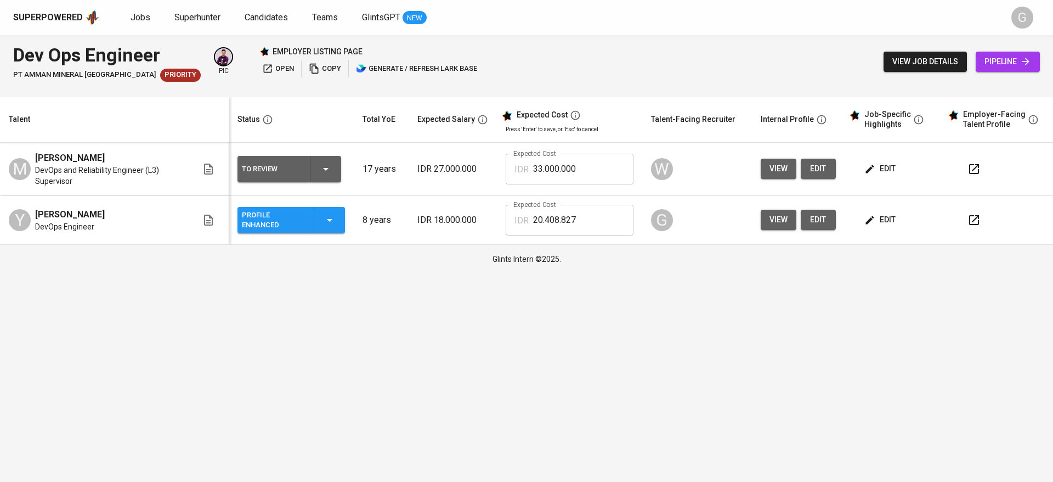
click at [50, 273] on html "Superpowered Jobs Superhunter Candidates Teams GlintsGPT NEW G Dev Ops Engineer…" at bounding box center [526, 136] width 1053 height 273
click at [257, 20] on span "Candidates" at bounding box center [266, 17] width 43 height 10
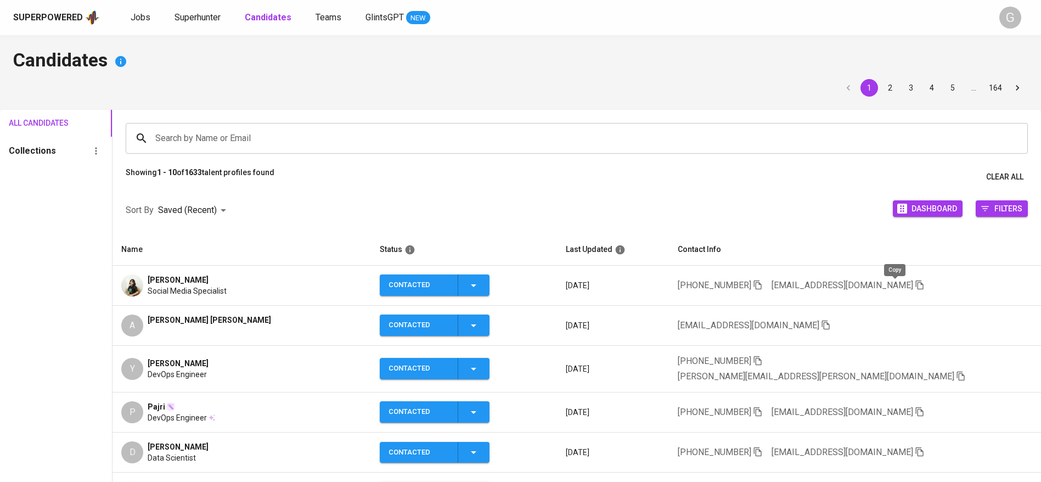
click at [914, 286] on icon "button" at bounding box center [919, 285] width 10 height 10
